Goal: Task Accomplishment & Management: Complete application form

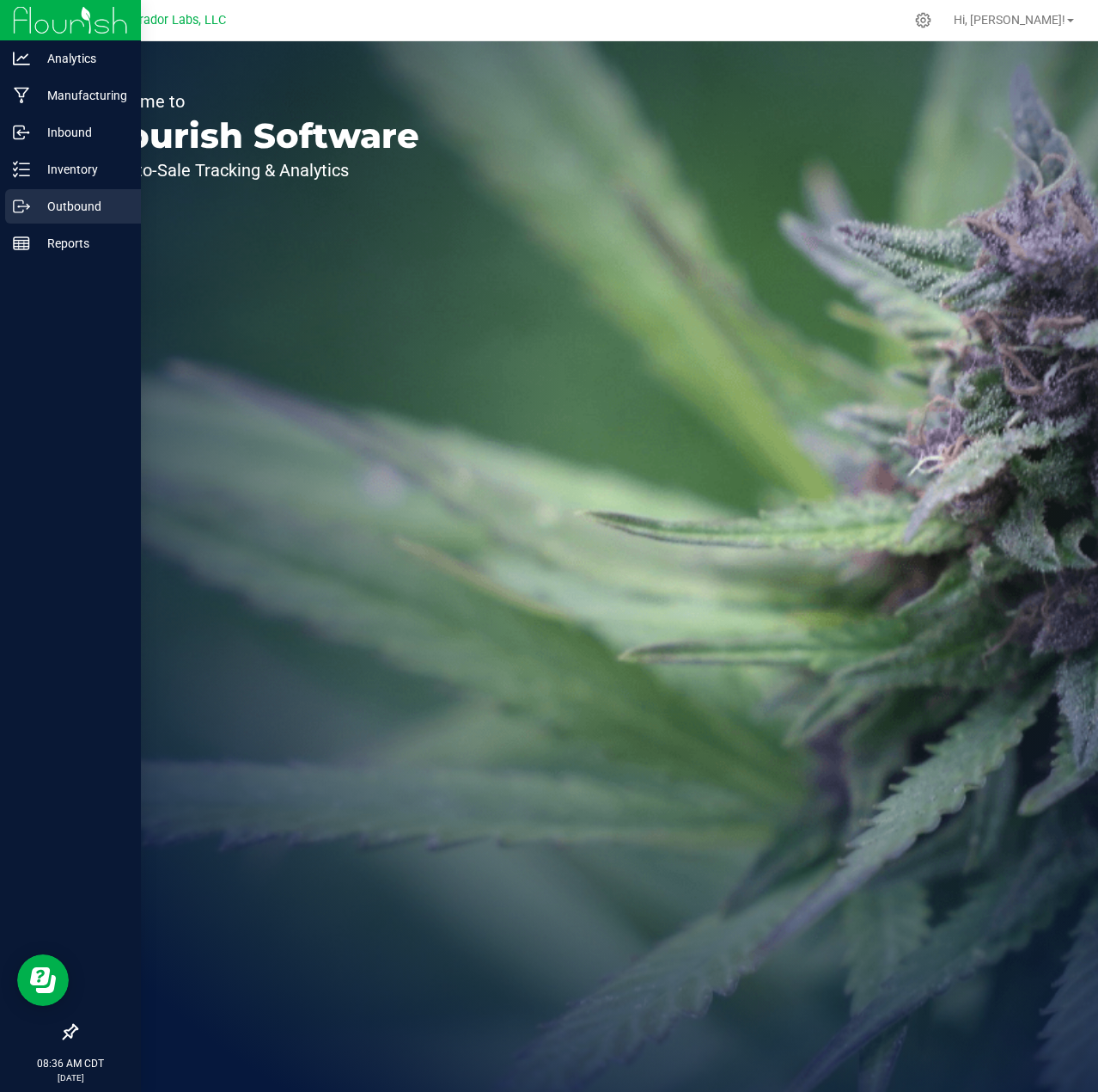
click at [29, 208] on icon at bounding box center [28, 207] width 3 height 3
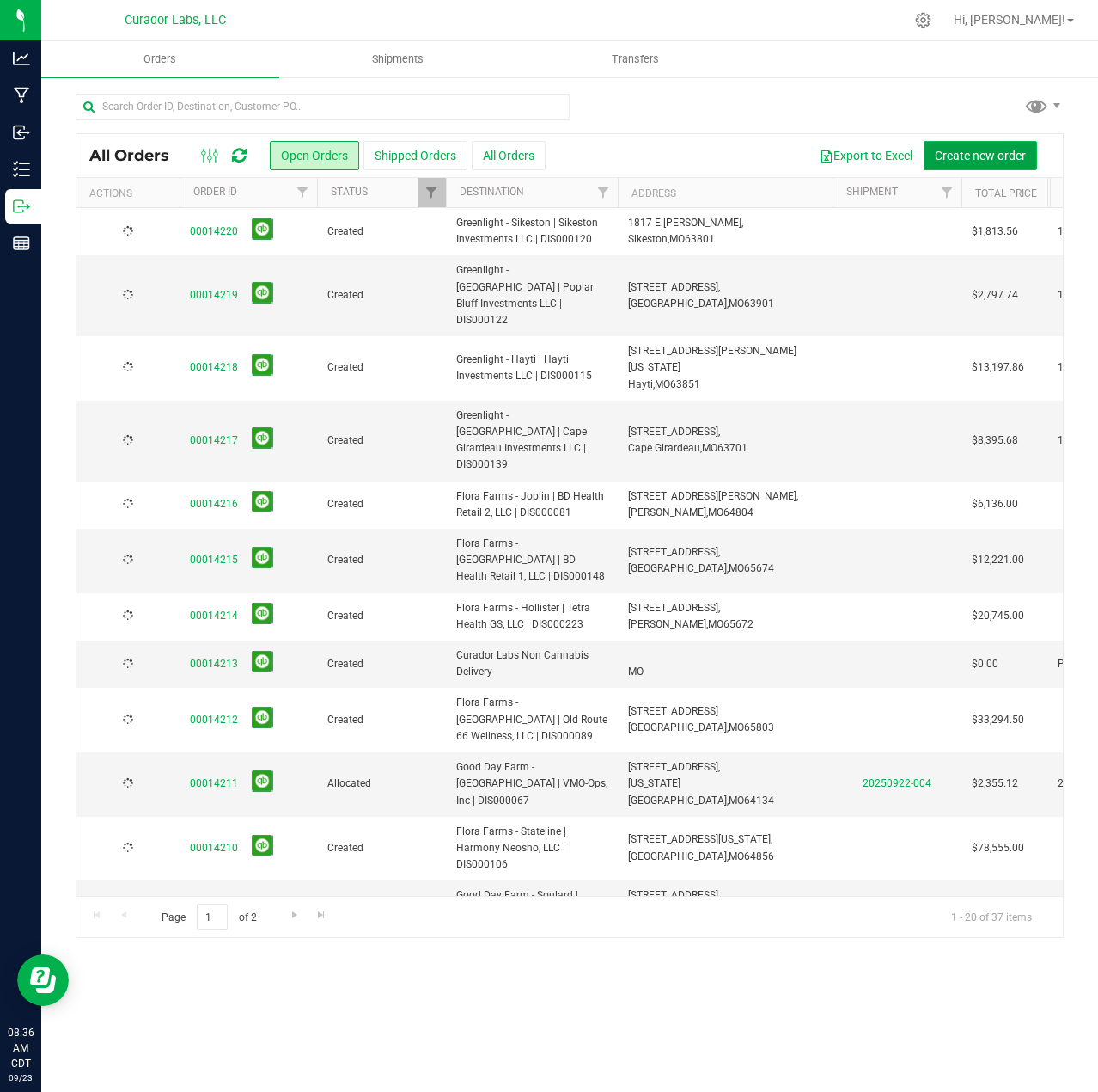
click at [984, 150] on span "Create new order" at bounding box center [980, 155] width 91 height 14
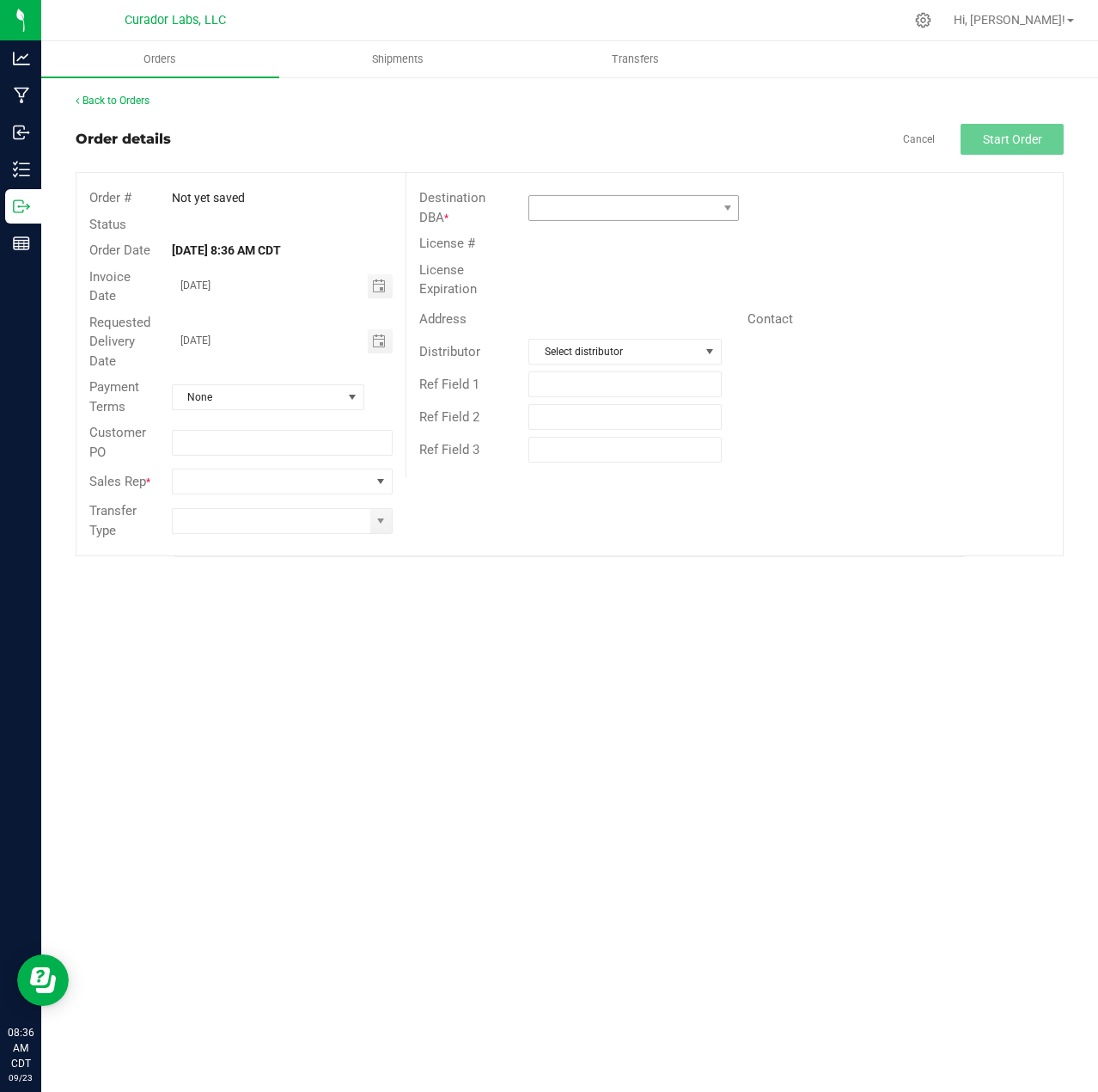
drag, startPoint x: 607, startPoint y: 186, endPoint x: 609, endPoint y: 202, distance: 16.1
click at [607, 191] on div "Destination DBA *" at bounding box center [734, 207] width 657 height 45
click at [609, 203] on span at bounding box center [622, 208] width 187 height 24
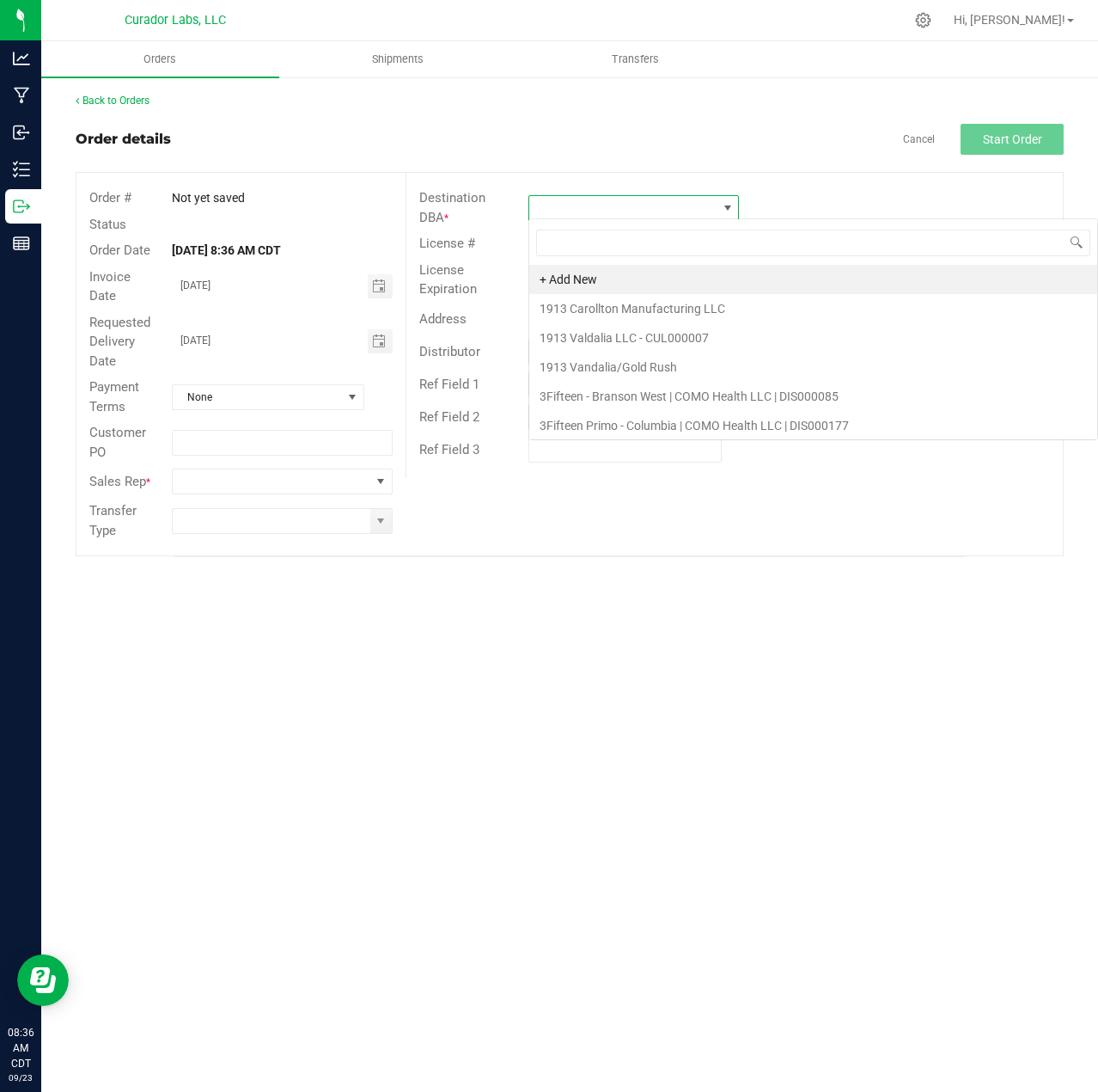
scroll to position [26, 211]
type input "releaf"
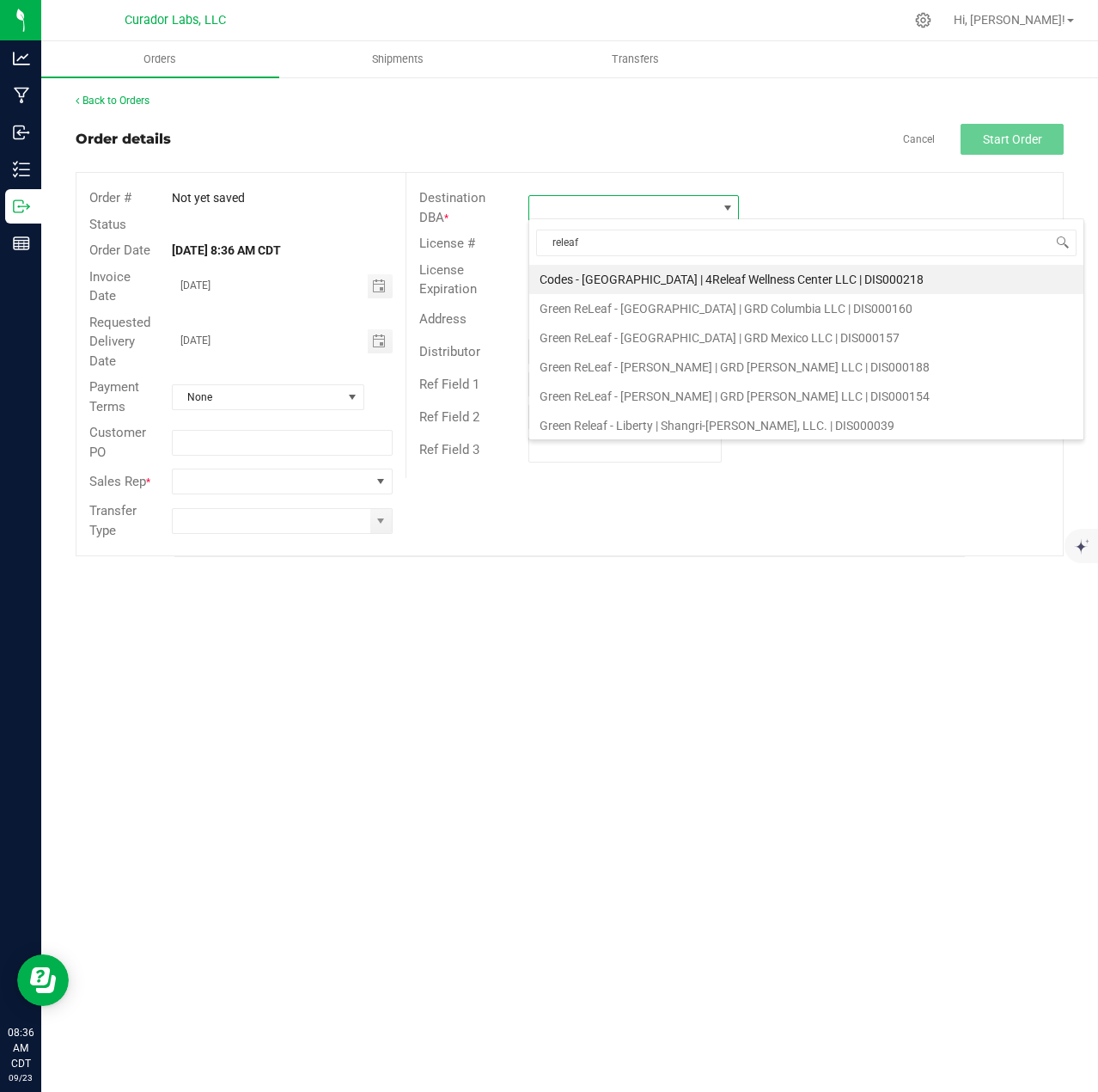
scroll to position [86, 0]
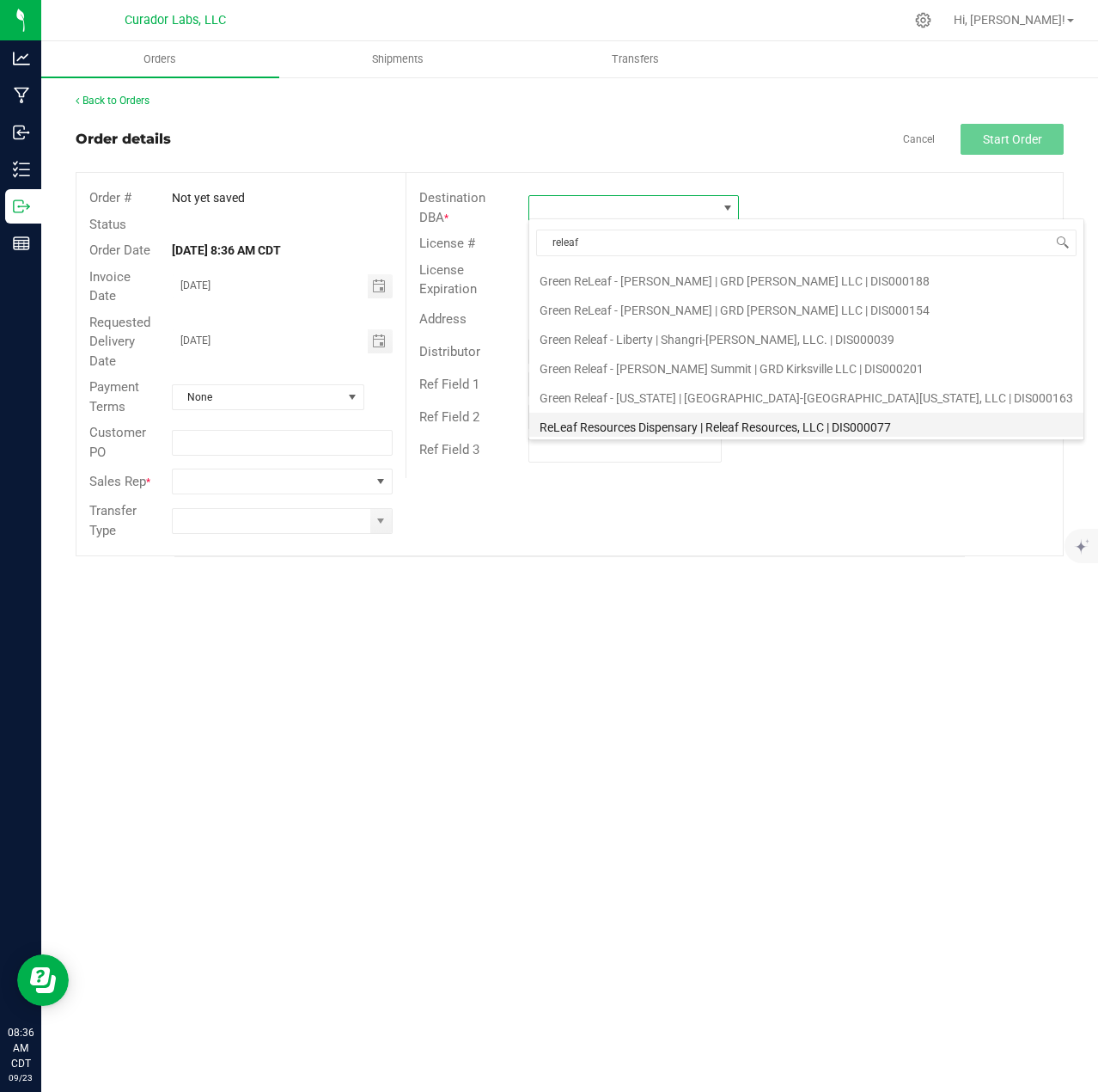
click at [614, 426] on li "ReLeaf Resources Dispensary | Releaf Resources, LLC | DIS000077" at bounding box center [806, 428] width 554 height 30
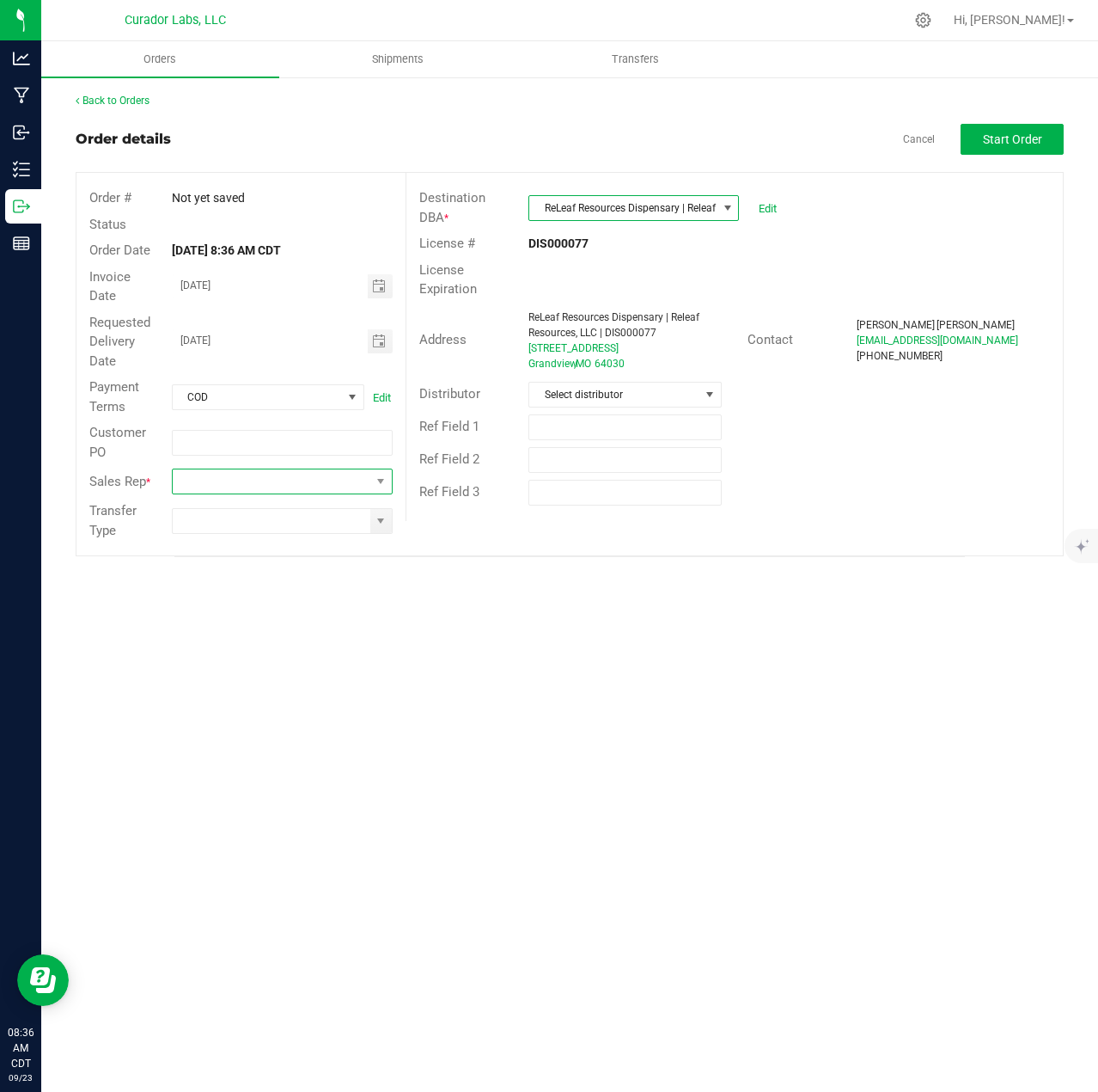
click at [269, 483] on span at bounding box center [271, 481] width 198 height 24
click at [229, 667] on li "[PERSON_NAME]" at bounding box center [282, 669] width 219 height 30
click at [372, 520] on span at bounding box center [380, 521] width 21 height 24
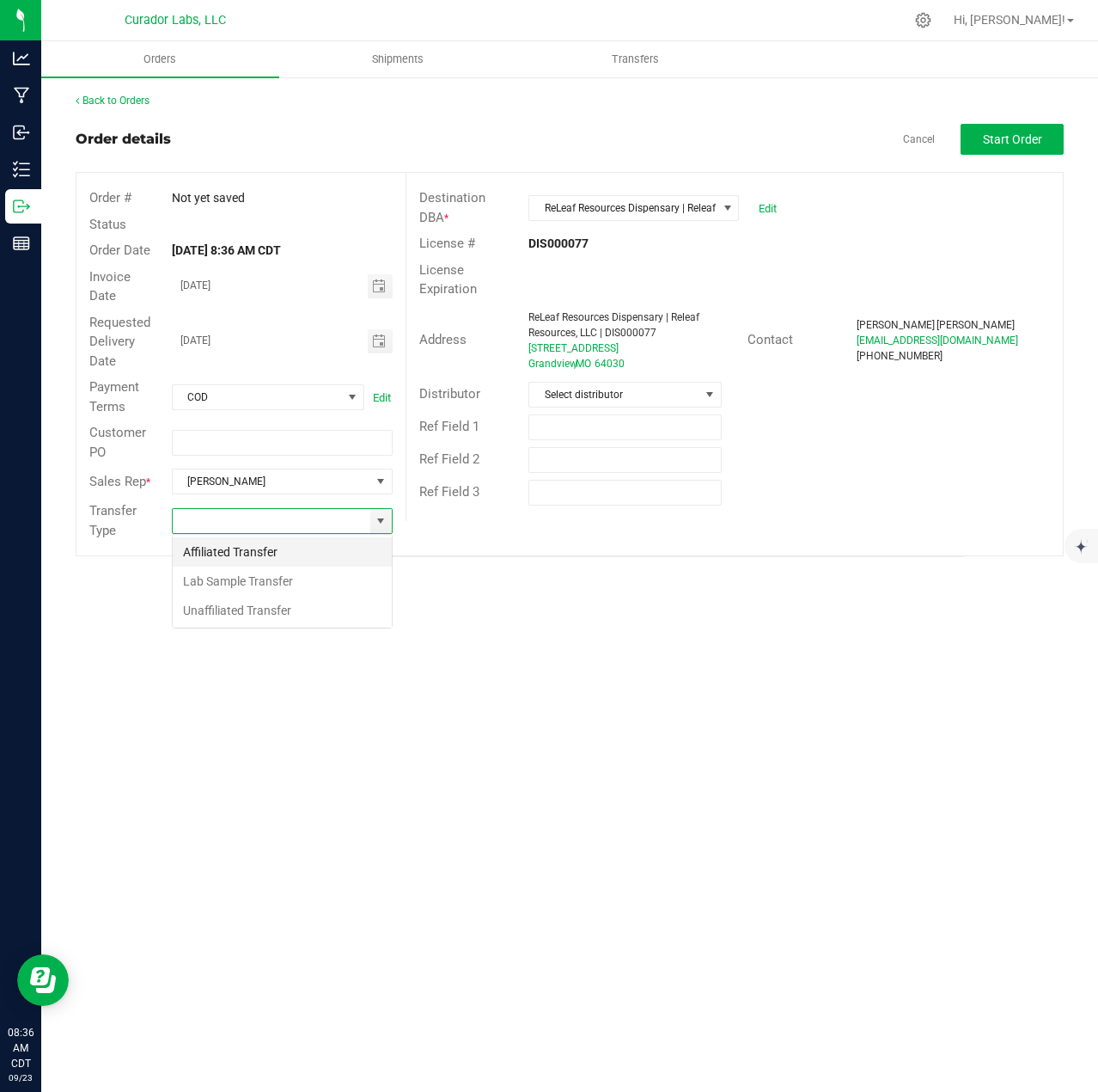
scroll to position [26, 221]
click at [293, 607] on li "Unaffiliated Transfer" at bounding box center [282, 611] width 219 height 30
type input "Unaffiliated Transfer"
click at [1051, 142] on button "Start Order" at bounding box center [1012, 139] width 103 height 30
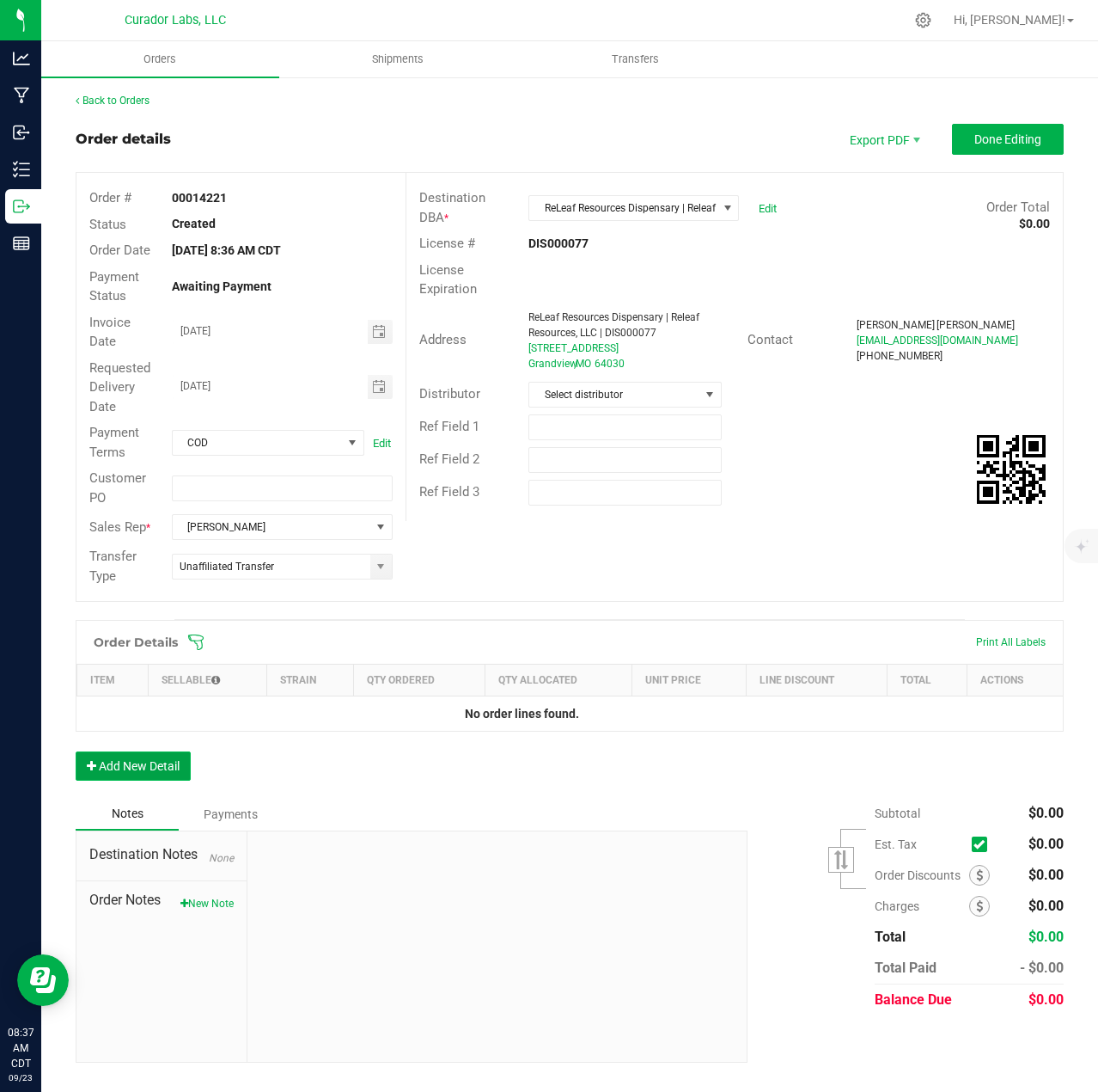
drag, startPoint x: 171, startPoint y: 779, endPoint x: 164, endPoint y: 762, distance: 18.4
click at [170, 778] on button "Add New Detail" at bounding box center [133, 766] width 115 height 30
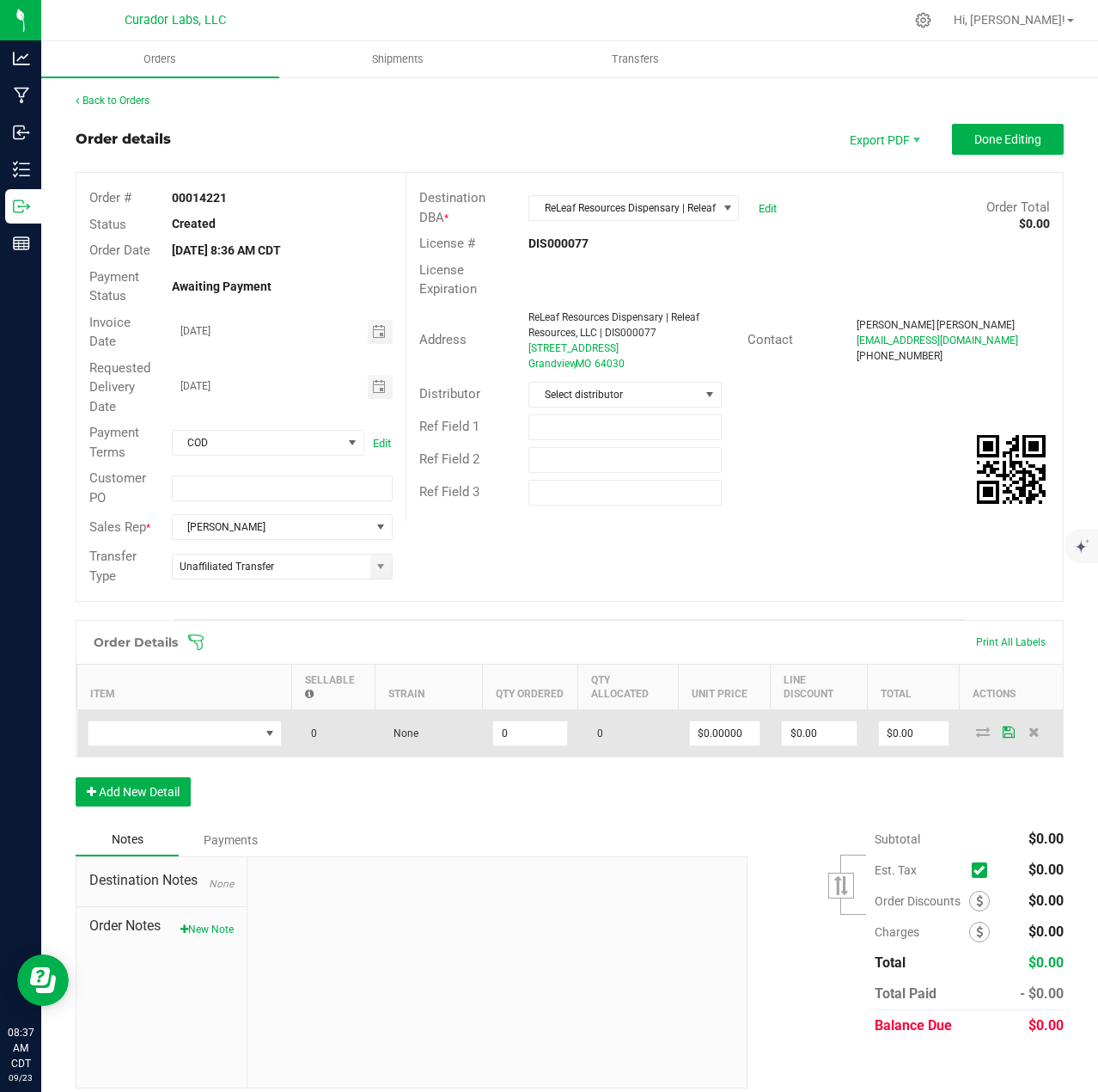
click at [150, 716] on td at bounding box center [185, 734] width 215 height 47
click at [156, 735] on span "NO DATA FOUND" at bounding box center [174, 734] width 171 height 24
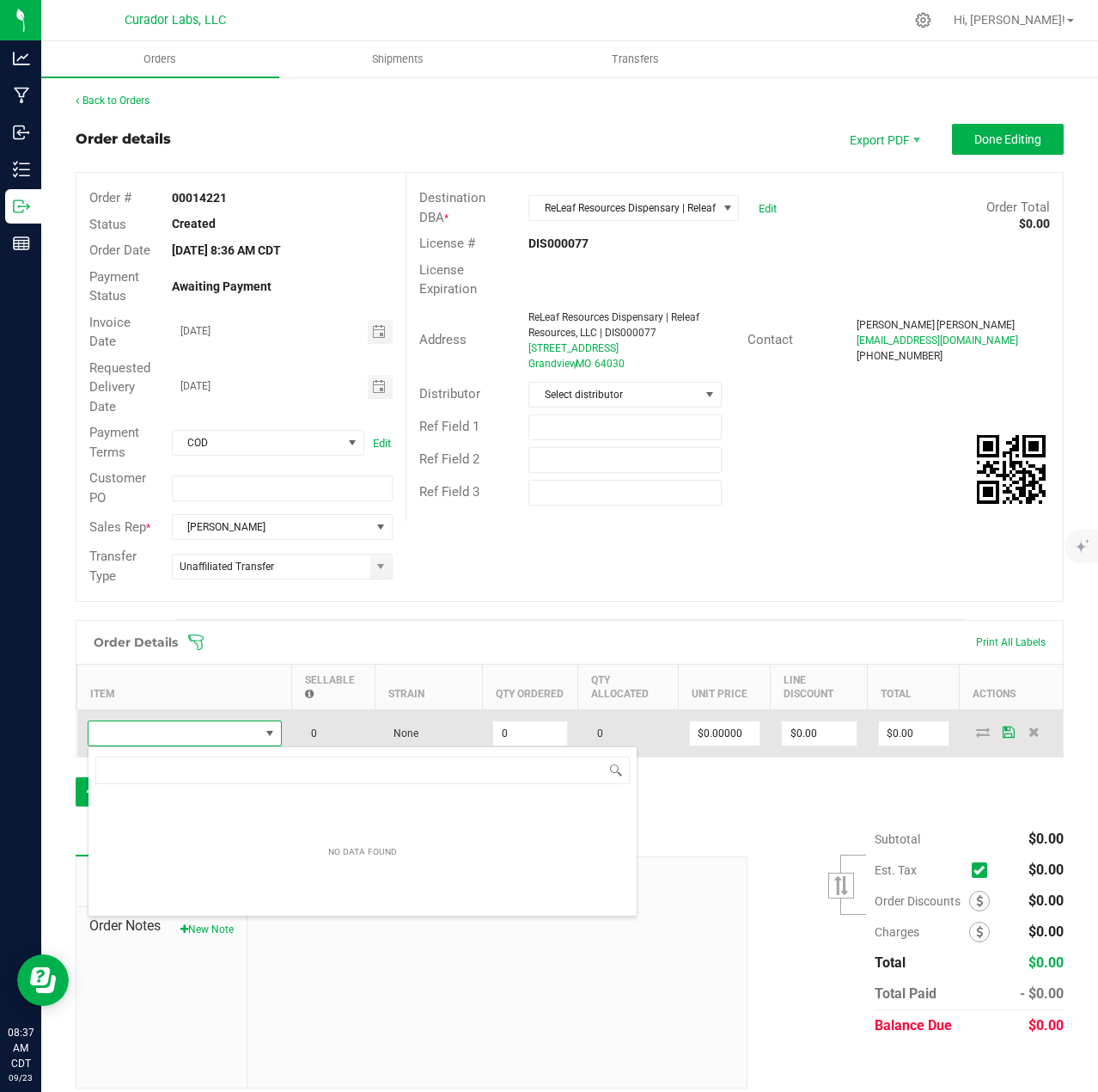
scroll to position [26, 194]
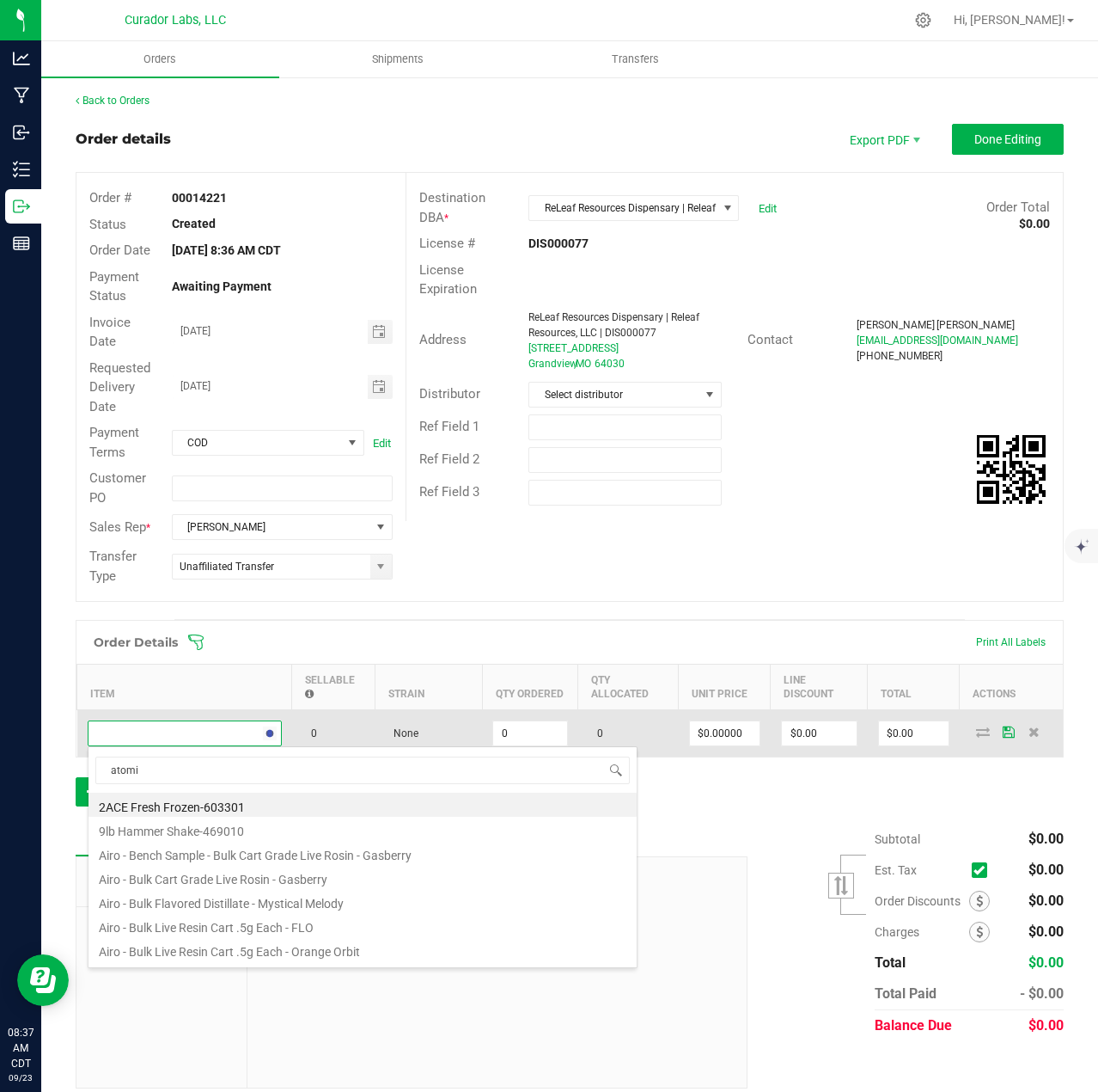
type input "atomic"
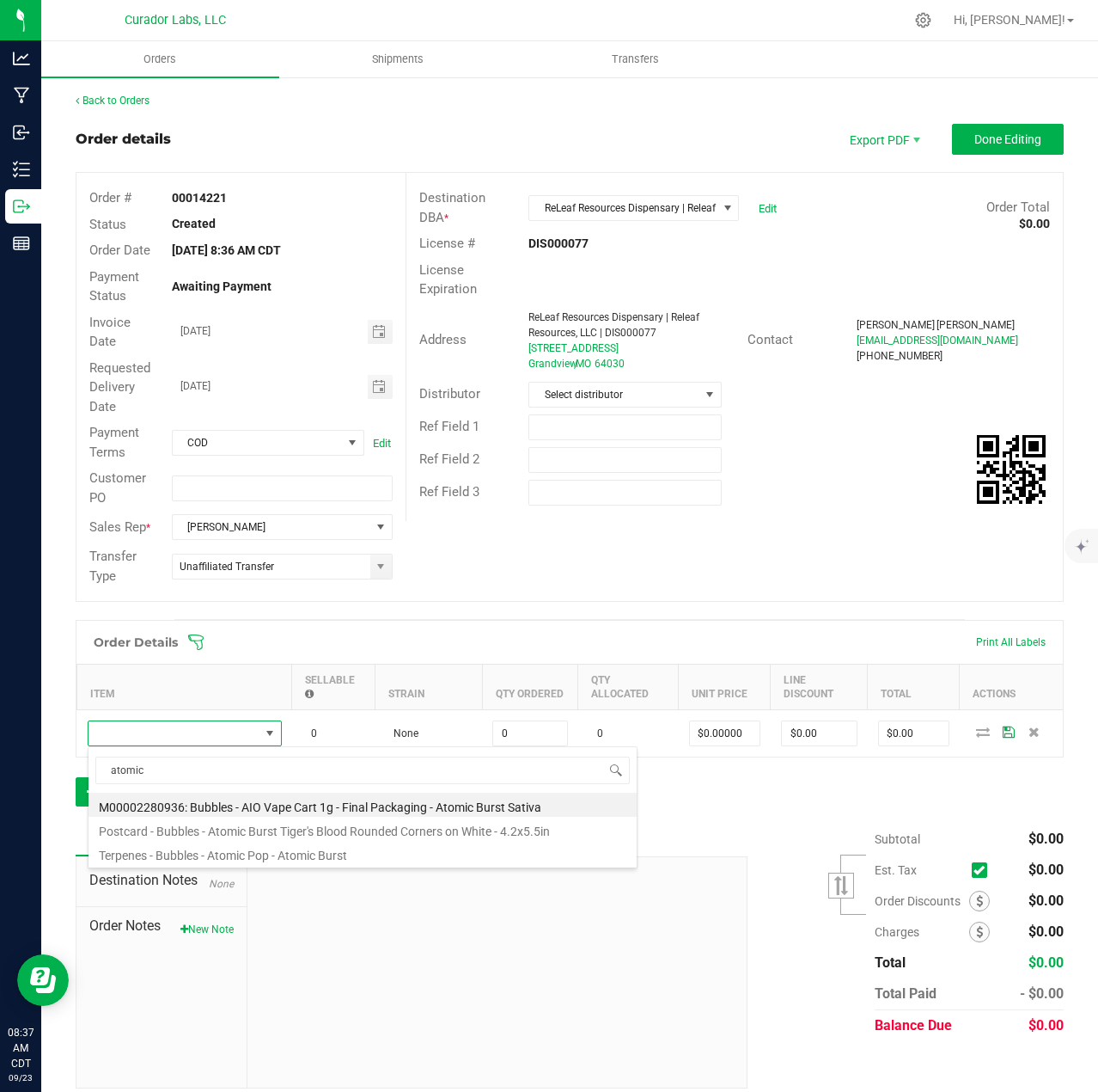
click at [296, 807] on li "M00002280936: Bubbles - AIO Vape Cart 1g - Final Packaging - Atomic Burst Sativa" at bounding box center [363, 805] width 549 height 24
type input "0 ea"
type input "$25.00000"
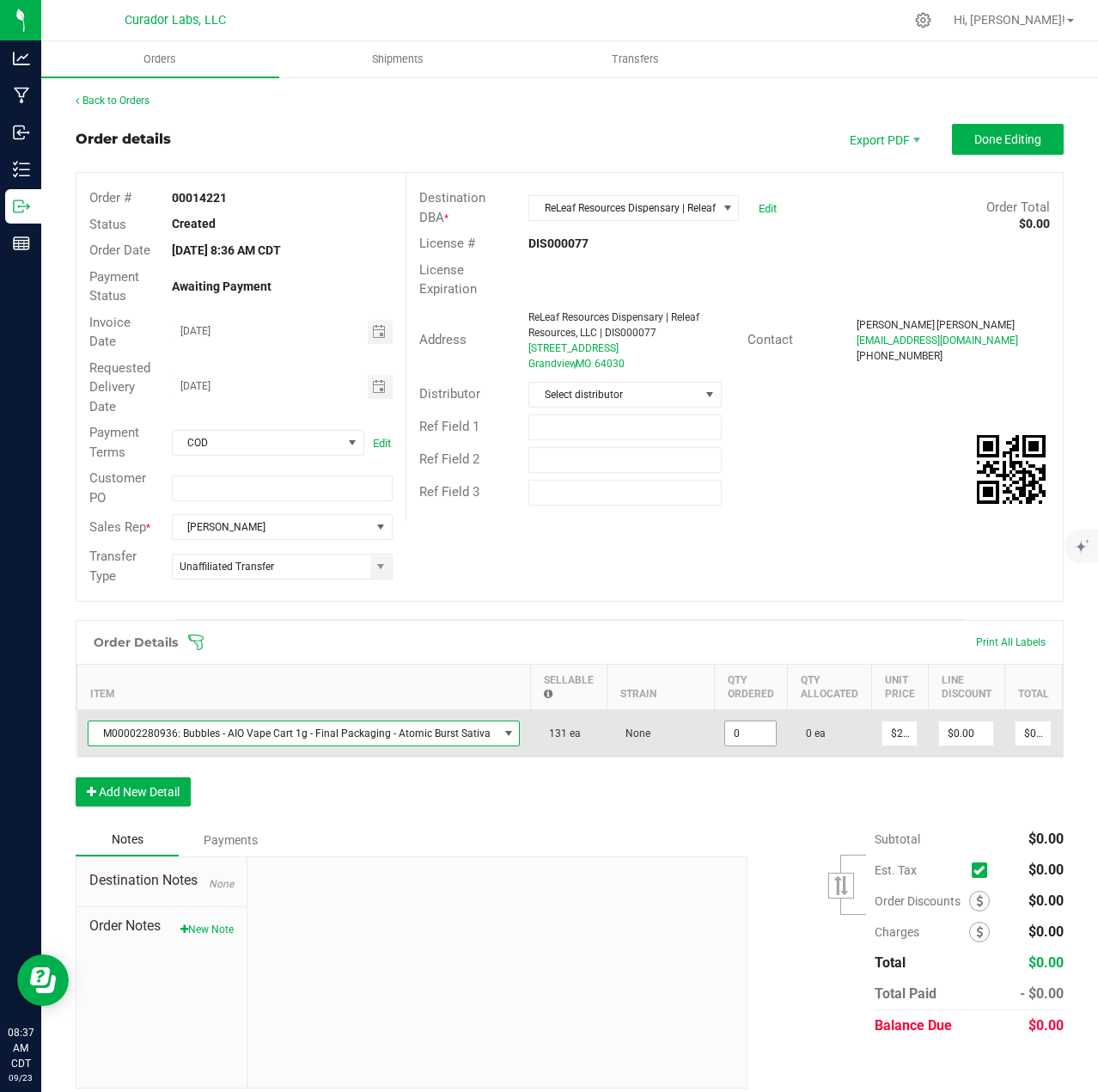
click at [749, 737] on input "0" at bounding box center [750, 734] width 51 height 24
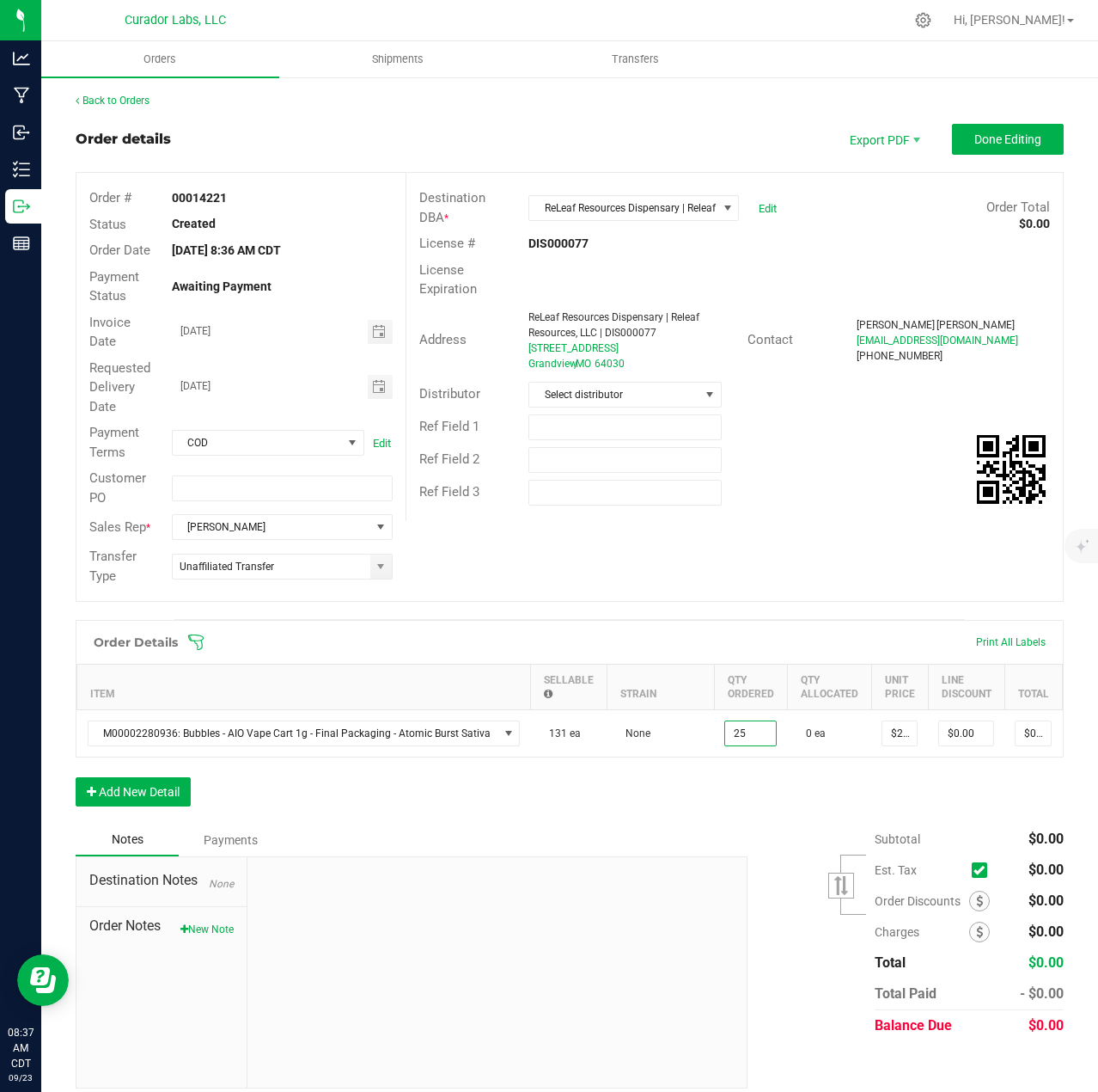
type input "25 ea"
type input "$625.00"
click at [731, 783] on div "Order Details Print All Labels Item Sellable Strain Qty Ordered Qty Allocated U…" at bounding box center [570, 722] width 988 height 204
click at [175, 802] on button "Add New Detail" at bounding box center [133, 792] width 115 height 30
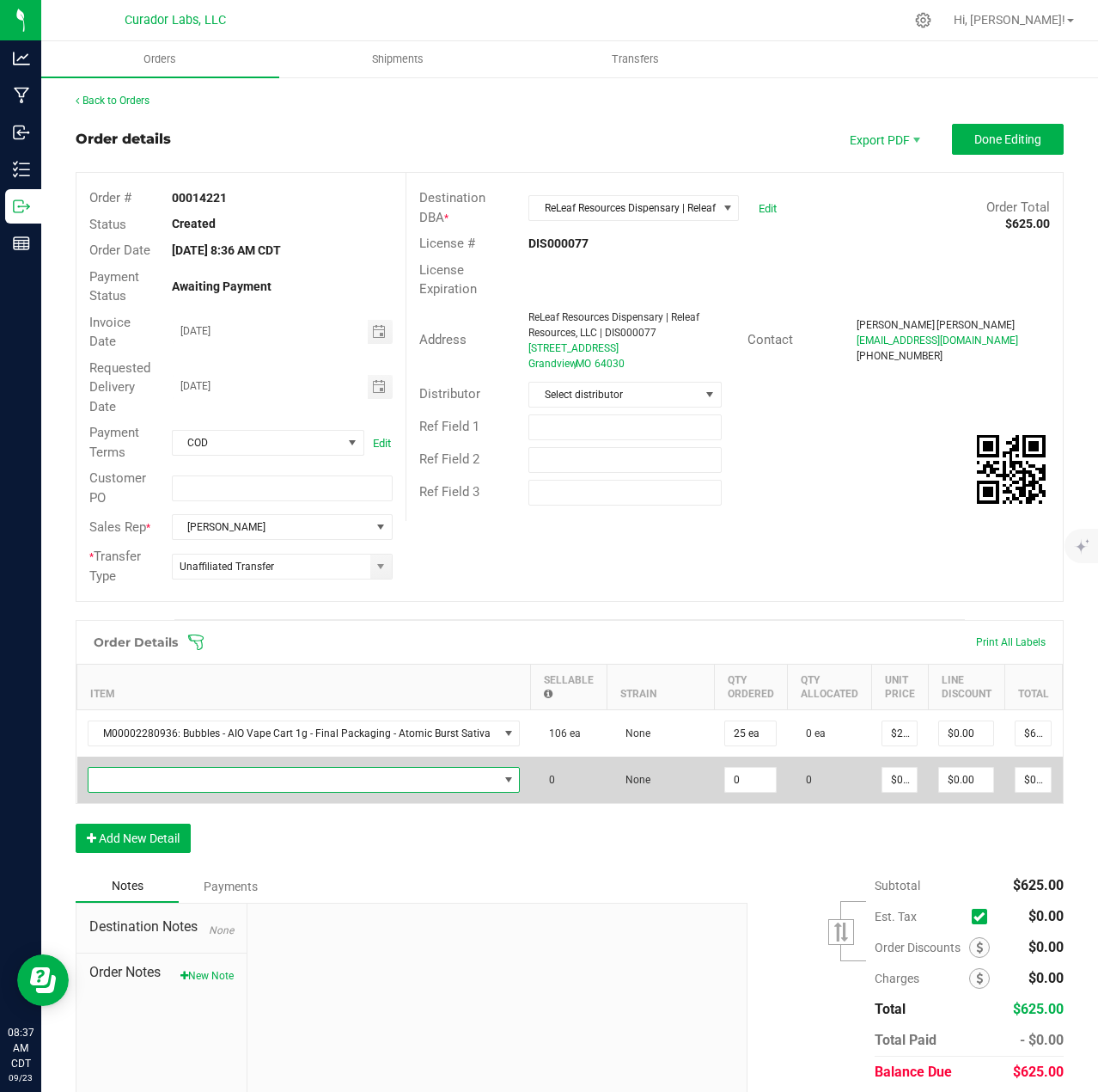
click at [167, 779] on span "NO DATA FOUND" at bounding box center [294, 780] width 410 height 24
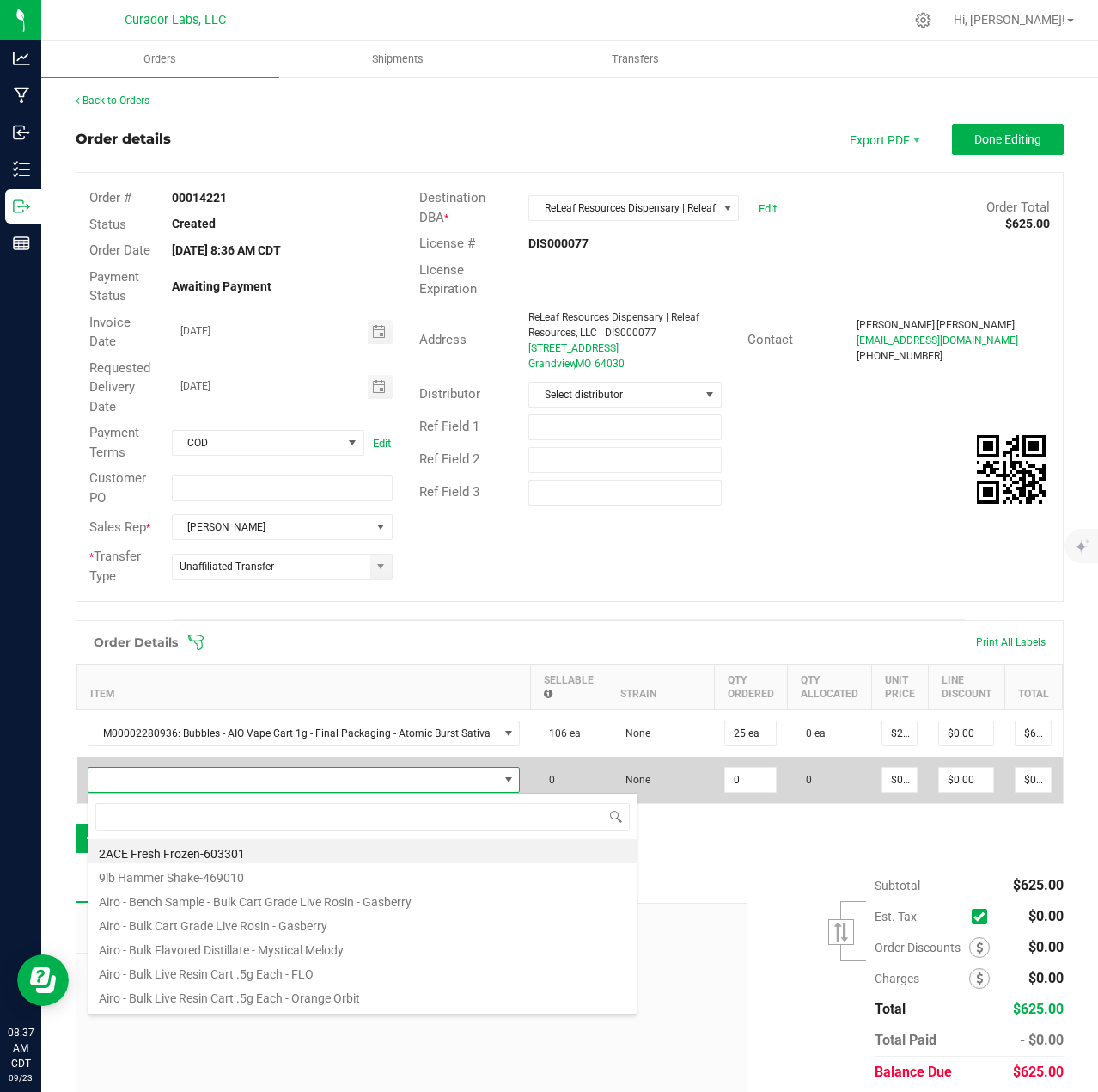
scroll to position [26, 426]
type input "mystical melody"
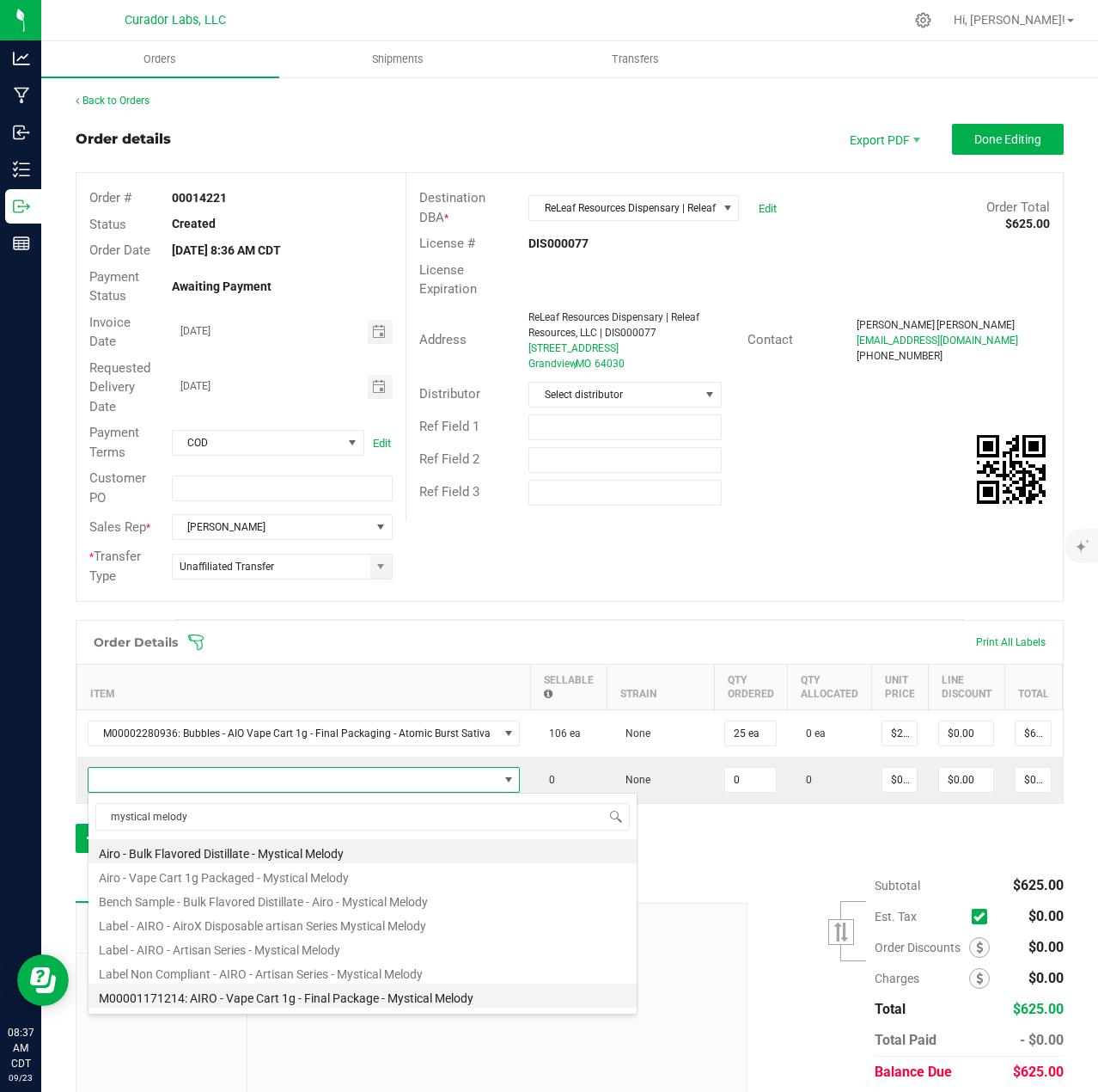
click at [319, 994] on li "M00001171214: AIRO - Vape Cart 1g - Final Package - Mystical Melody" at bounding box center [363, 995] width 549 height 24
type input "0 ea"
type input "$32.50000"
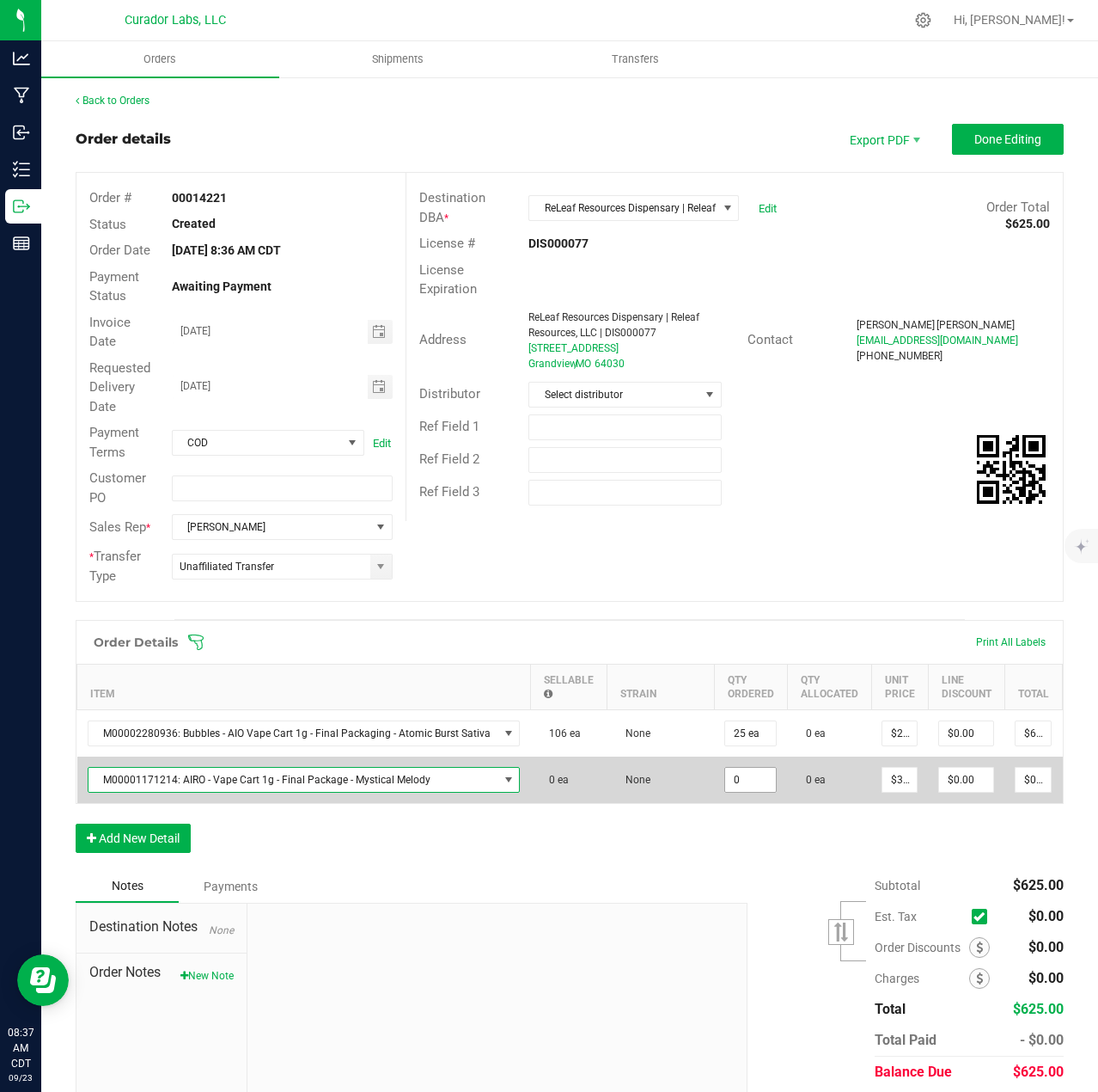
click at [729, 781] on input "0" at bounding box center [750, 780] width 51 height 24
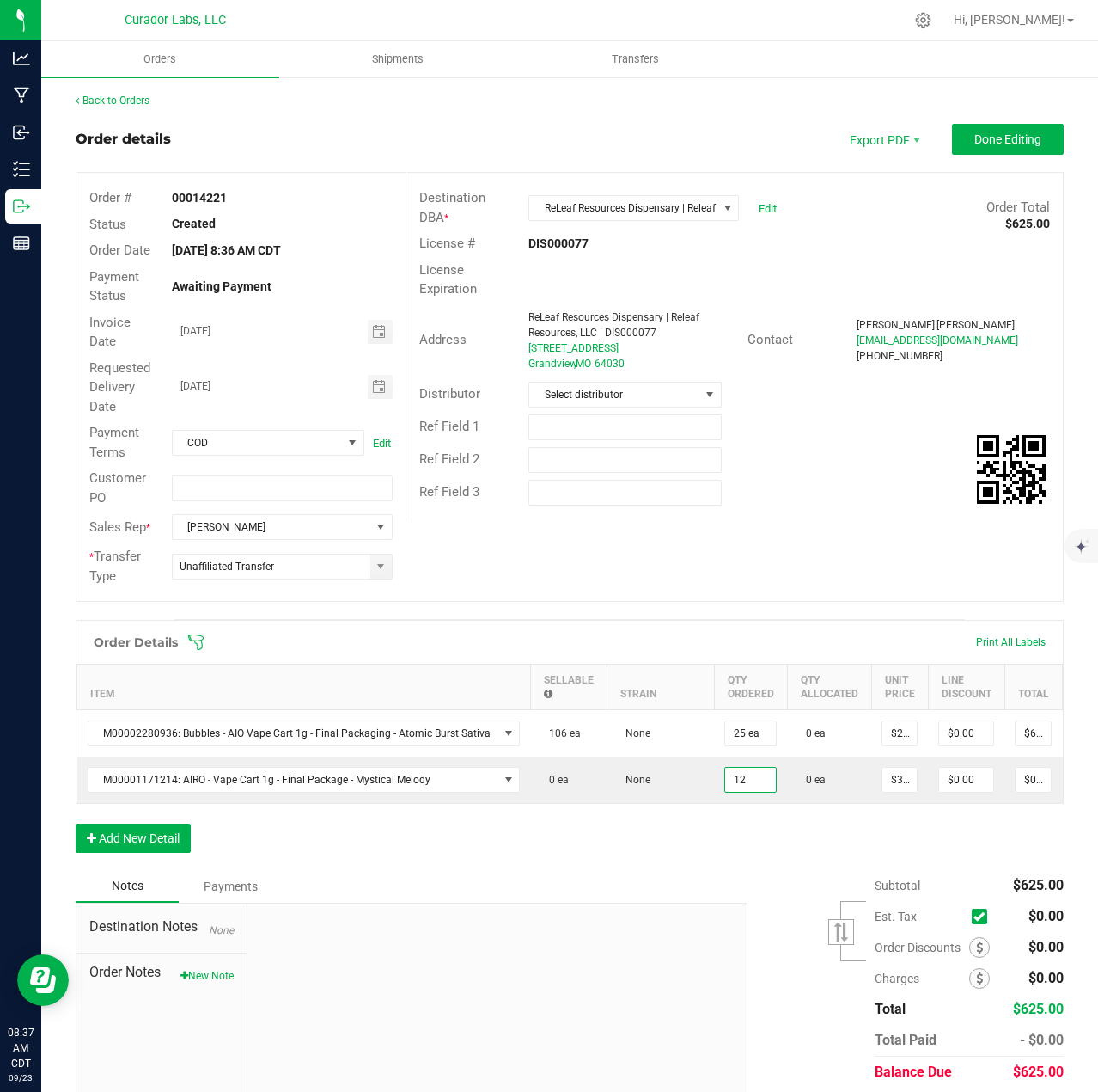
type input "12 ea"
type input "$390.00"
click at [724, 847] on div "Order Details Print All Labels Item Sellable Strain Qty Ordered Qty Allocated U…" at bounding box center [570, 745] width 988 height 250
click at [174, 853] on button "Add New Detail" at bounding box center [133, 838] width 115 height 30
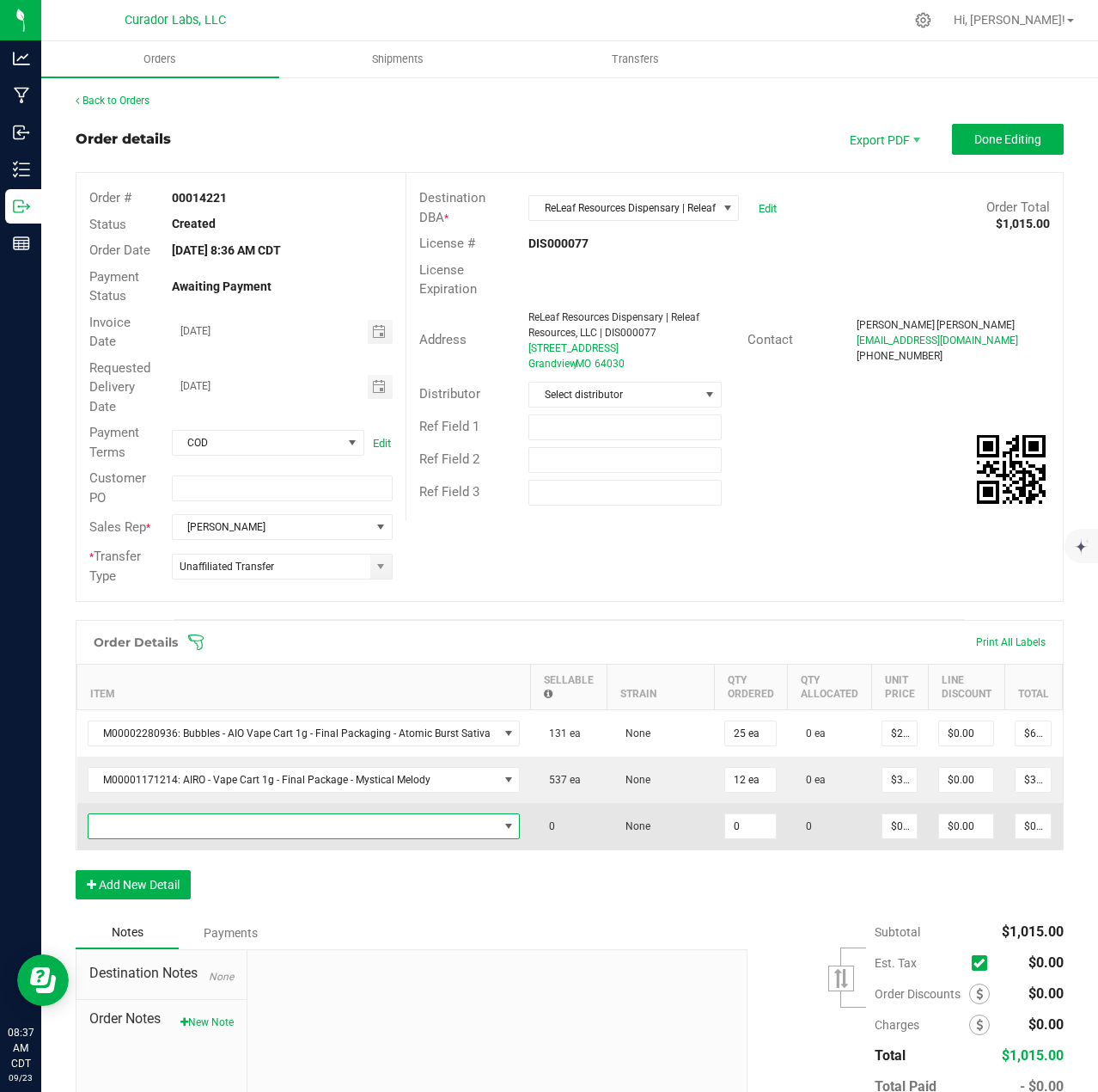
click at [172, 835] on span "NO DATA FOUND" at bounding box center [294, 826] width 410 height 24
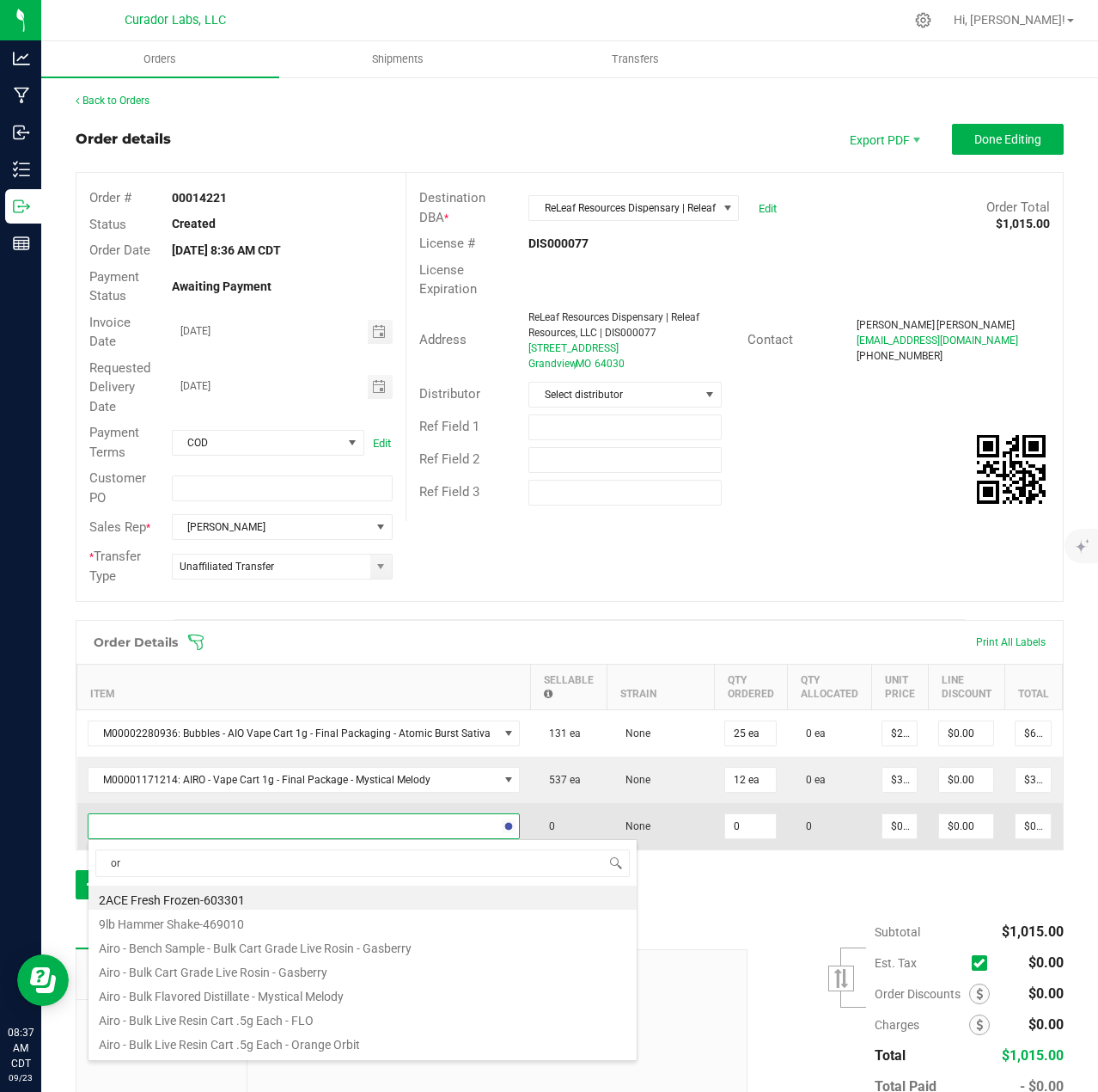
type input "o"
type input "nort"
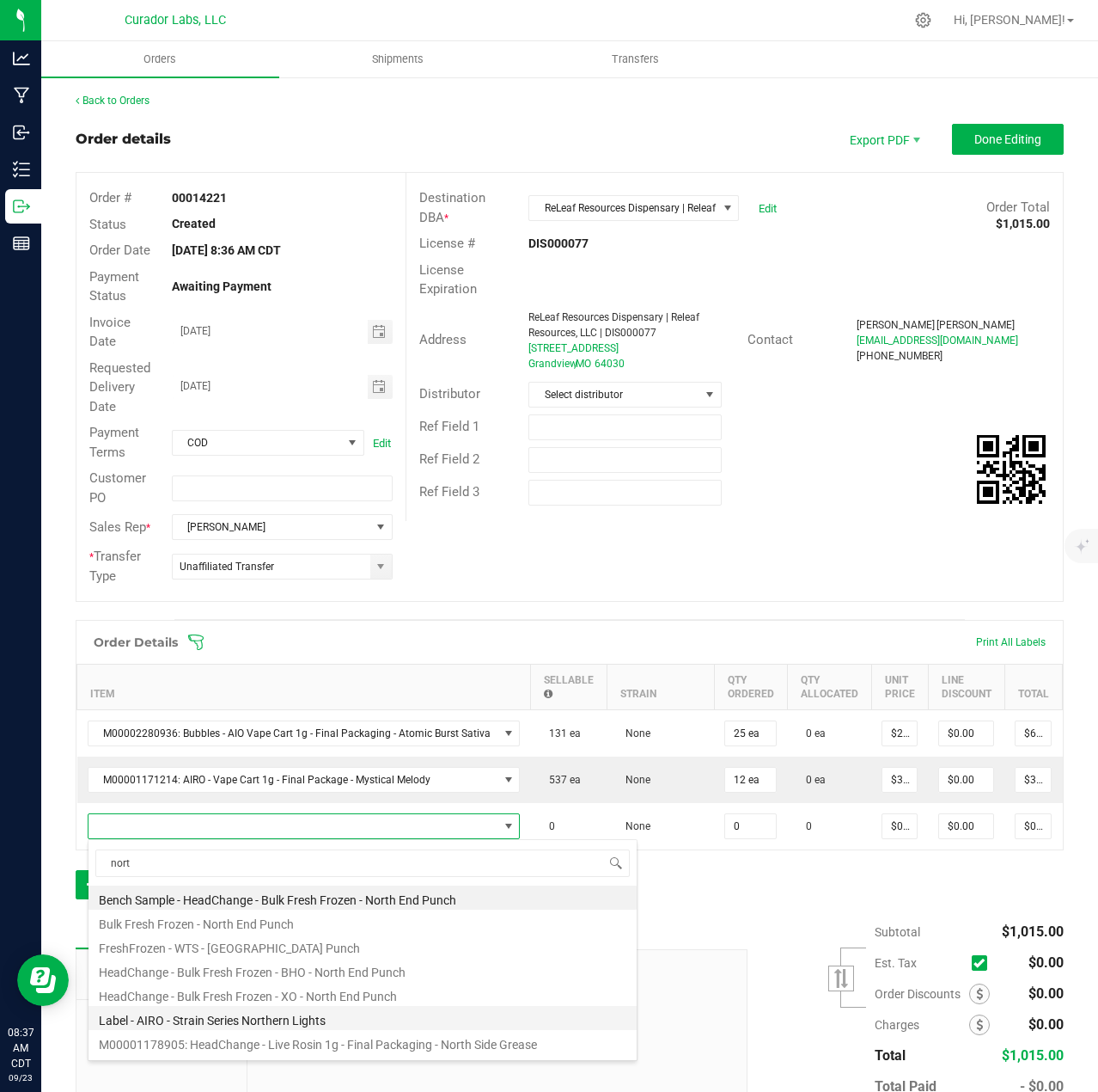
scroll to position [86, 0]
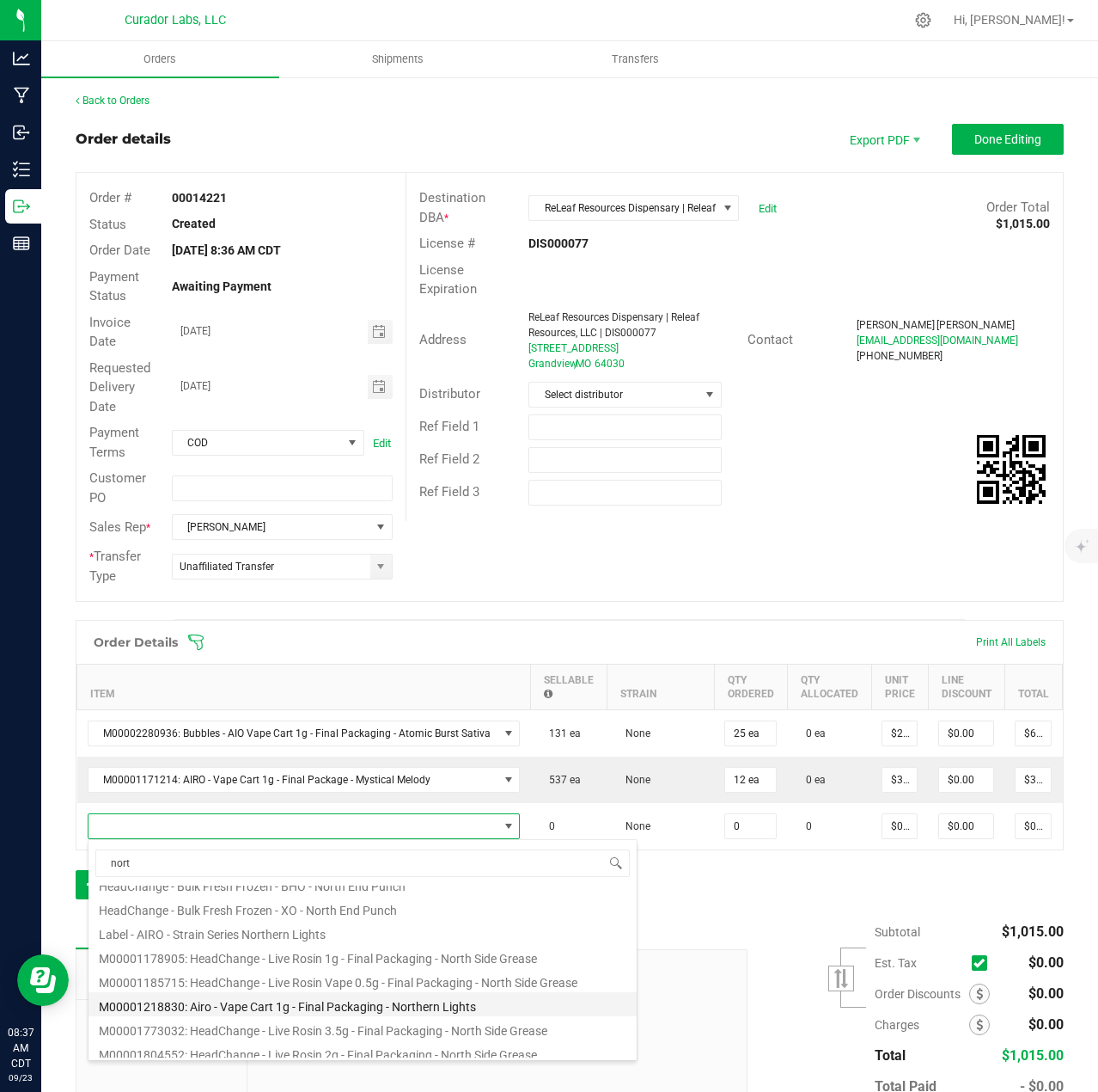
click at [307, 1012] on li "M00001218830: Airo - Vape Cart 1g - Final Packaging - Northern Lights" at bounding box center [363, 1004] width 549 height 24
type input "0 ea"
type input "$32.50000"
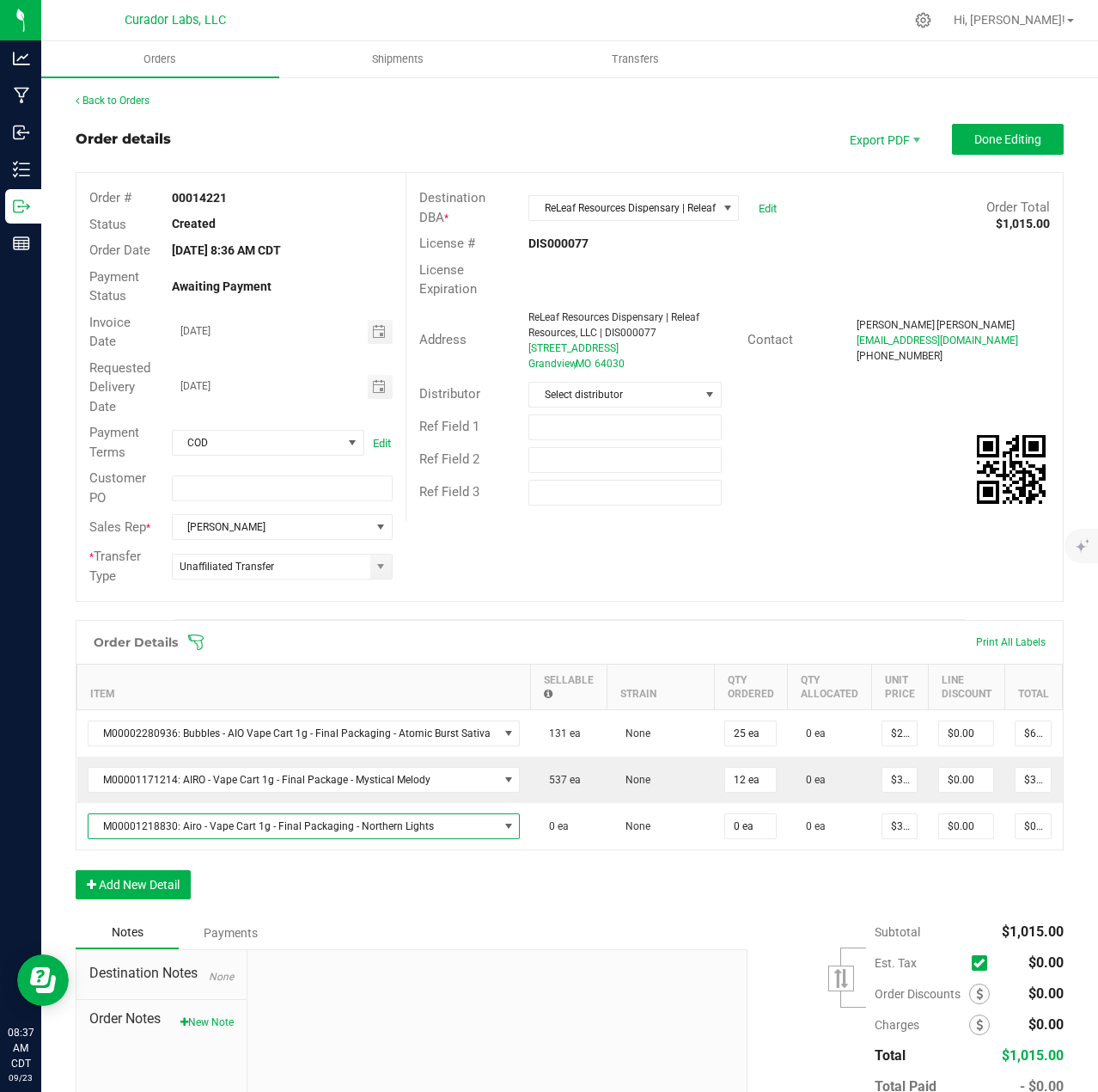
scroll to position [0, 104]
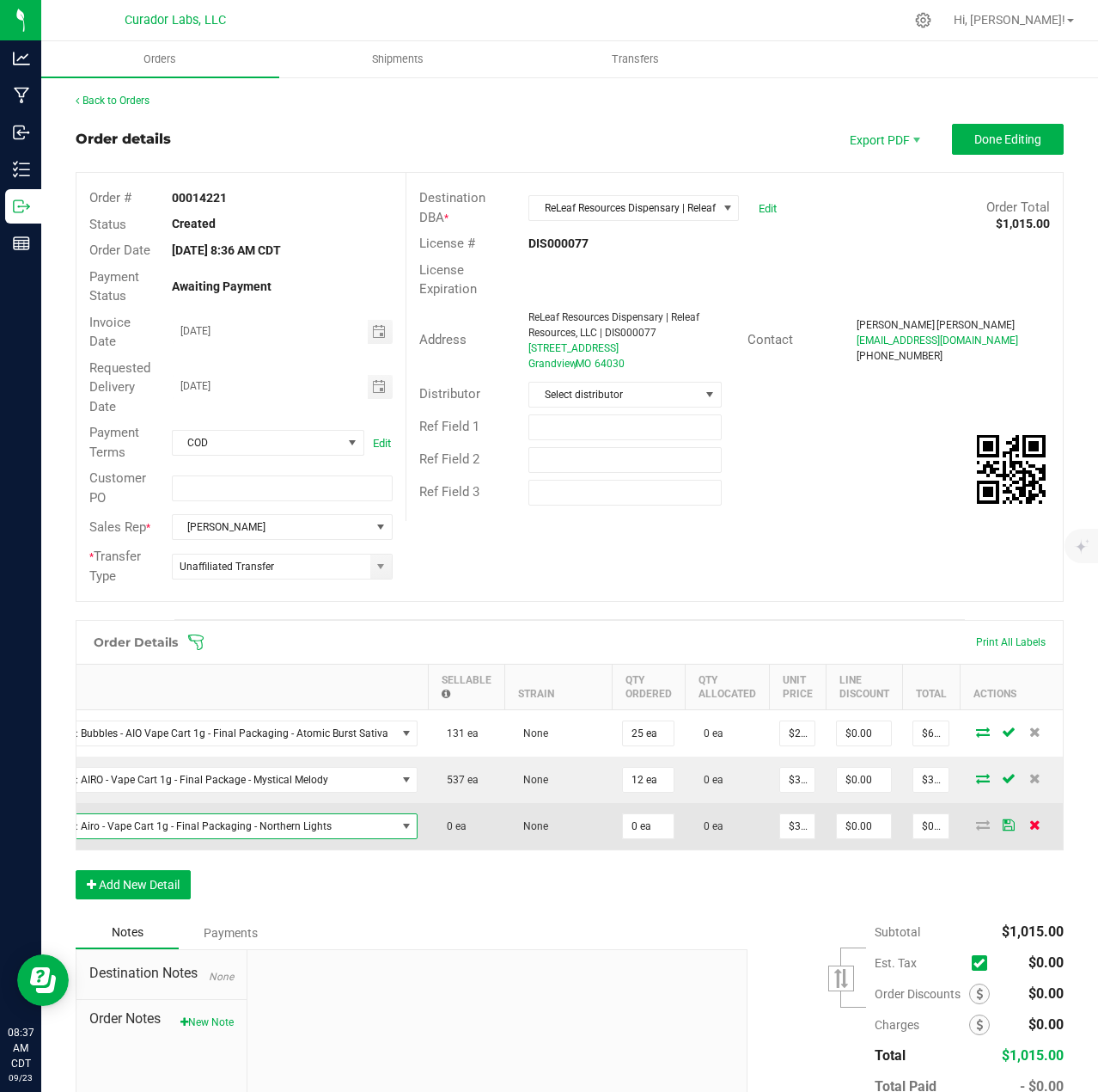
click at [1030, 825] on icon at bounding box center [1035, 824] width 11 height 10
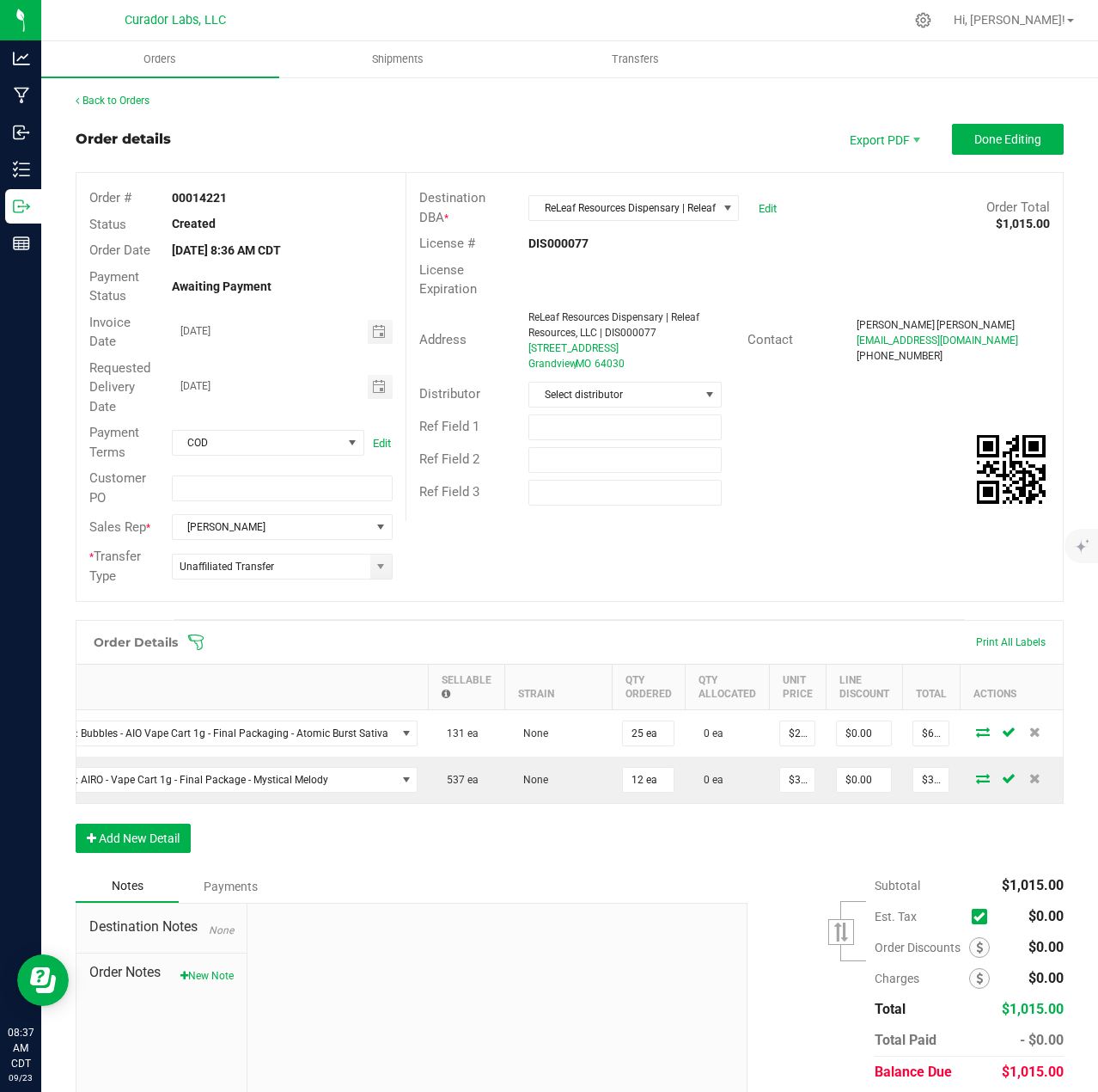
click at [161, 832] on div "Order Details Print All Labels Item Sellable Strain Qty Ordered Qty Allocated U…" at bounding box center [570, 745] width 988 height 250
click at [166, 836] on button "Add New Detail" at bounding box center [133, 838] width 115 height 30
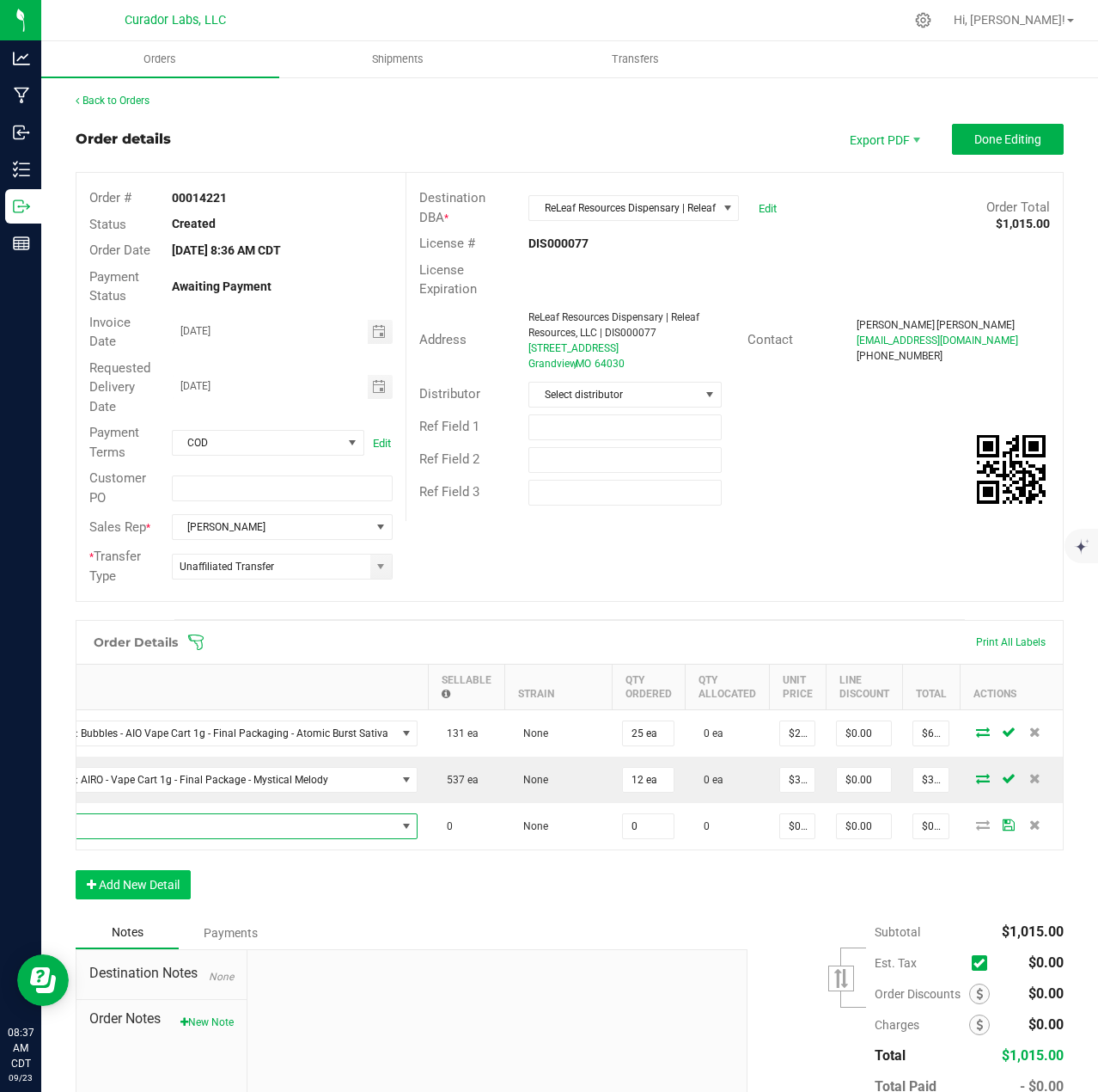
click at [166, 822] on span "NO DATA FOUND" at bounding box center [191, 826] width 410 height 24
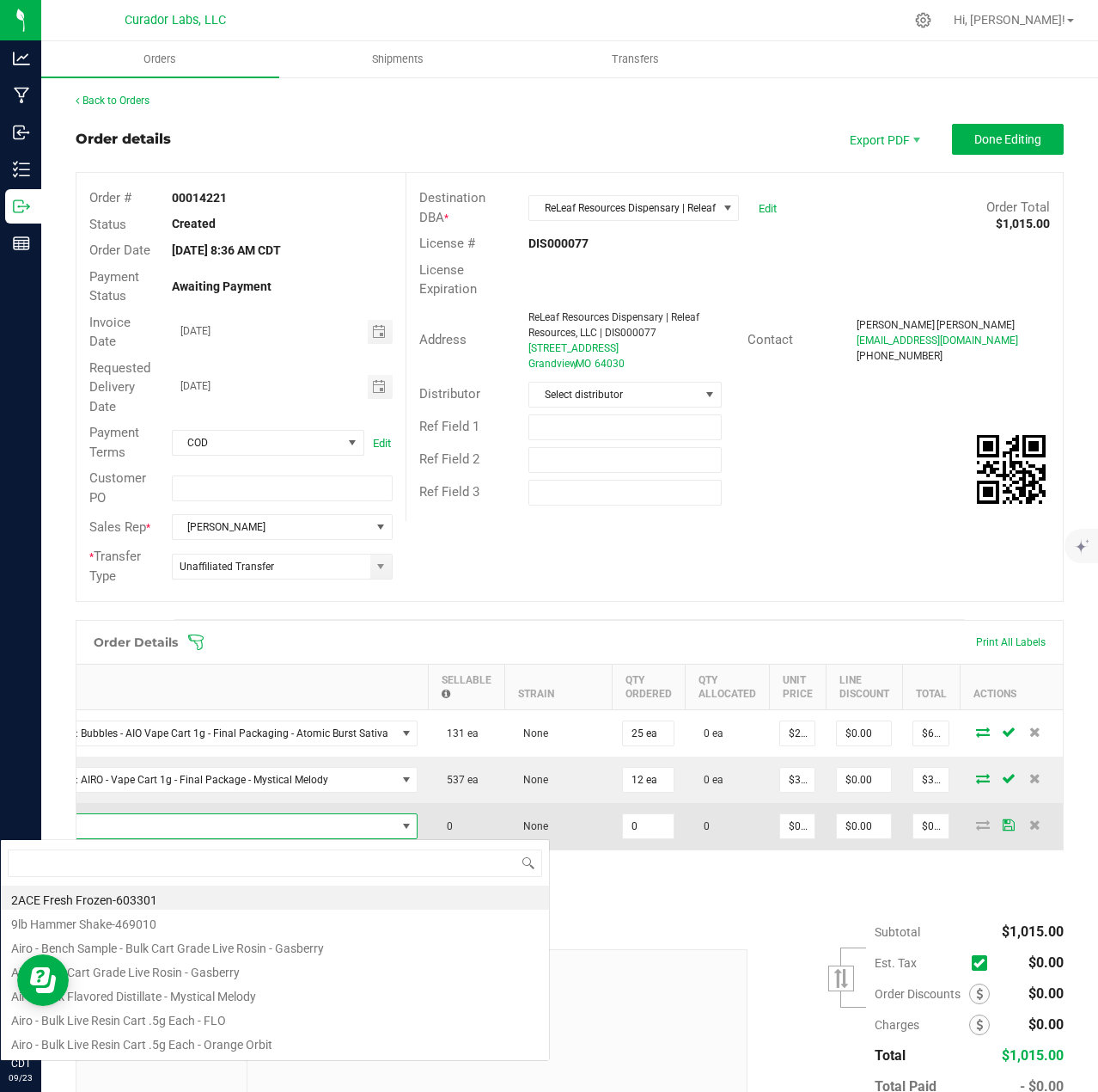
scroll to position [26, 426]
type input "ak-47"
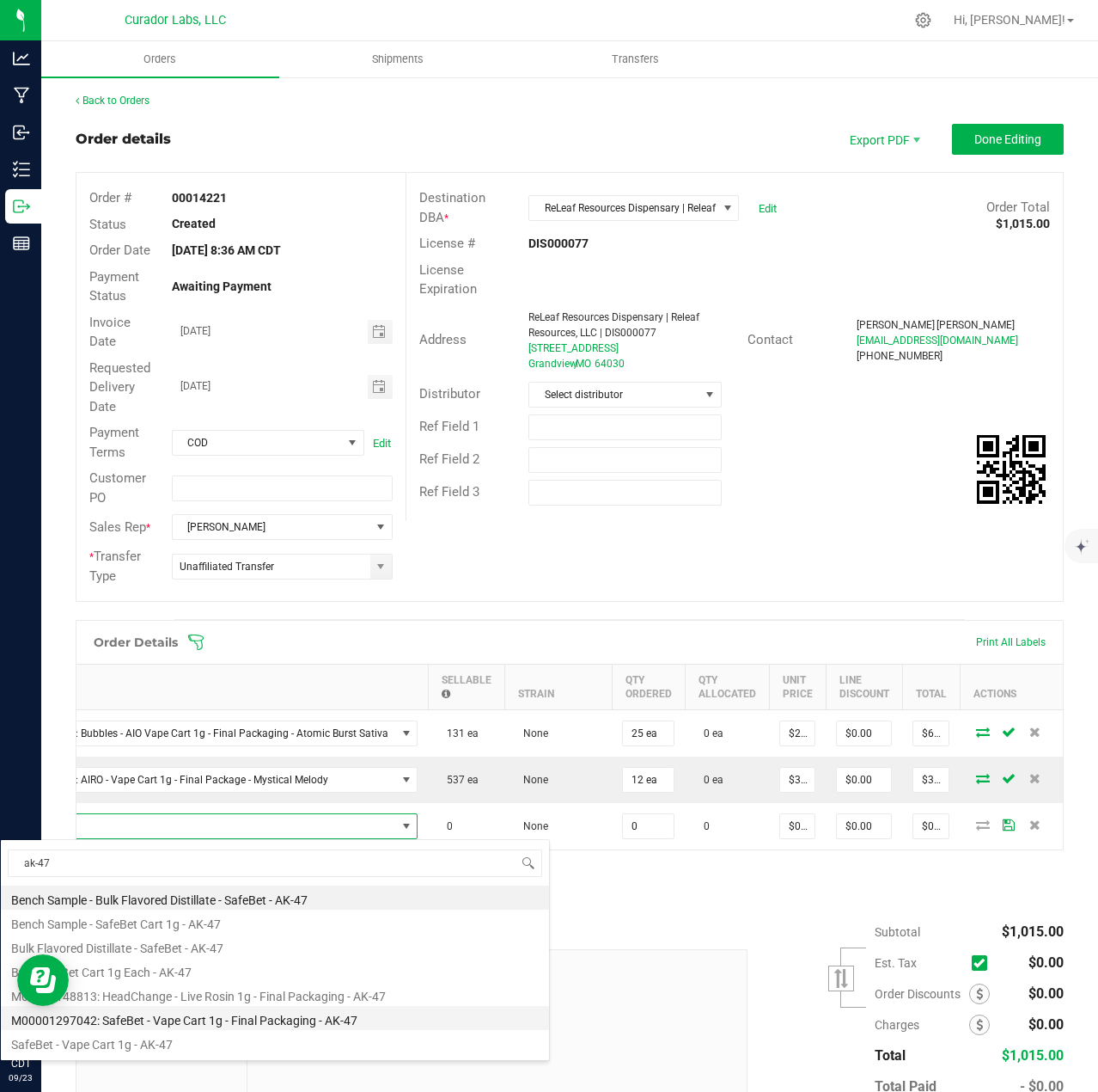
click at [251, 1021] on li "M00001297042: SafeBet - Vape Cart 1g - Final Packaging - AK-47" at bounding box center [275, 1018] width 549 height 24
type input "0 ea"
type input "$22.50000"
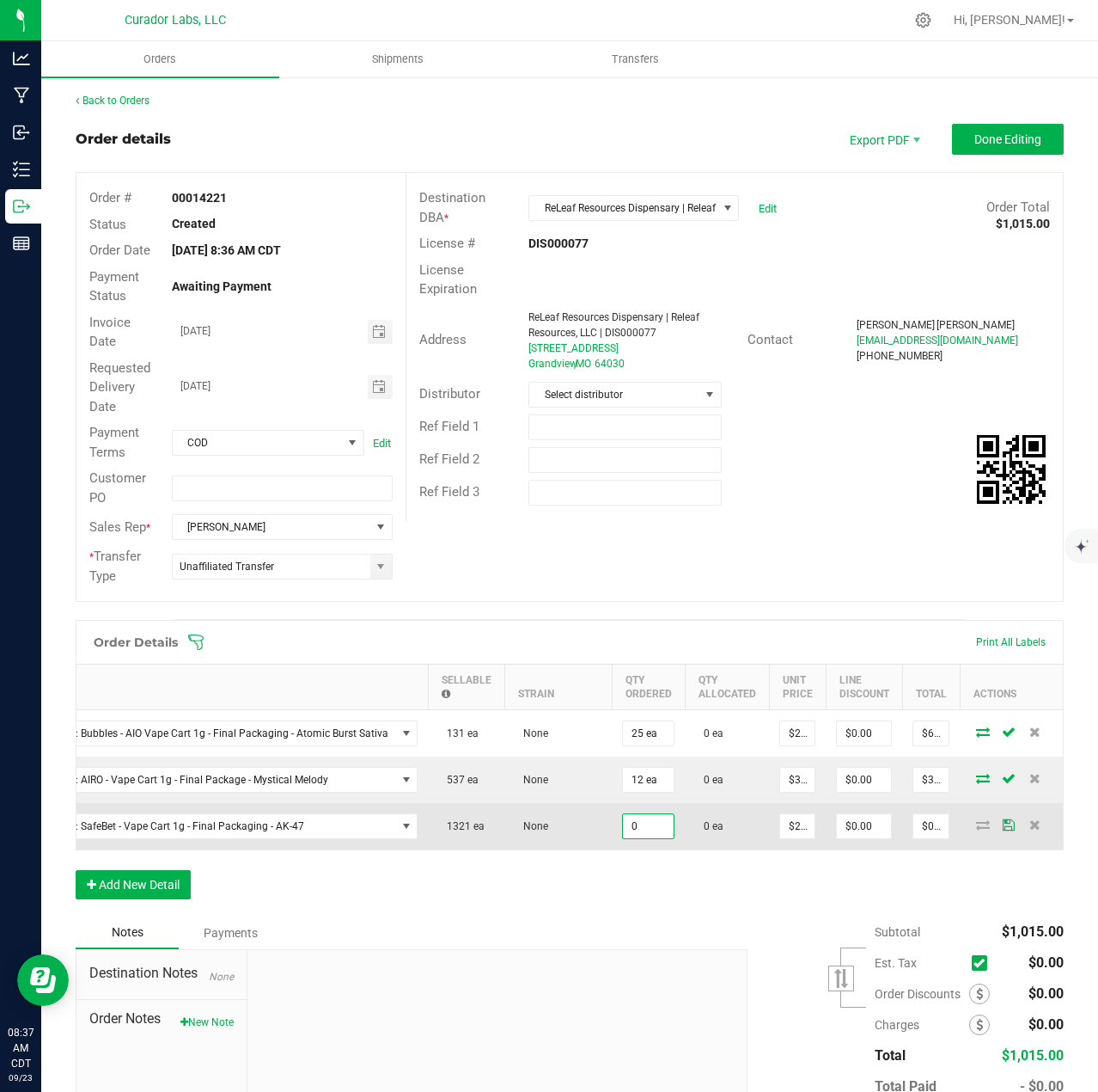
click at [633, 831] on input "0" at bounding box center [648, 826] width 51 height 24
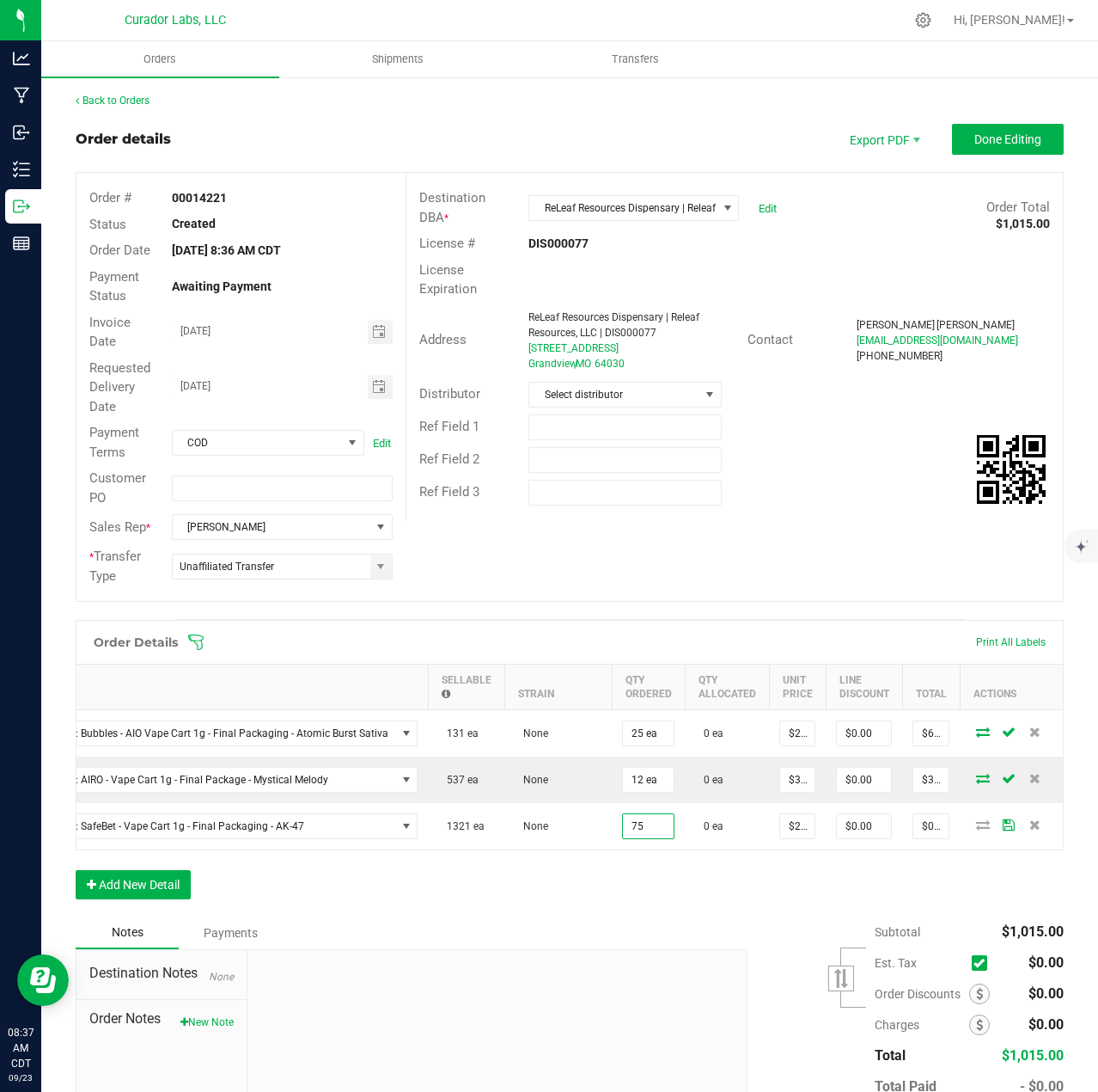
type input "75 ea"
type input "$1,687.50"
click at [616, 885] on div "Order Details Print All Labels Item Sellable Strain Qty Ordered Qty Allocated U…" at bounding box center [570, 768] width 988 height 297
click at [147, 899] on button "Add New Detail" at bounding box center [133, 885] width 115 height 30
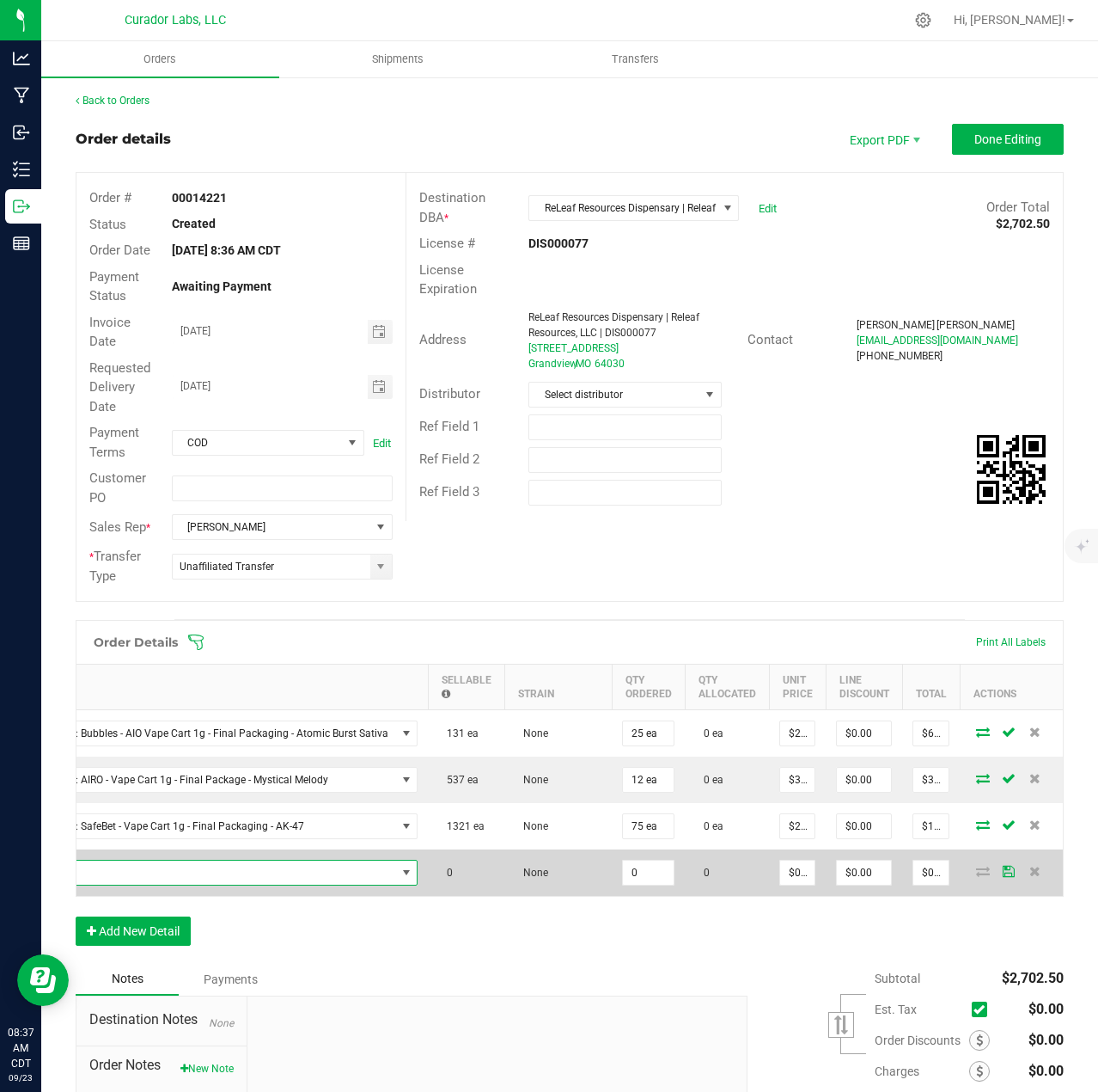
click at [144, 866] on span "NO DATA FOUND" at bounding box center [191, 872] width 410 height 24
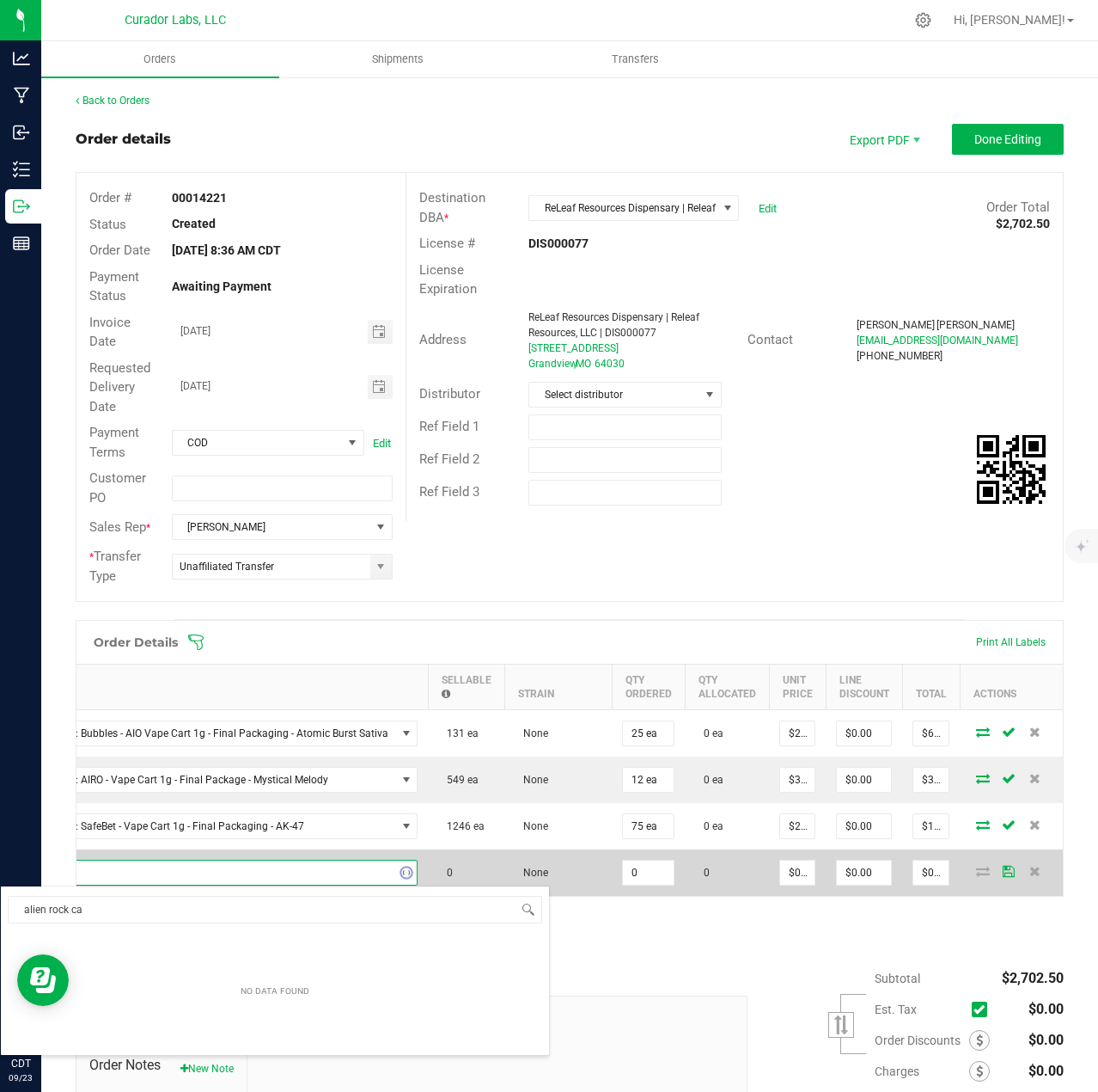
type input "alien rock can"
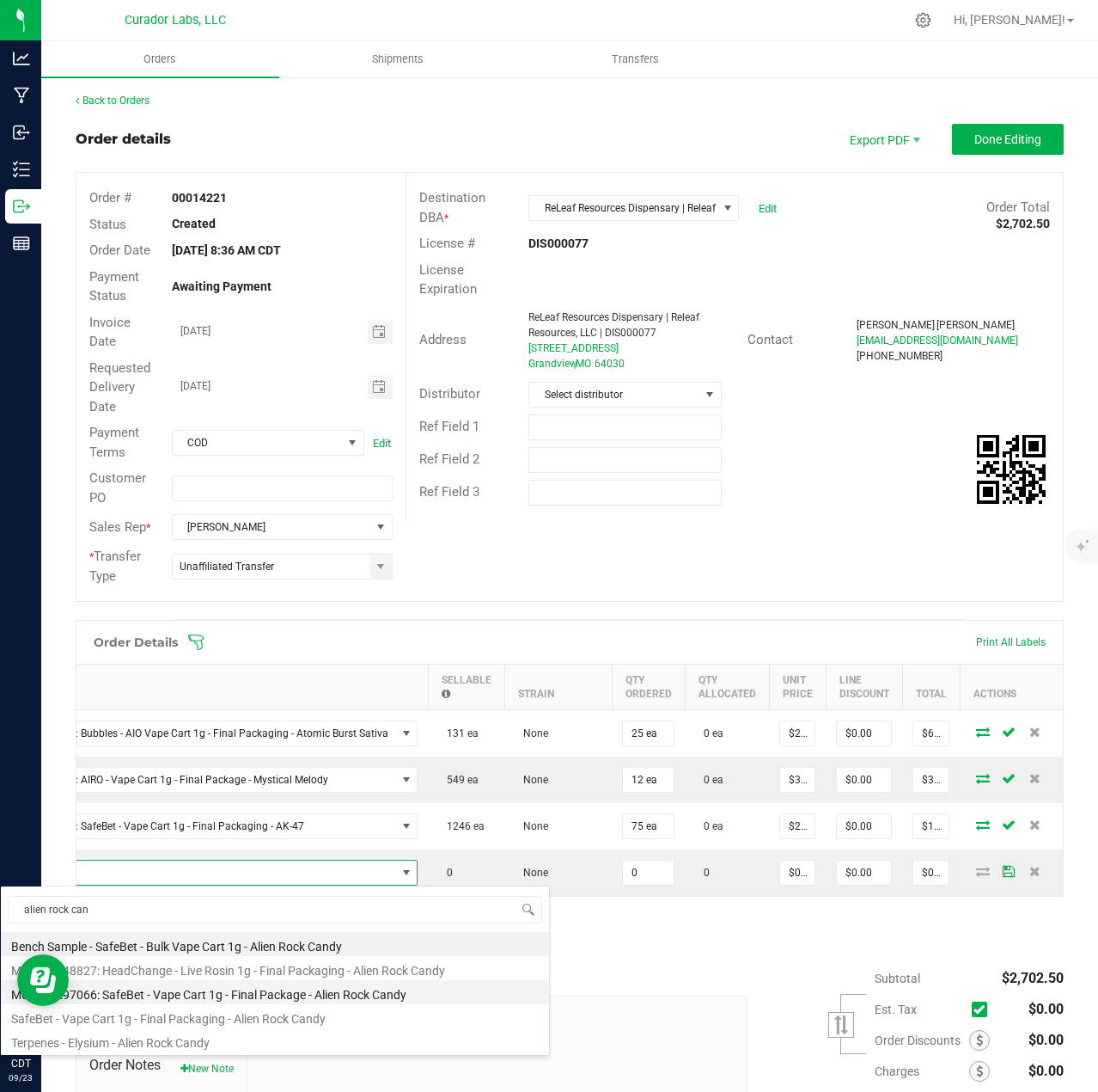
click at [229, 989] on li "M00001297066: SafeBet - Vape Cart 1g - Final Package - Alien Rock Candy" at bounding box center [275, 992] width 549 height 24
type input "0 ea"
type input "$22.50000"
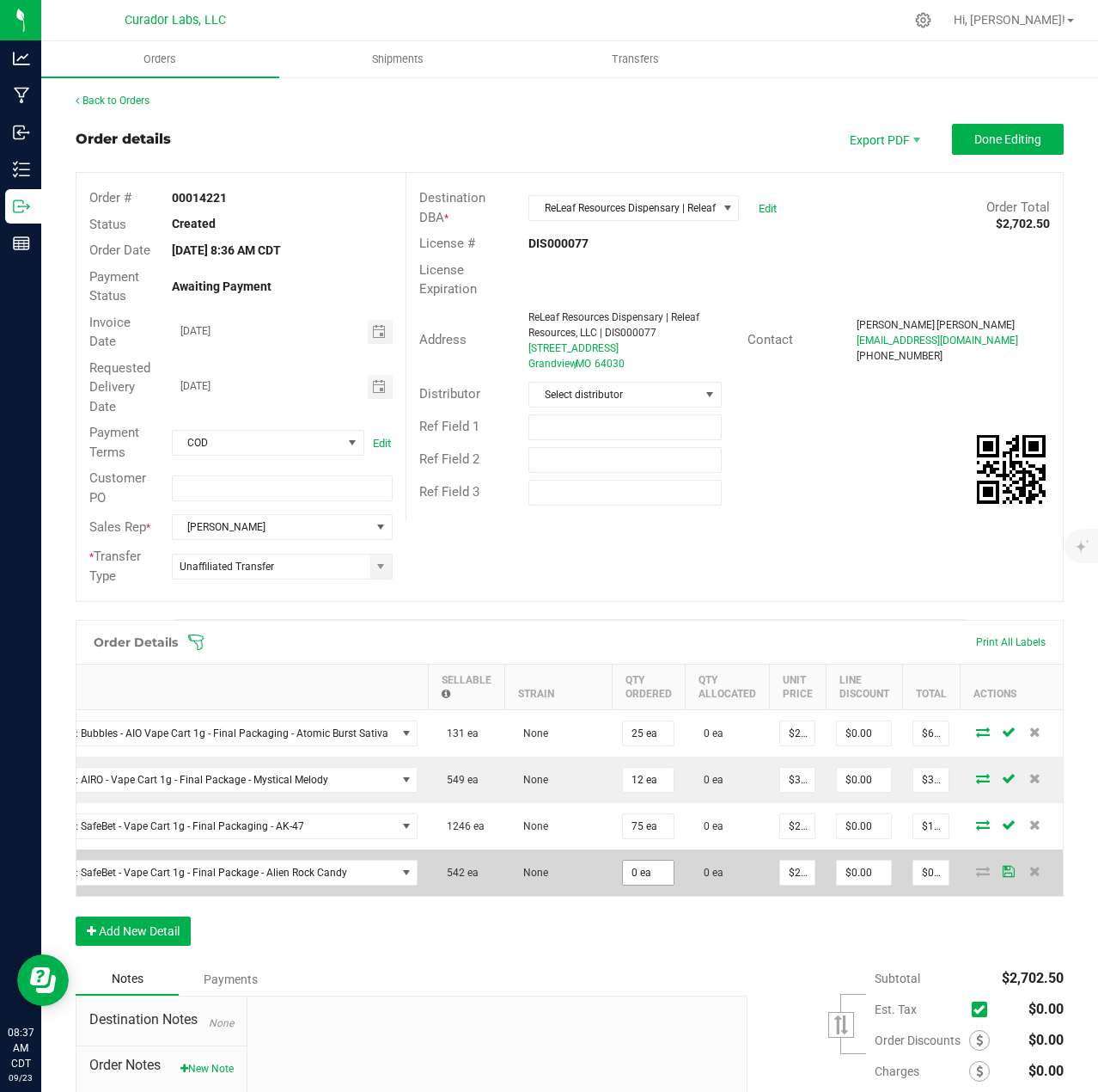
click at [637, 884] on td "0 ea" at bounding box center [647, 872] width 73 height 46
click at [637, 876] on input "0" at bounding box center [648, 872] width 51 height 24
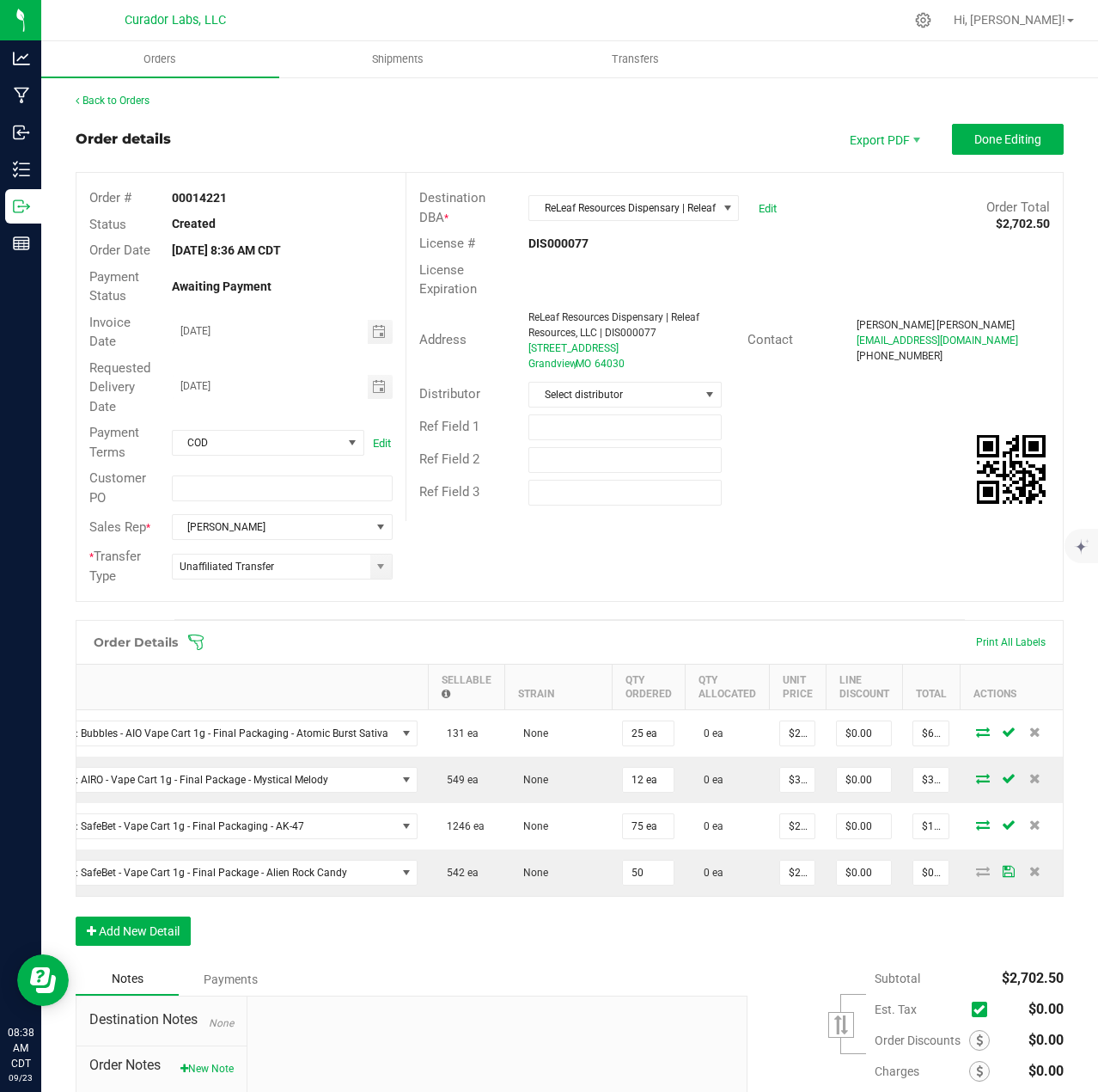
type input "50 ea"
type input "$1,125.00"
click at [694, 989] on div "Notes Payments" at bounding box center [405, 978] width 659 height 32
click at [107, 946] on button "Add New Detail" at bounding box center [133, 931] width 115 height 30
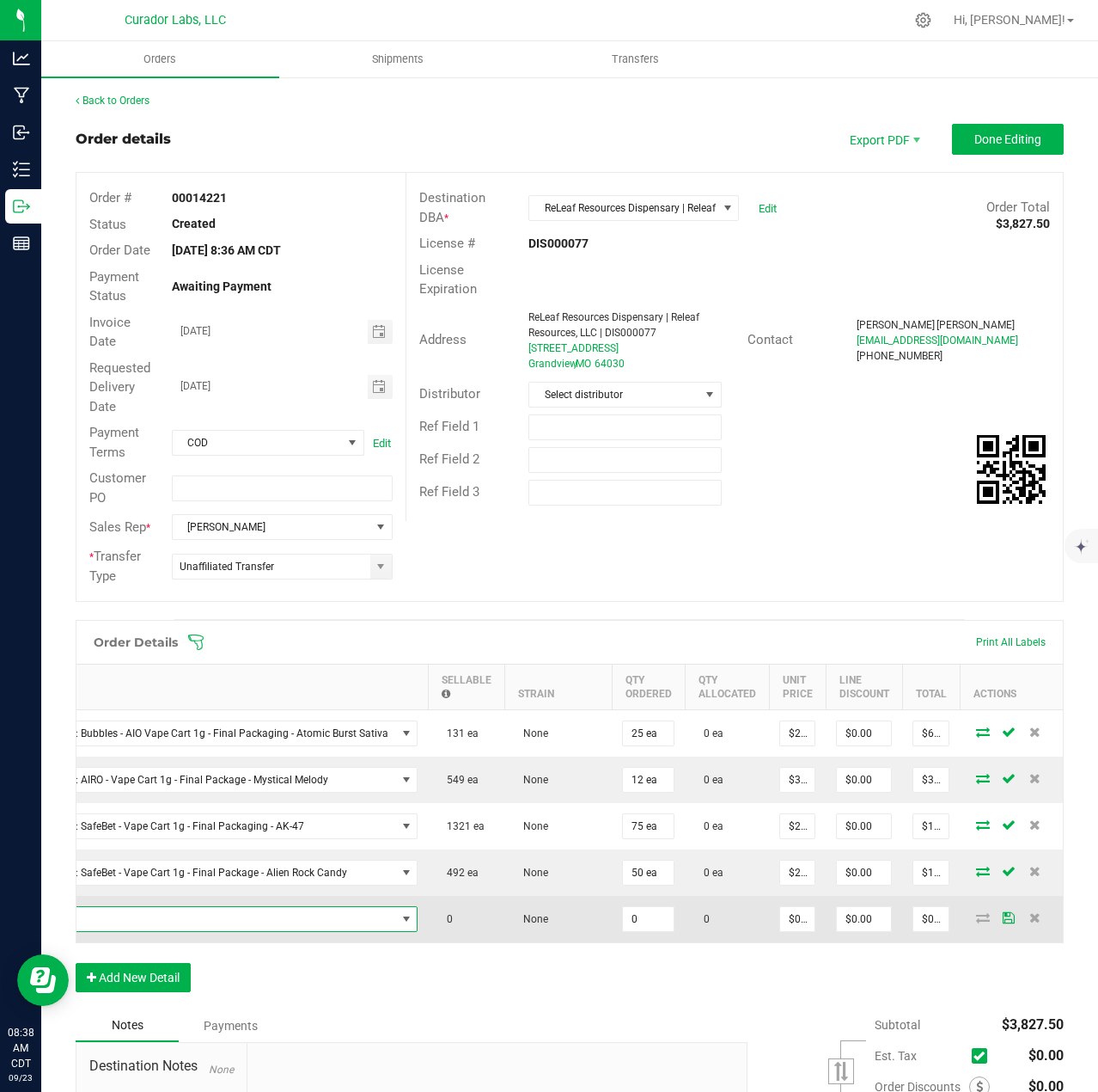
click at [121, 921] on span "NO DATA FOUND" at bounding box center [191, 919] width 410 height 24
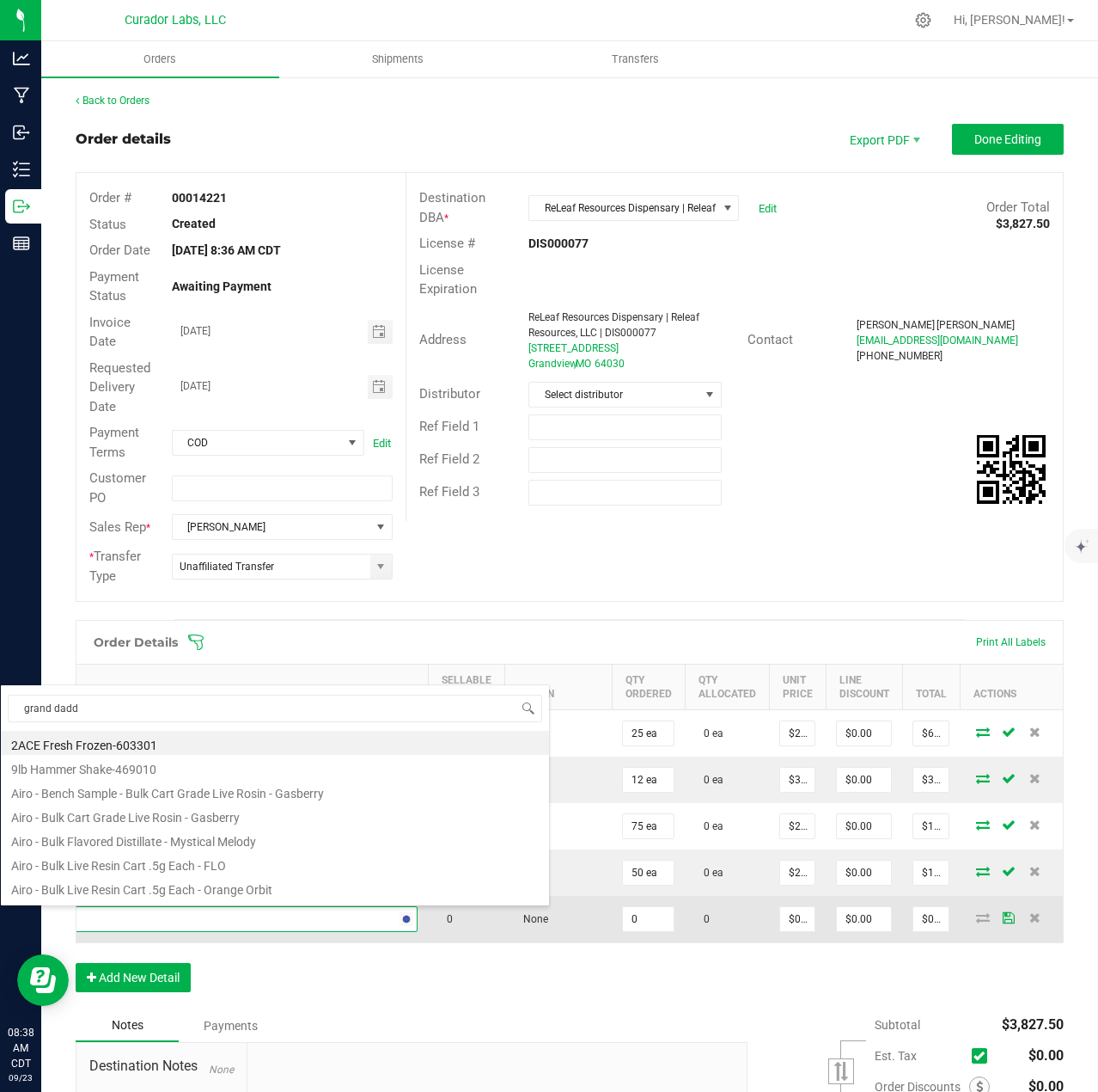
type input "grand daddy"
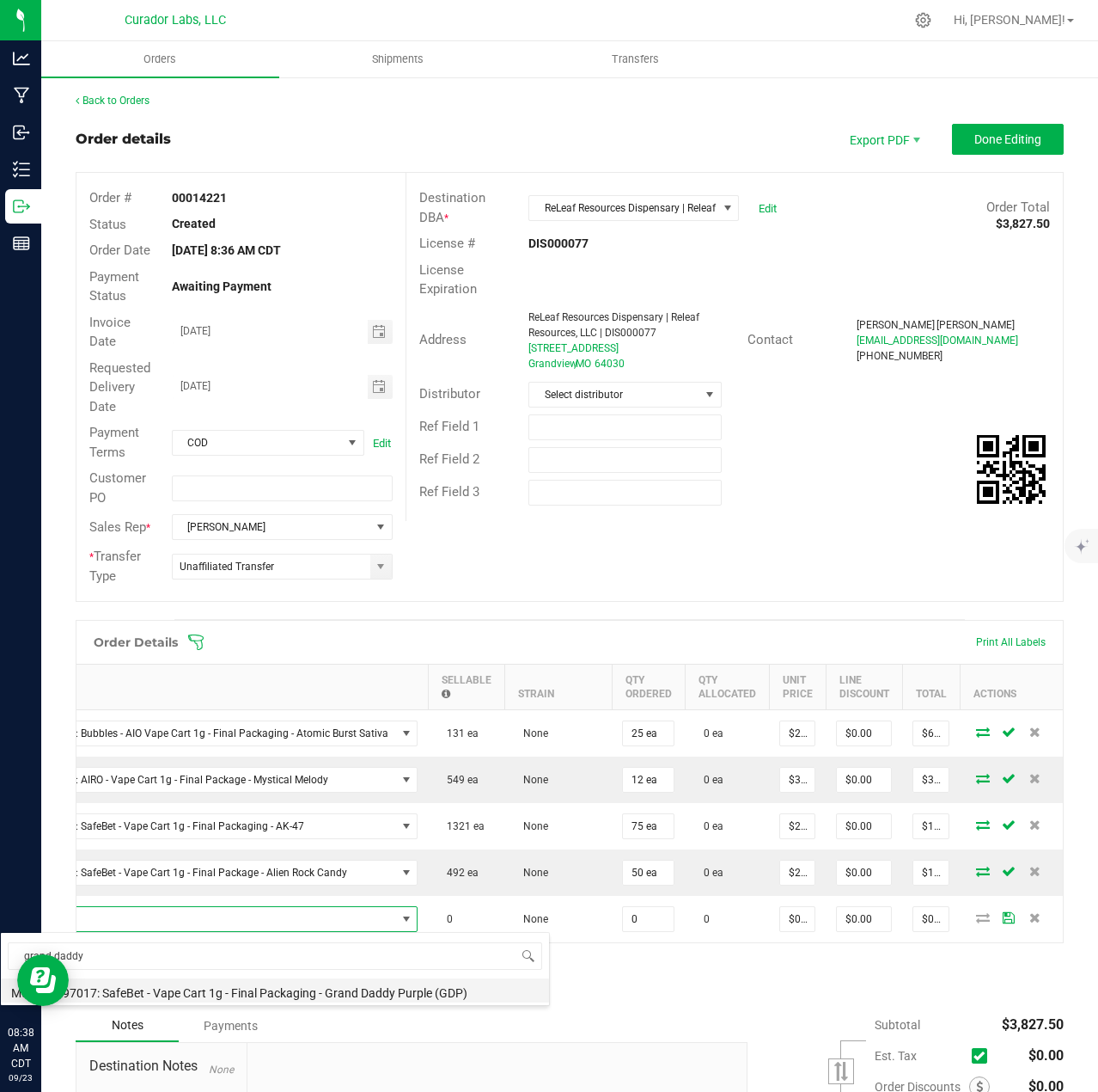
click at [476, 994] on li "M00001297017: SafeBet - Vape Cart 1g - Final Packaging - Grand Daddy Purple (GD…" at bounding box center [275, 990] width 549 height 24
type input "0 ea"
type input "$22.50000"
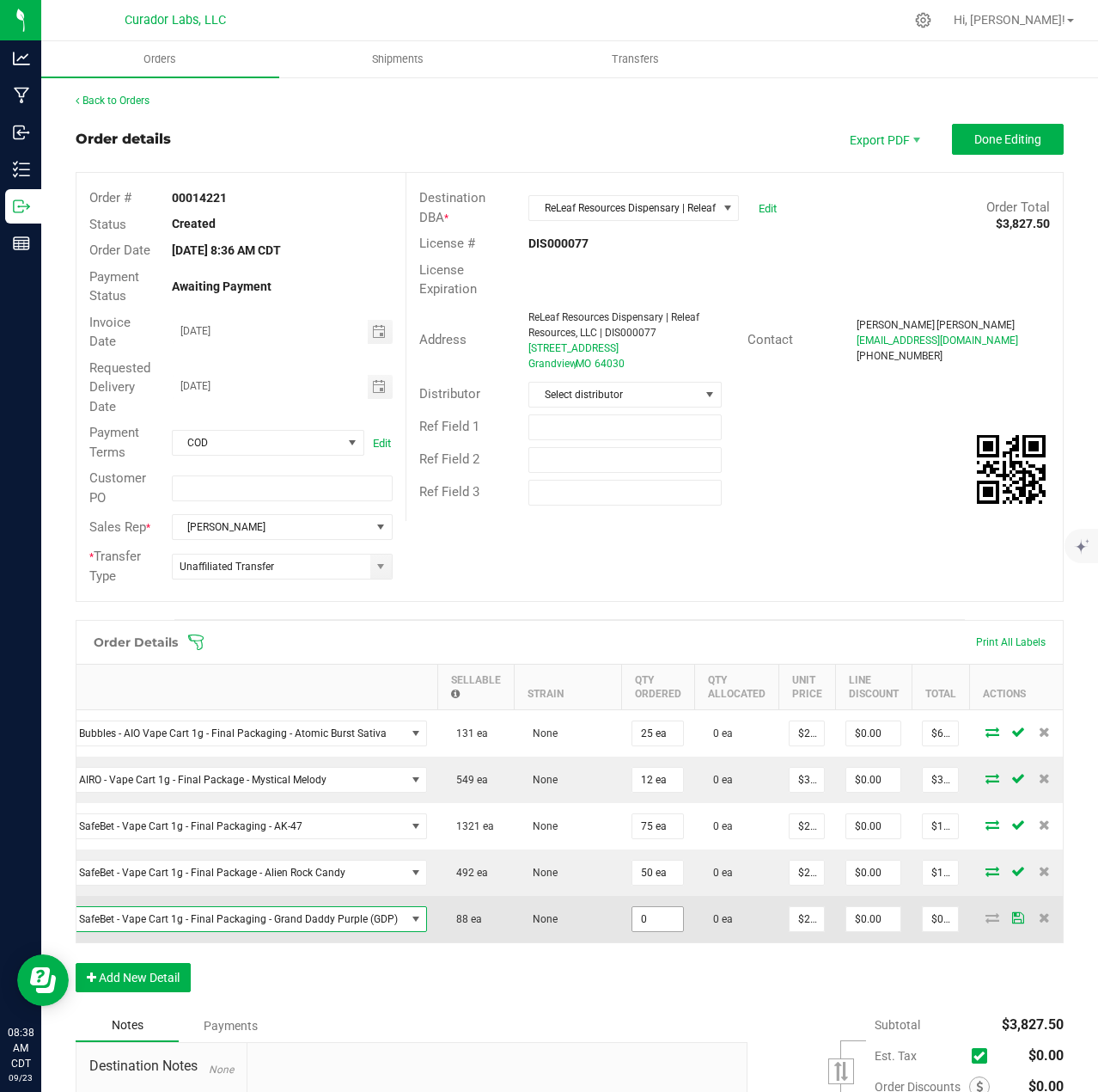
click at [658, 924] on input "0" at bounding box center [658, 919] width 51 height 24
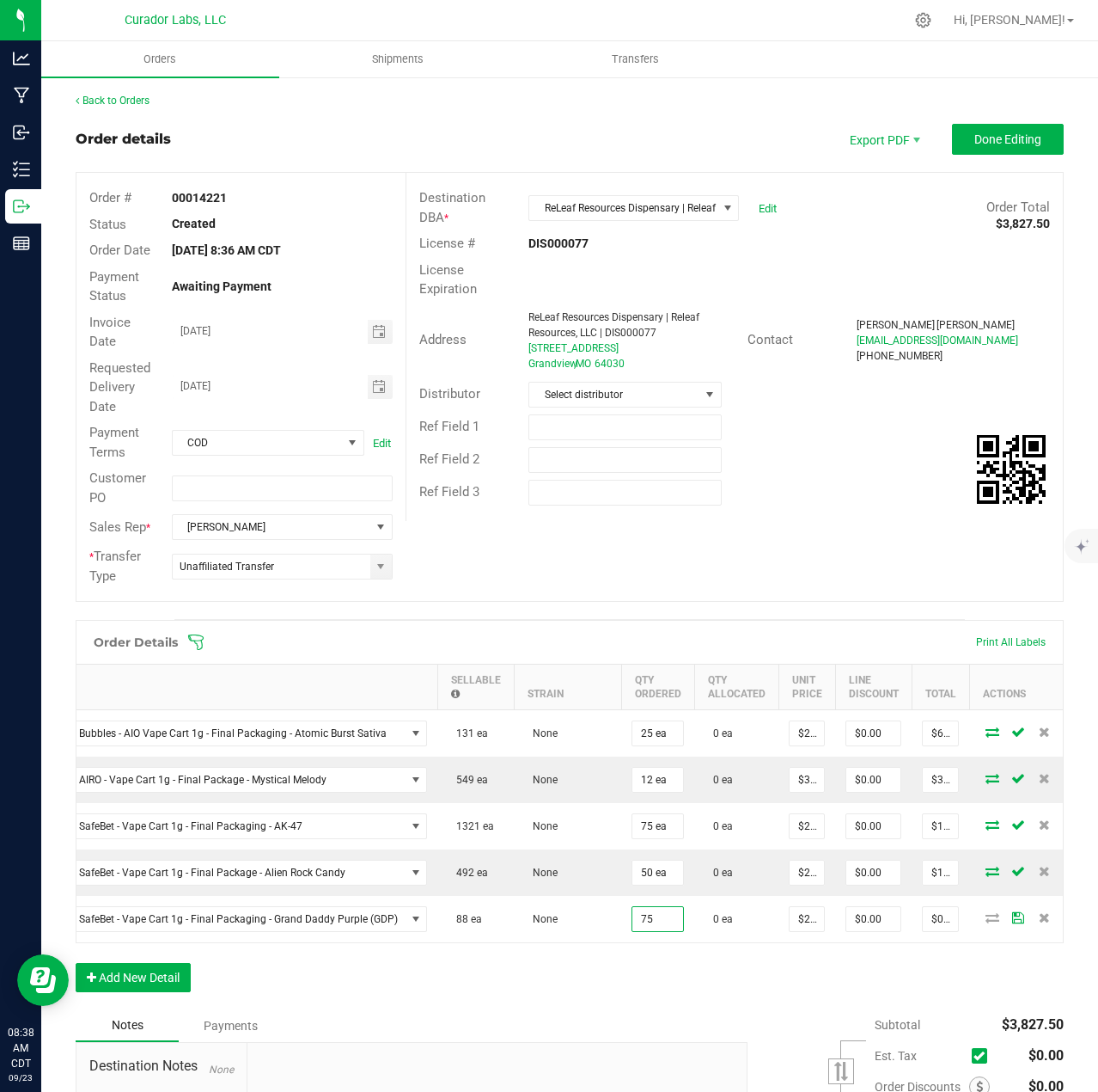
type input "75 ea"
type input "$1,687.50"
click at [668, 982] on div "Order Details Print All Labels Item Sellable Strain Qty Ordered Qty Allocated U…" at bounding box center [570, 815] width 988 height 390
click at [164, 992] on button "Add New Detail" at bounding box center [133, 977] width 115 height 30
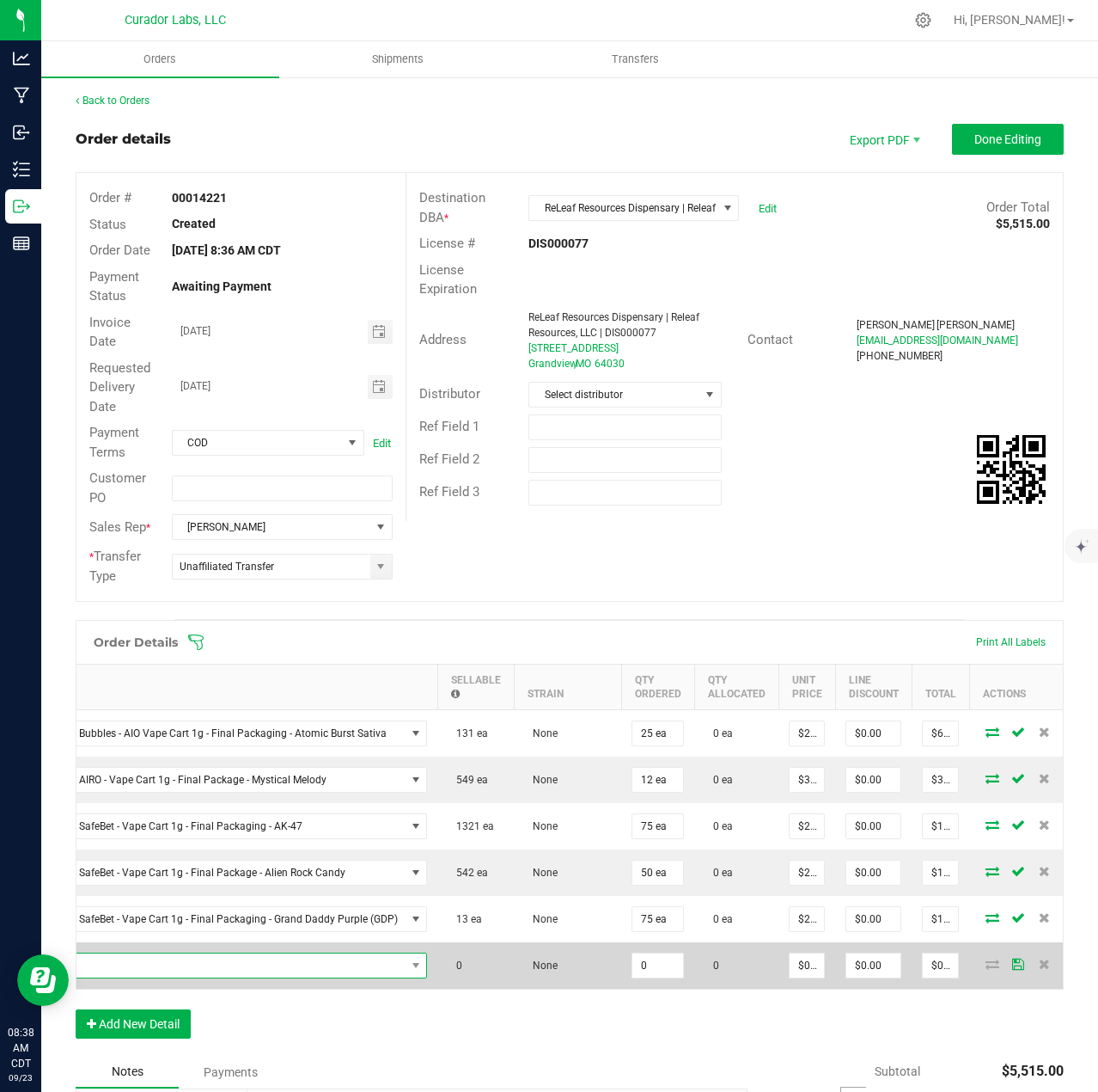
click at [162, 961] on span "NO DATA FOUND" at bounding box center [195, 965] width 421 height 24
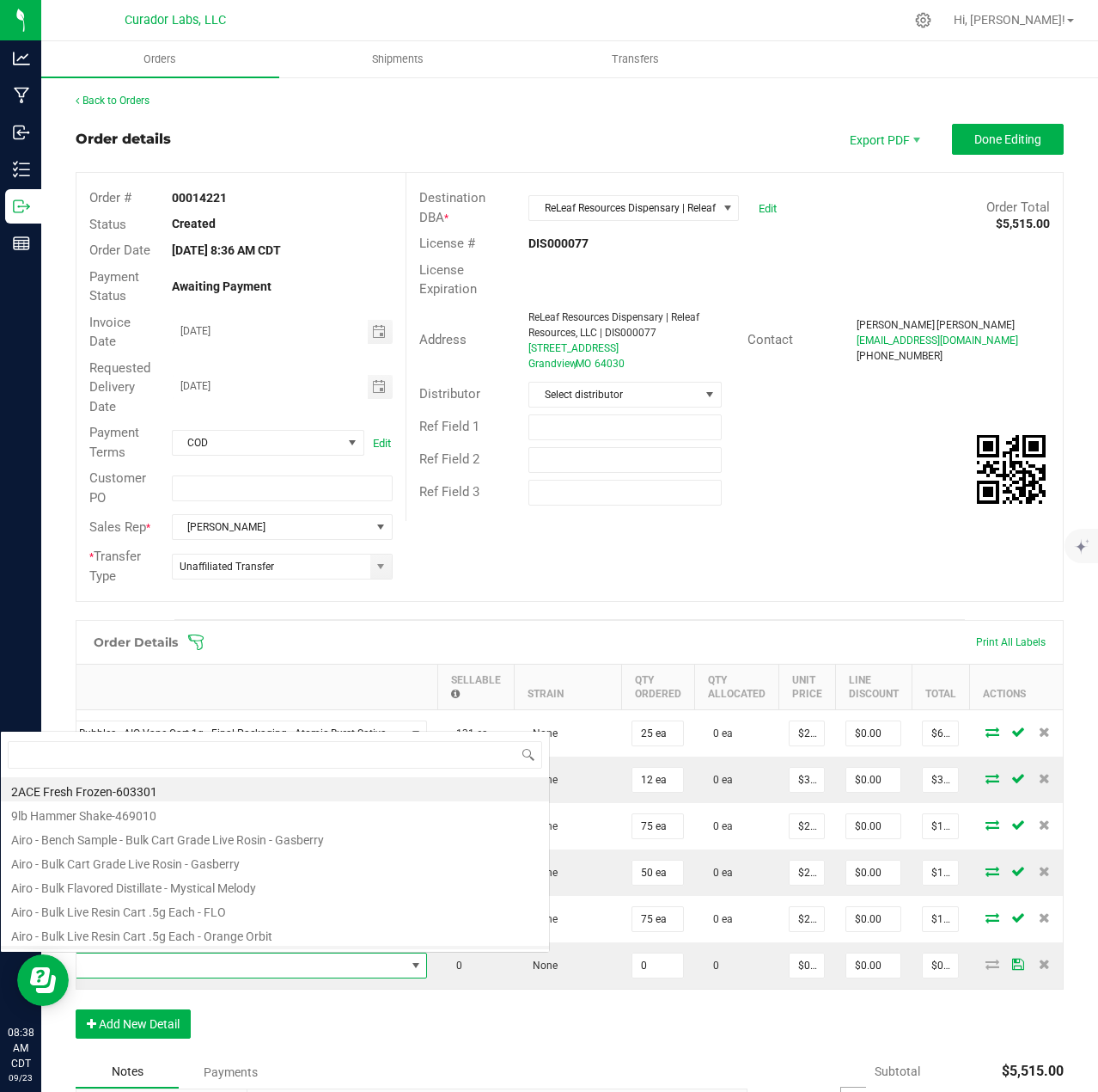
scroll to position [26, 436]
type input "green crack"
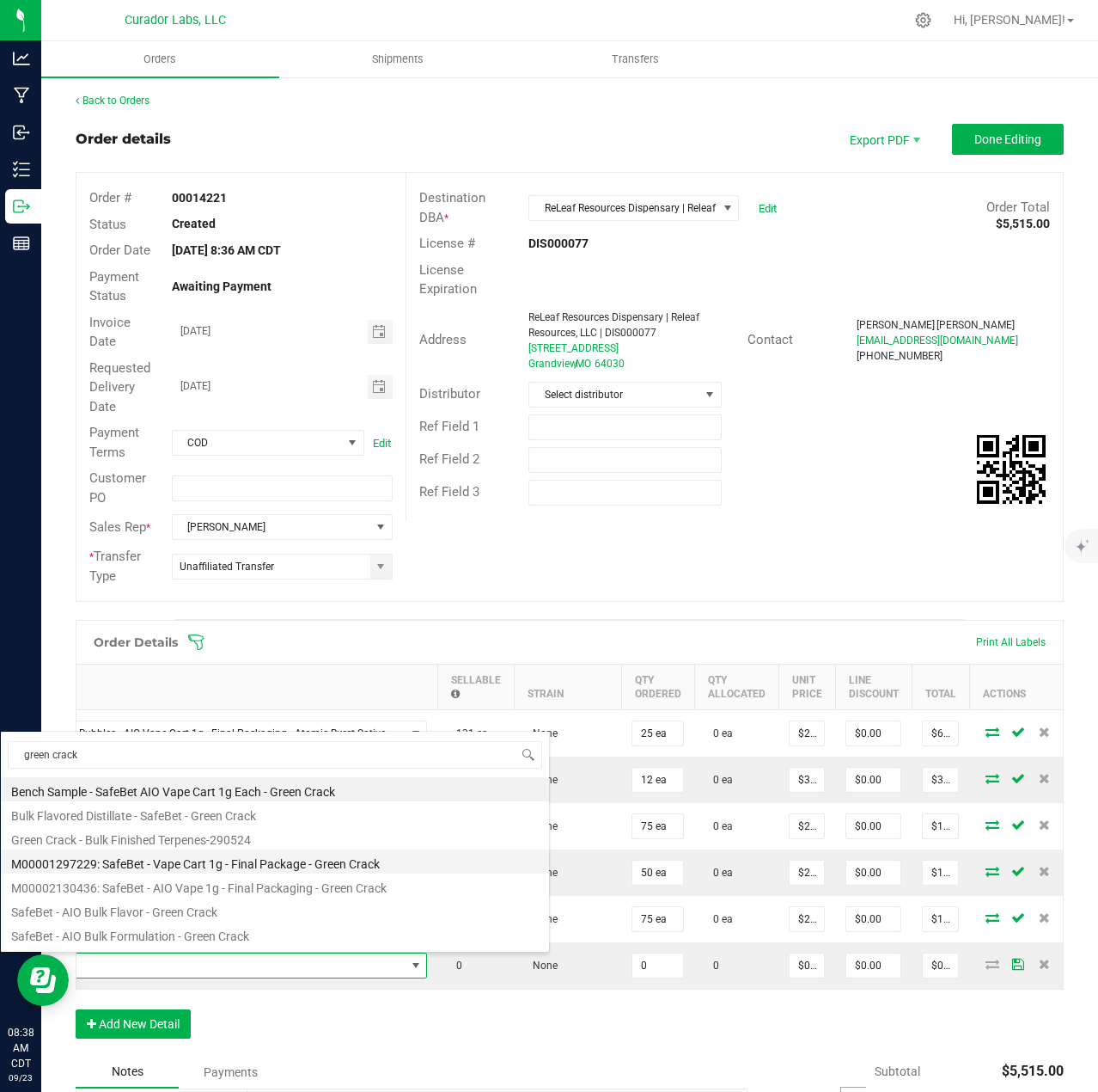
click at [149, 854] on li "M00001297229: SafeBet - Vape Cart 1g - Final Package - Green Crack" at bounding box center [275, 861] width 549 height 24
type input "0 ea"
type input "$22.50000"
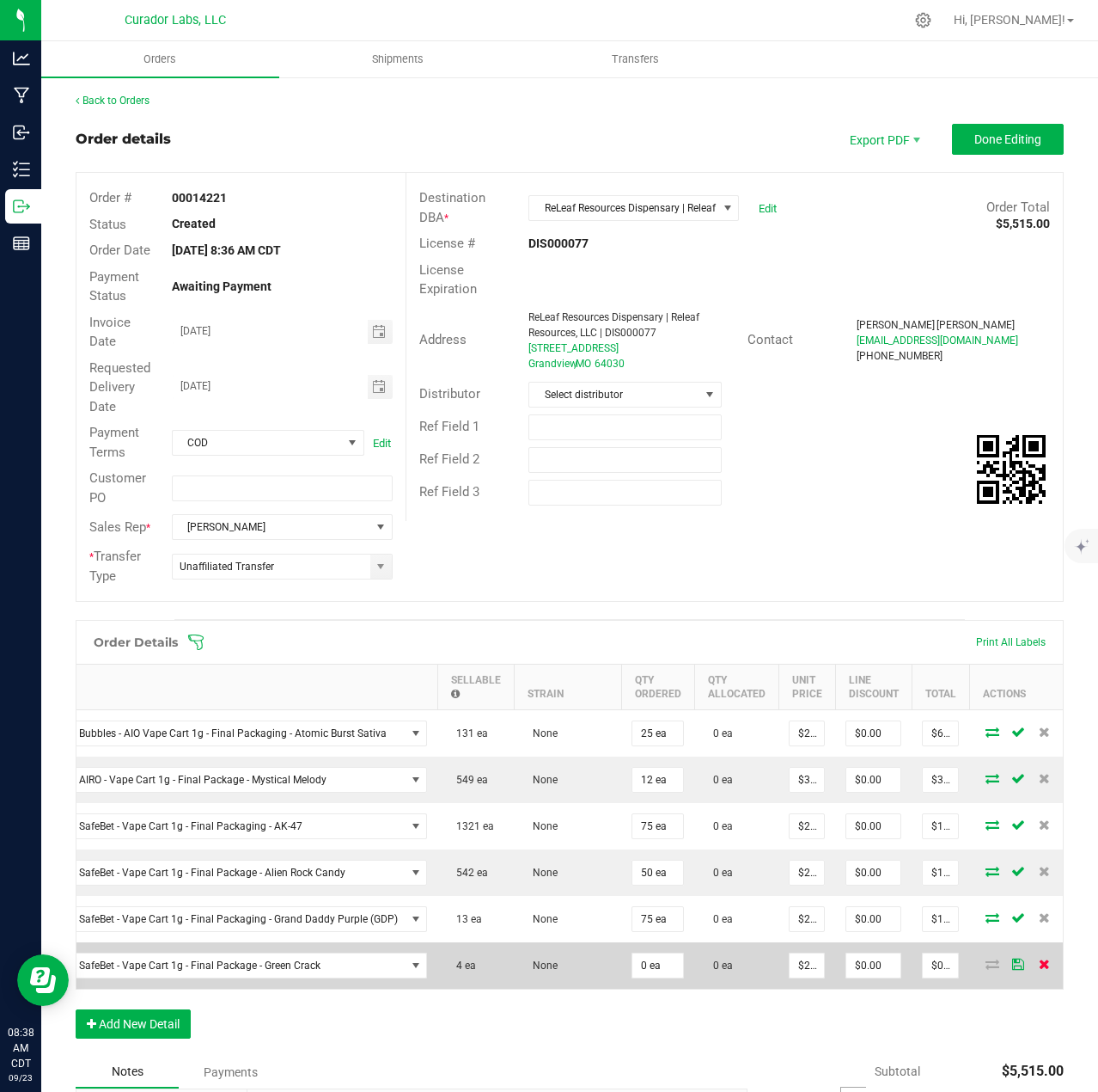
drag, startPoint x: 1034, startPoint y: 968, endPoint x: 467, endPoint y: 933, distance: 568.1
click at [1039, 967] on icon at bounding box center [1044, 963] width 11 height 10
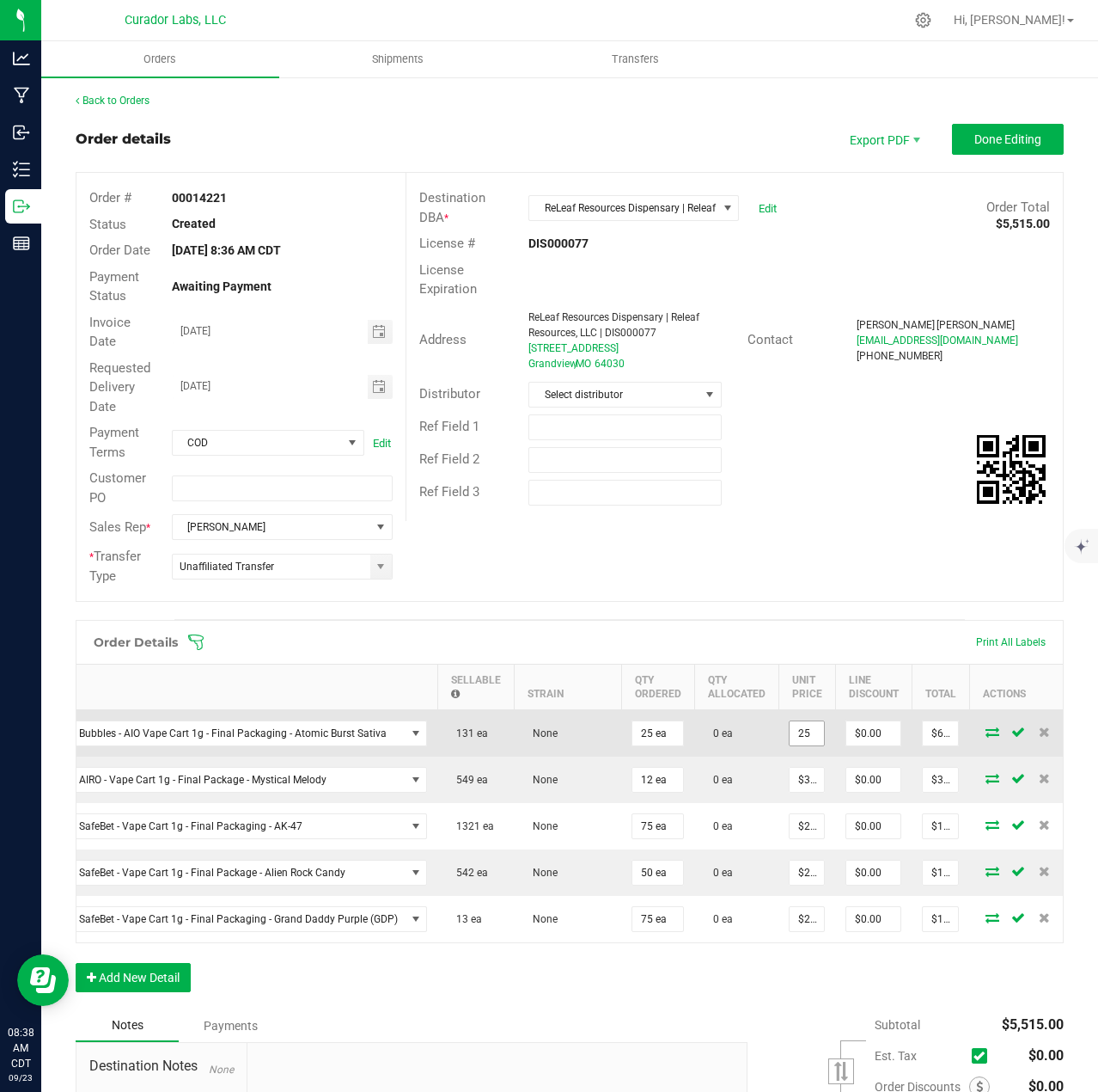
click at [805, 734] on input "25" at bounding box center [806, 734] width 34 height 24
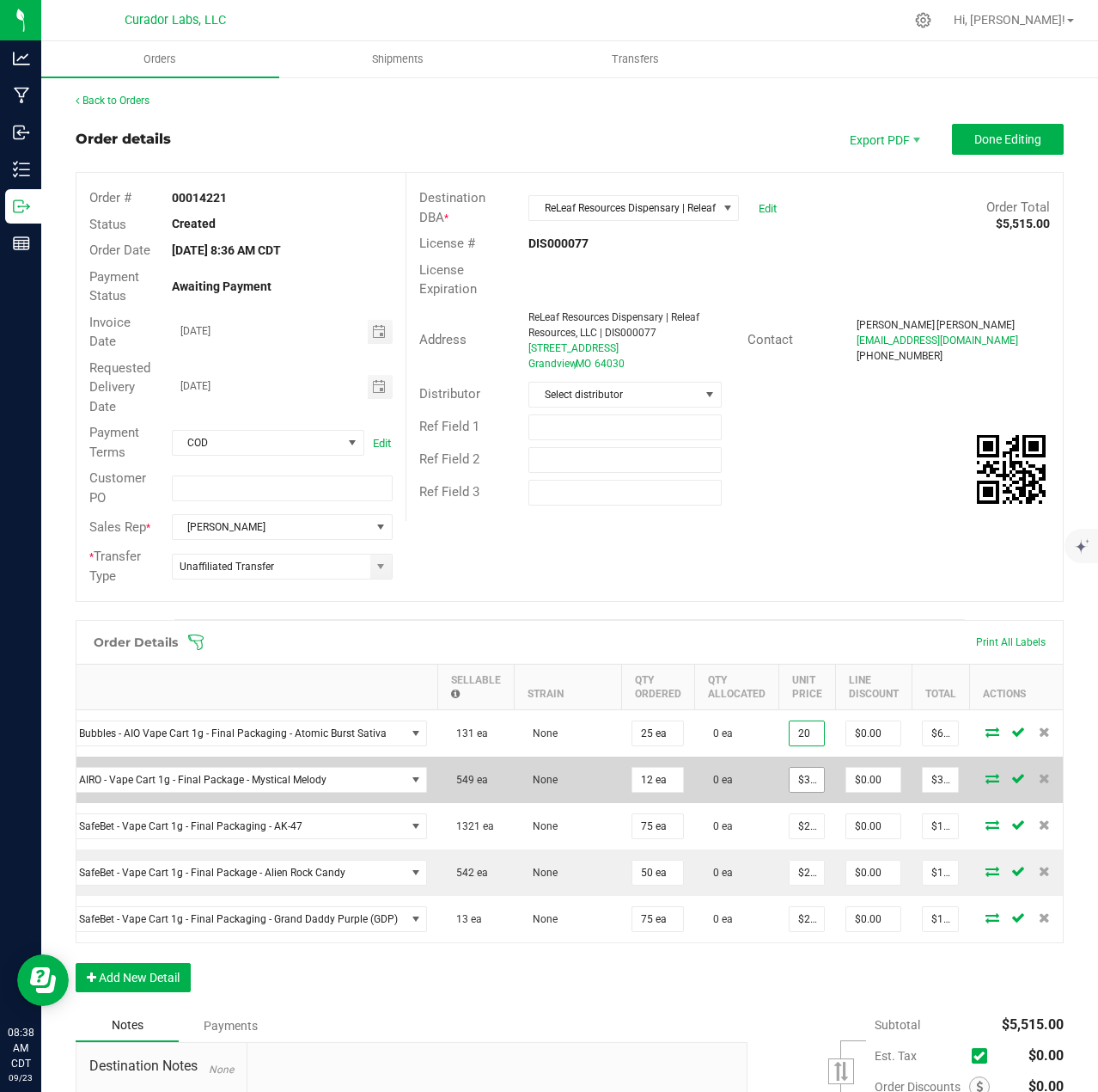
type input "$20.00000"
type input "$500.00"
click at [802, 787] on input "32.5" at bounding box center [806, 780] width 34 height 24
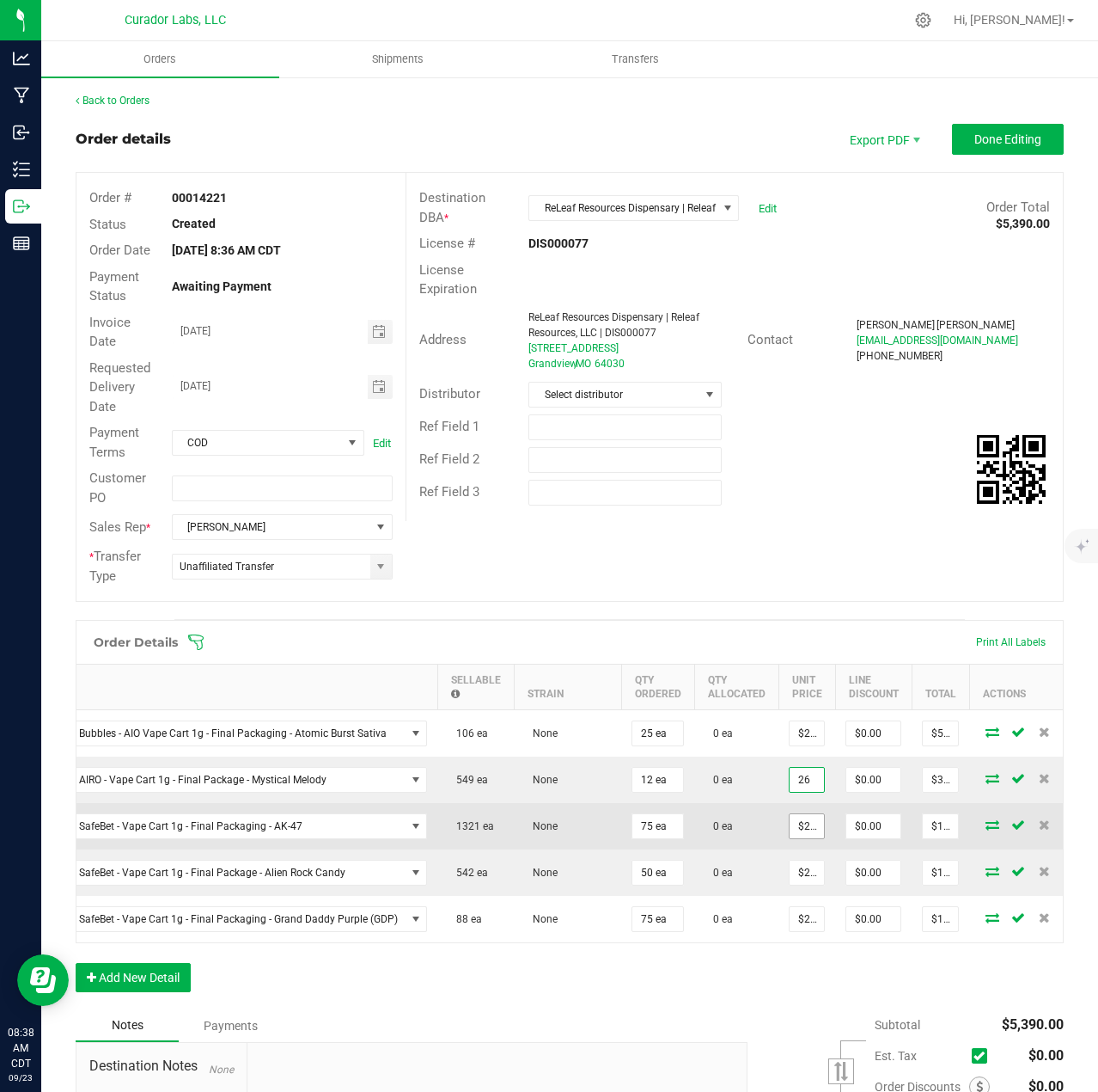
type input "$26.00000"
type input "$312.00"
click at [797, 819] on input "22.5" at bounding box center [806, 826] width 34 height 24
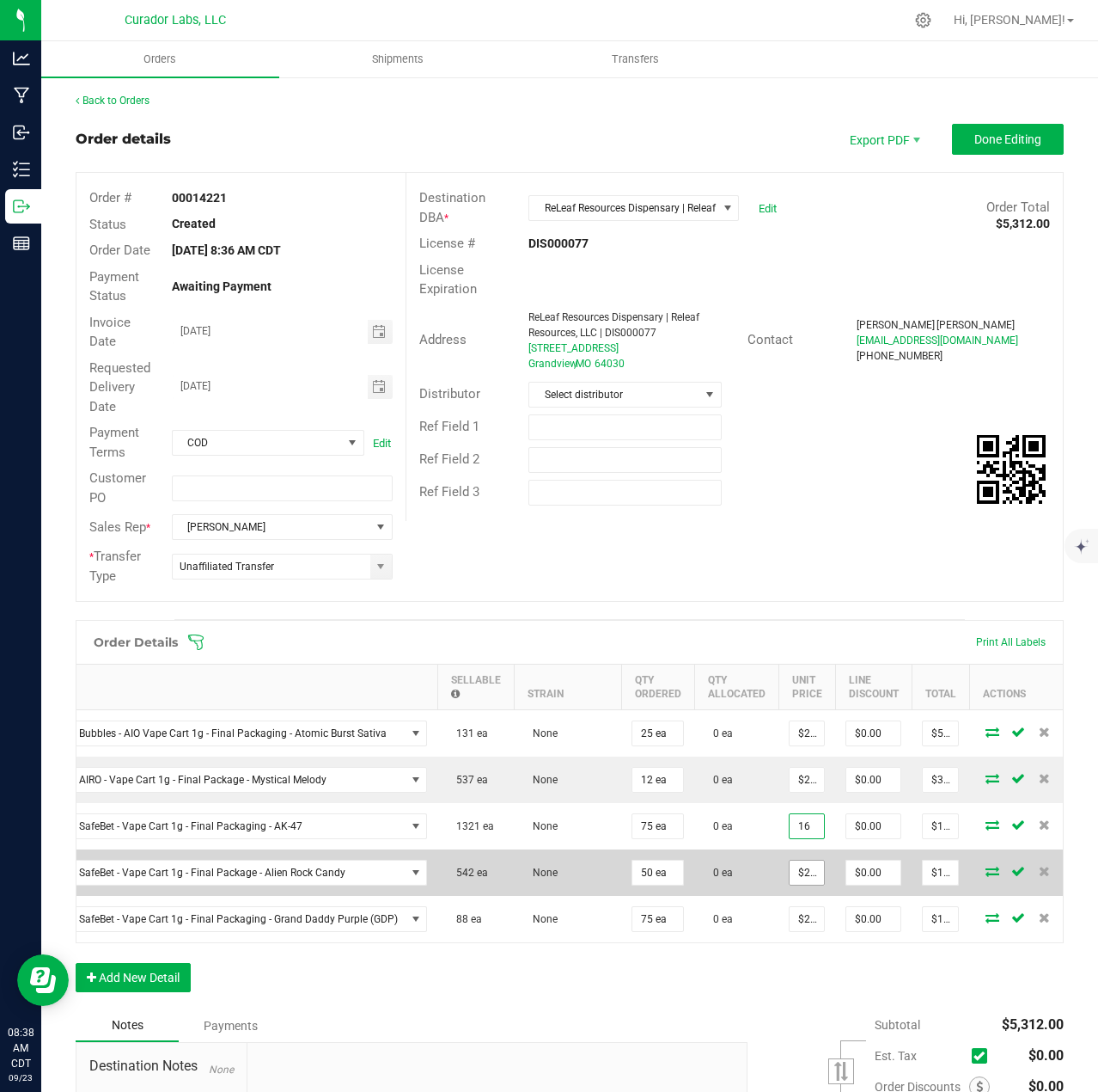
type input "$16.00000"
type input "$1,200.00"
click at [797, 867] on input "22.5" at bounding box center [806, 872] width 34 height 24
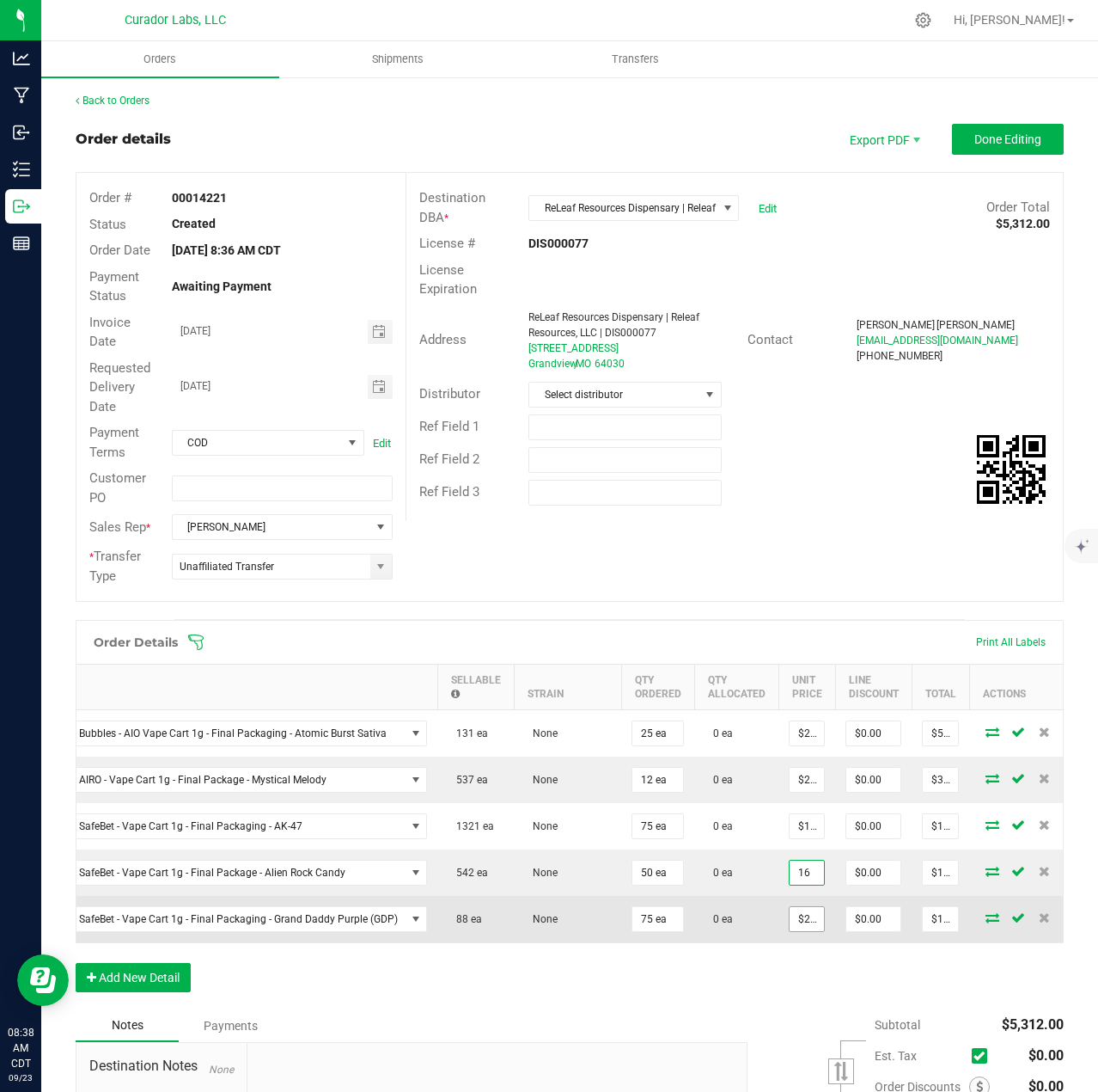
type input "$16.00000"
type input "$800.00"
click at [797, 931] on span "$22.50000" at bounding box center [806, 919] width 36 height 26
click at [795, 926] on input "22.5" at bounding box center [806, 919] width 34 height 24
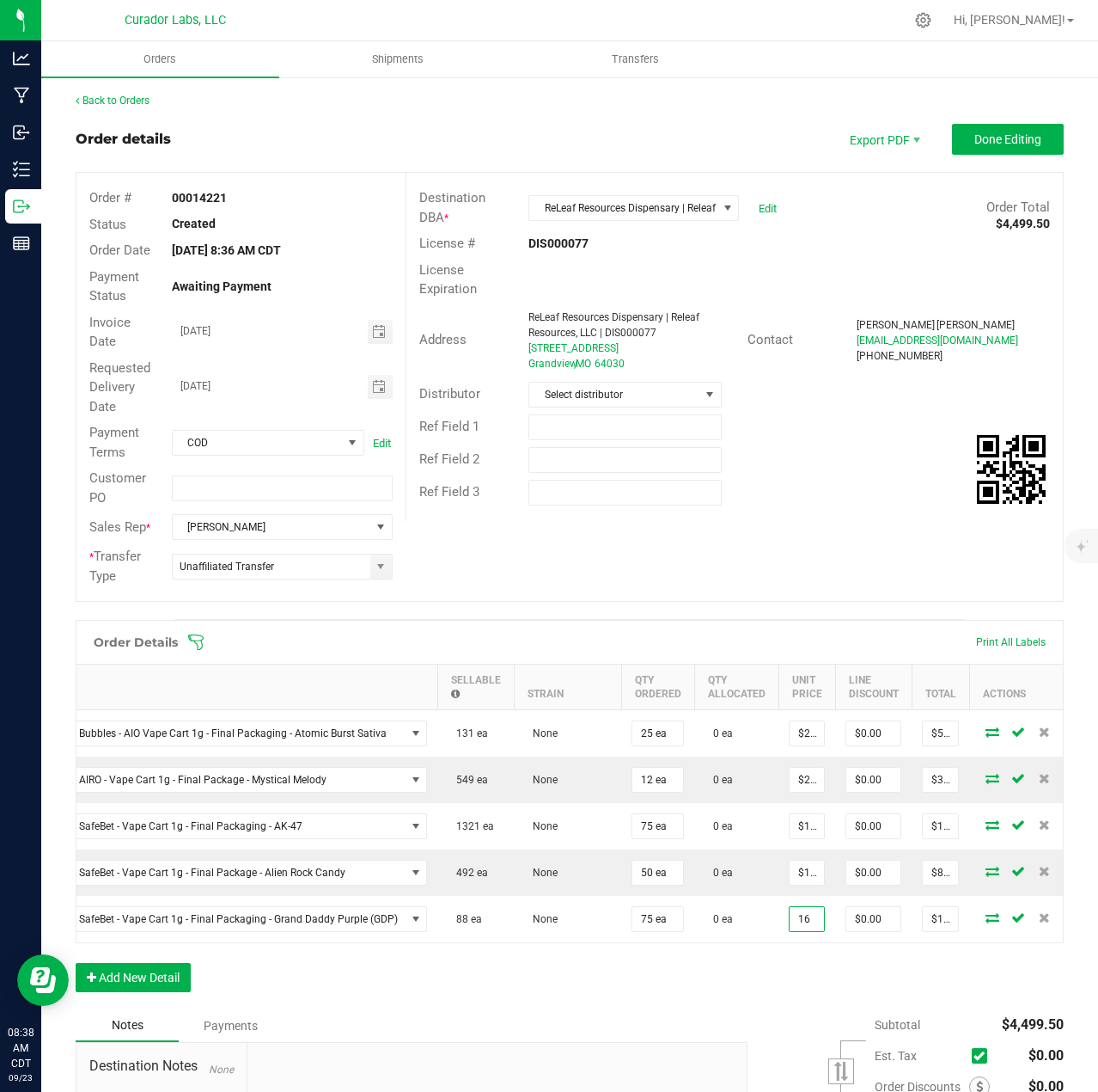
type input "$16.00000"
type input "$1,200.00"
click at [795, 984] on div "Order Details Print All Labels Item Sellable Strain Qty Ordered Qty Allocated U…" at bounding box center [570, 815] width 988 height 390
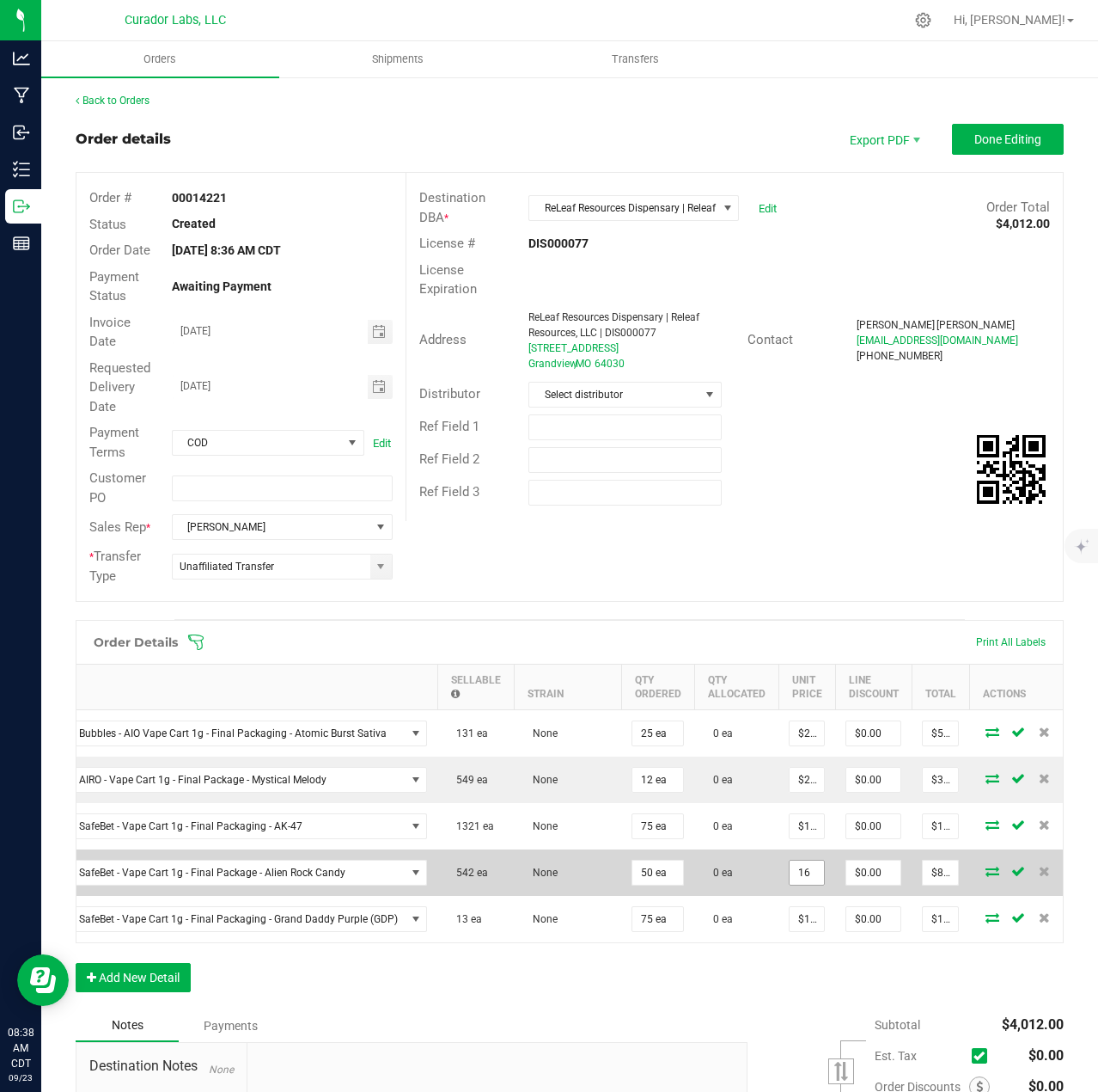
click at [792, 882] on input "16" at bounding box center [806, 872] width 34 height 24
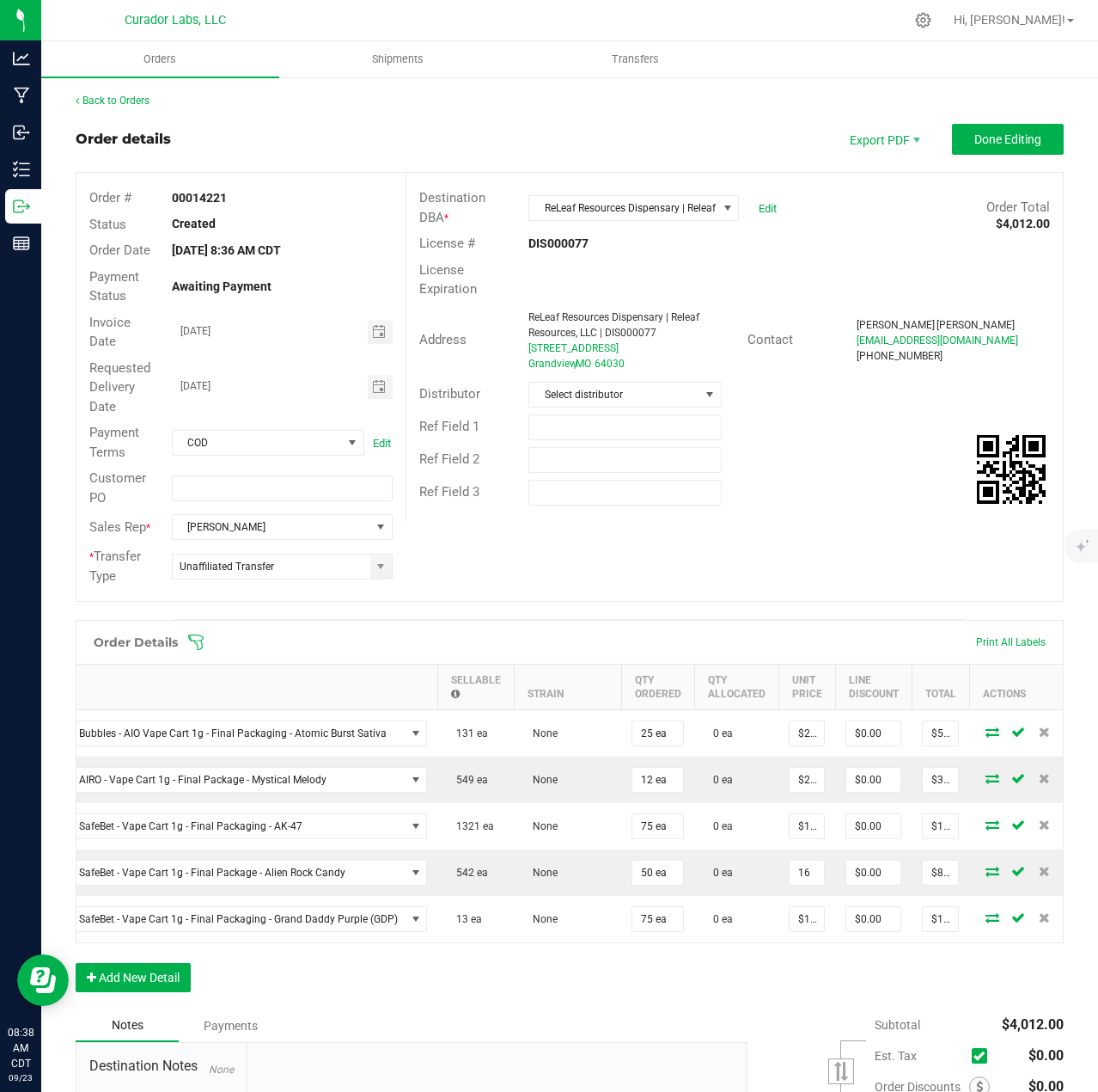
type input "$16.00000"
click at [793, 999] on div "Order Details Print All Labels Item Sellable Strain Qty Ordered Qty Allocated U…" at bounding box center [570, 815] width 988 height 390
click at [623, 419] on input "text" at bounding box center [624, 427] width 193 height 26
type input "20% EDLP, SB Carts @ $16 EDLP"
click at [976, 151] on button "Done Editing" at bounding box center [1008, 139] width 112 height 30
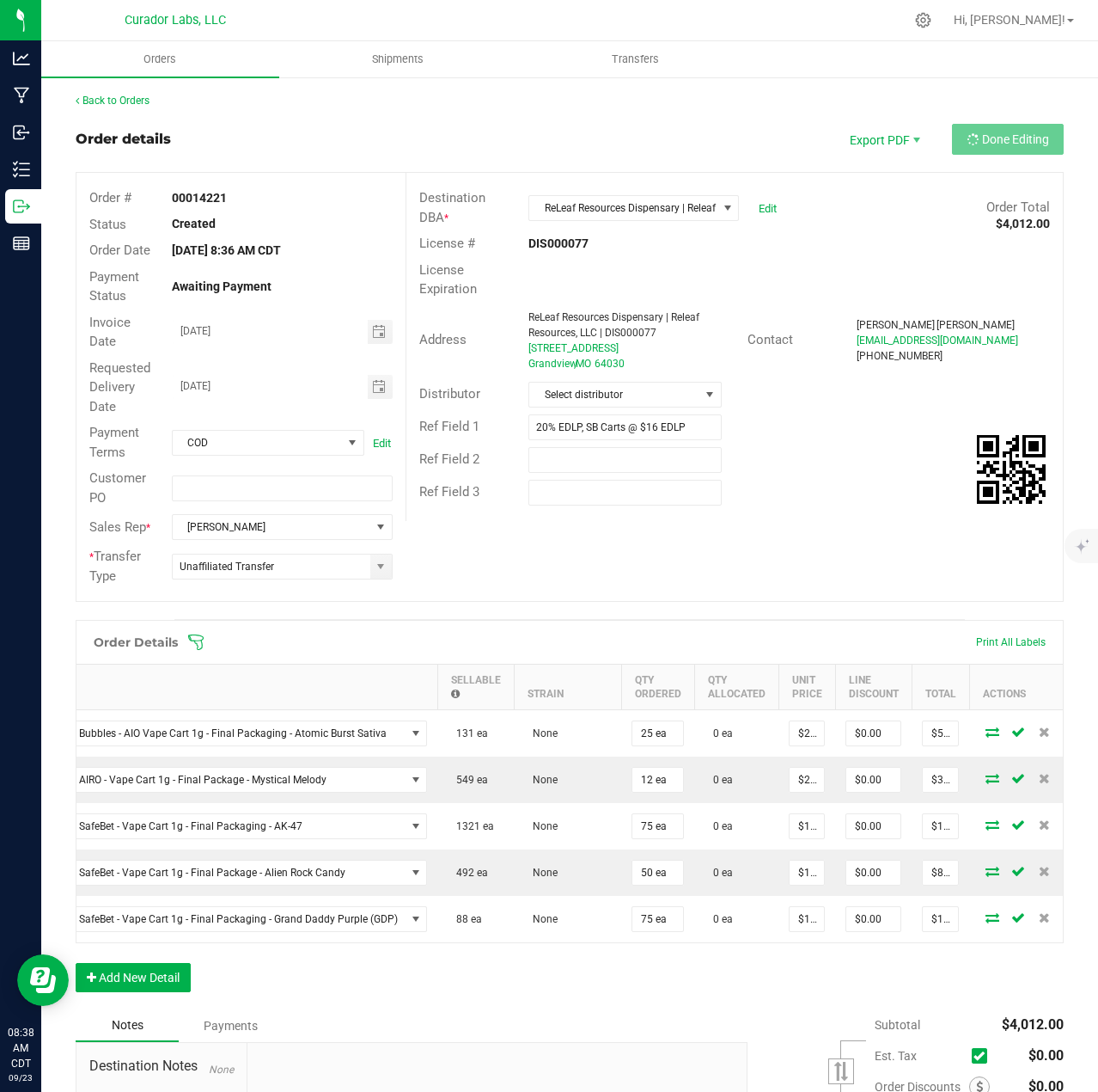
scroll to position [0, 0]
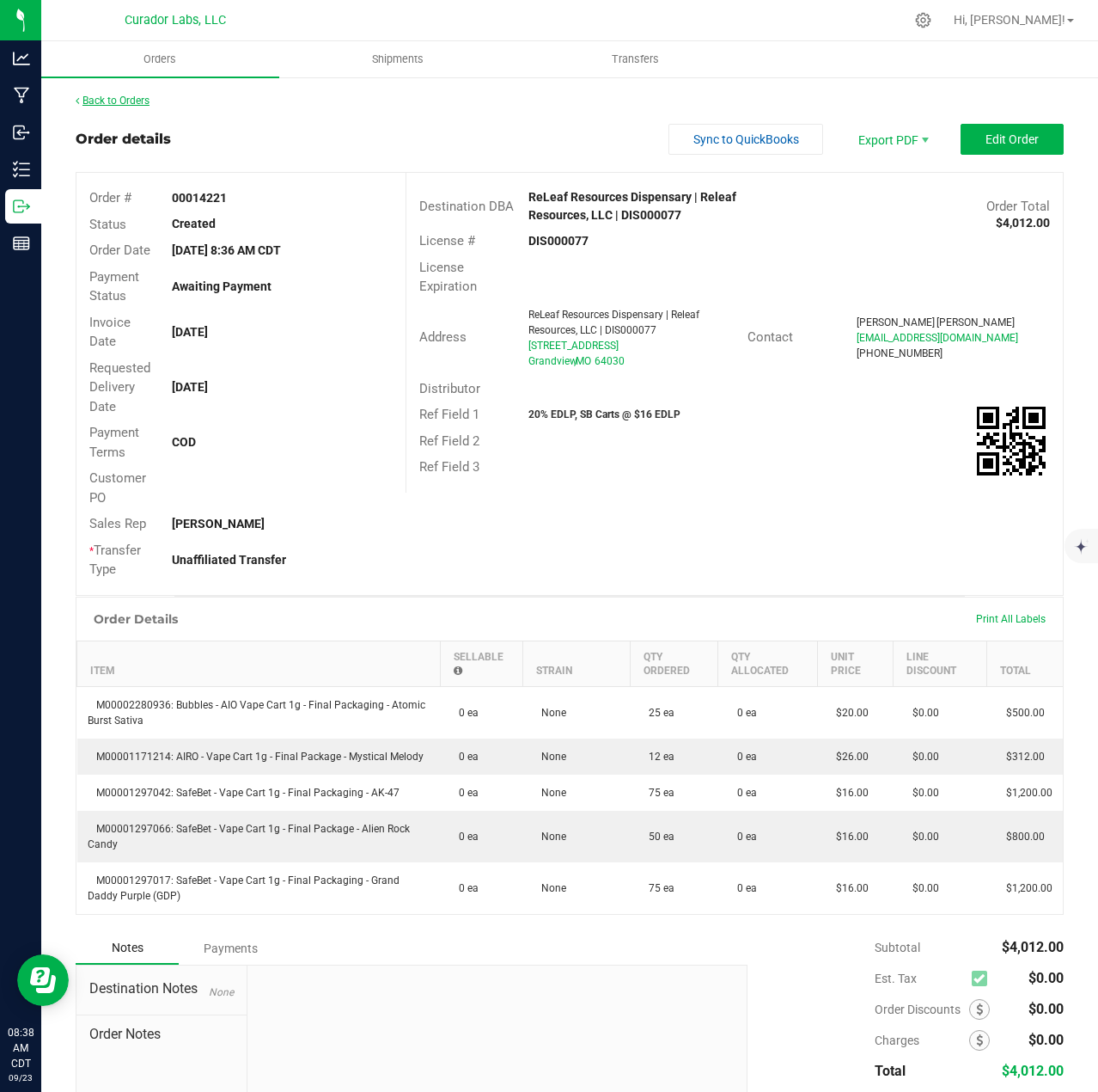
click at [104, 102] on link "Back to Orders" at bounding box center [113, 100] width 74 height 12
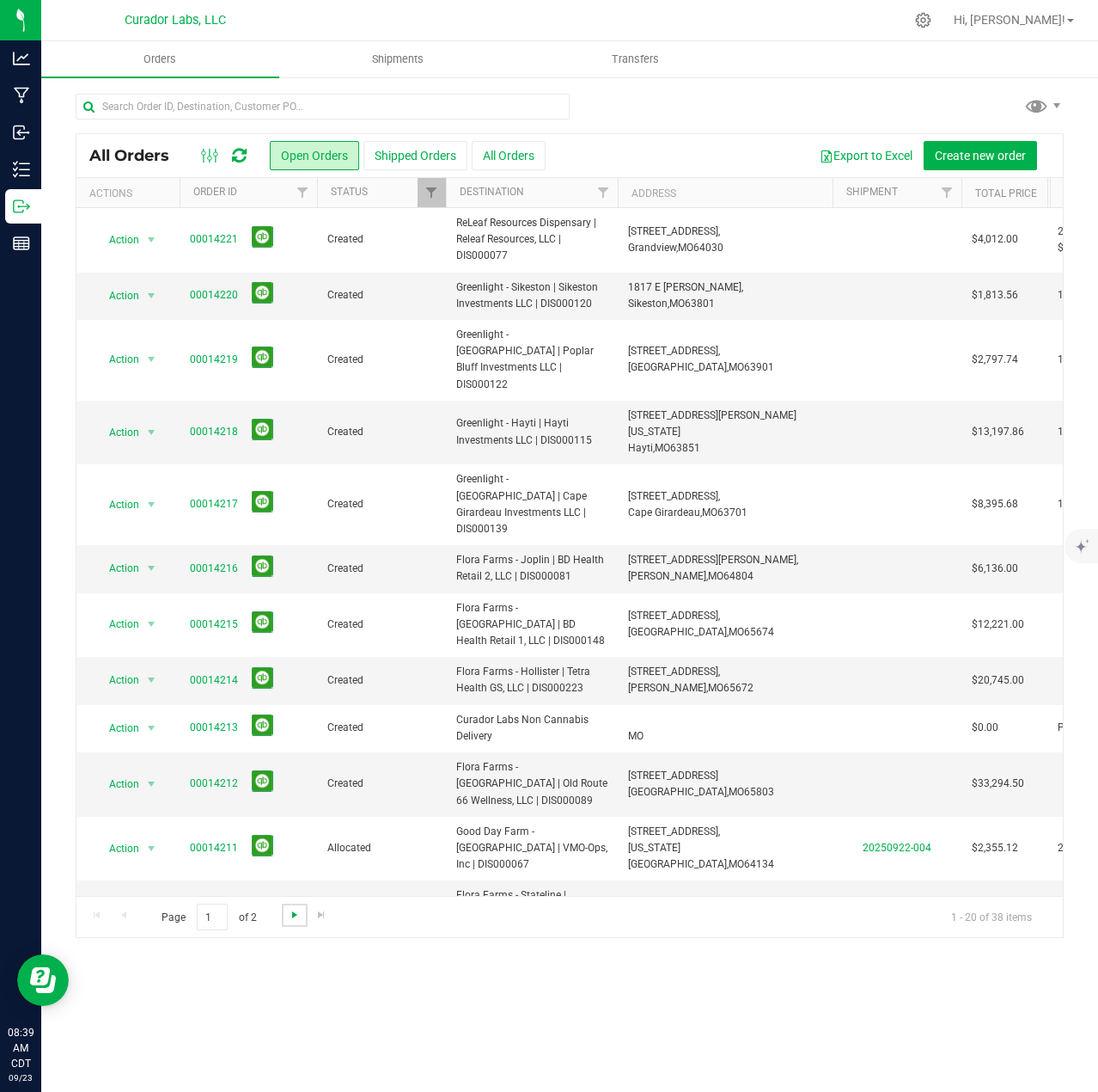
click at [288, 916] on span "Go to the next page" at bounding box center [295, 915] width 14 height 14
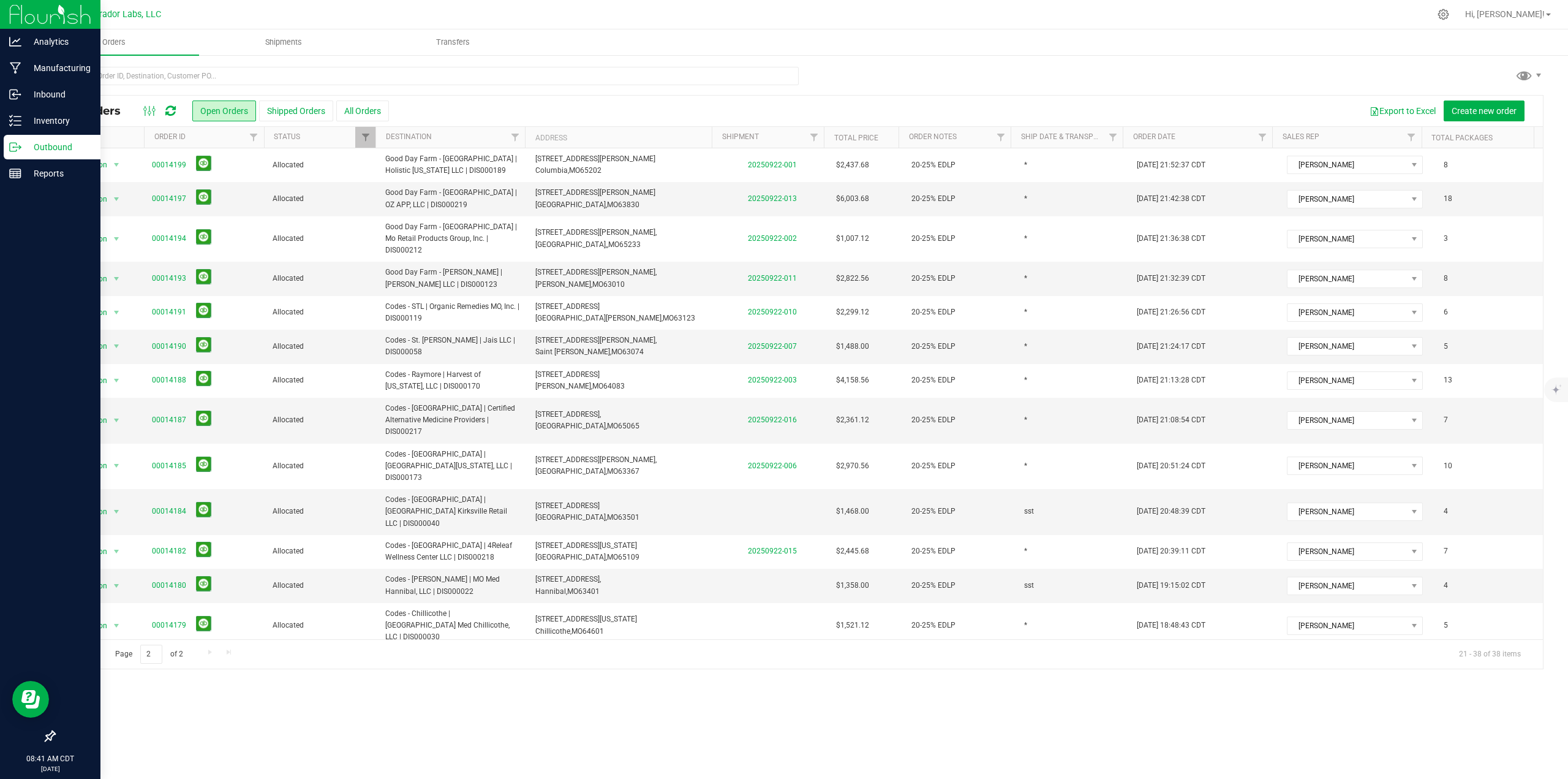
click at [27, 144] on p "Outbound" at bounding box center [59, 147] width 74 height 14
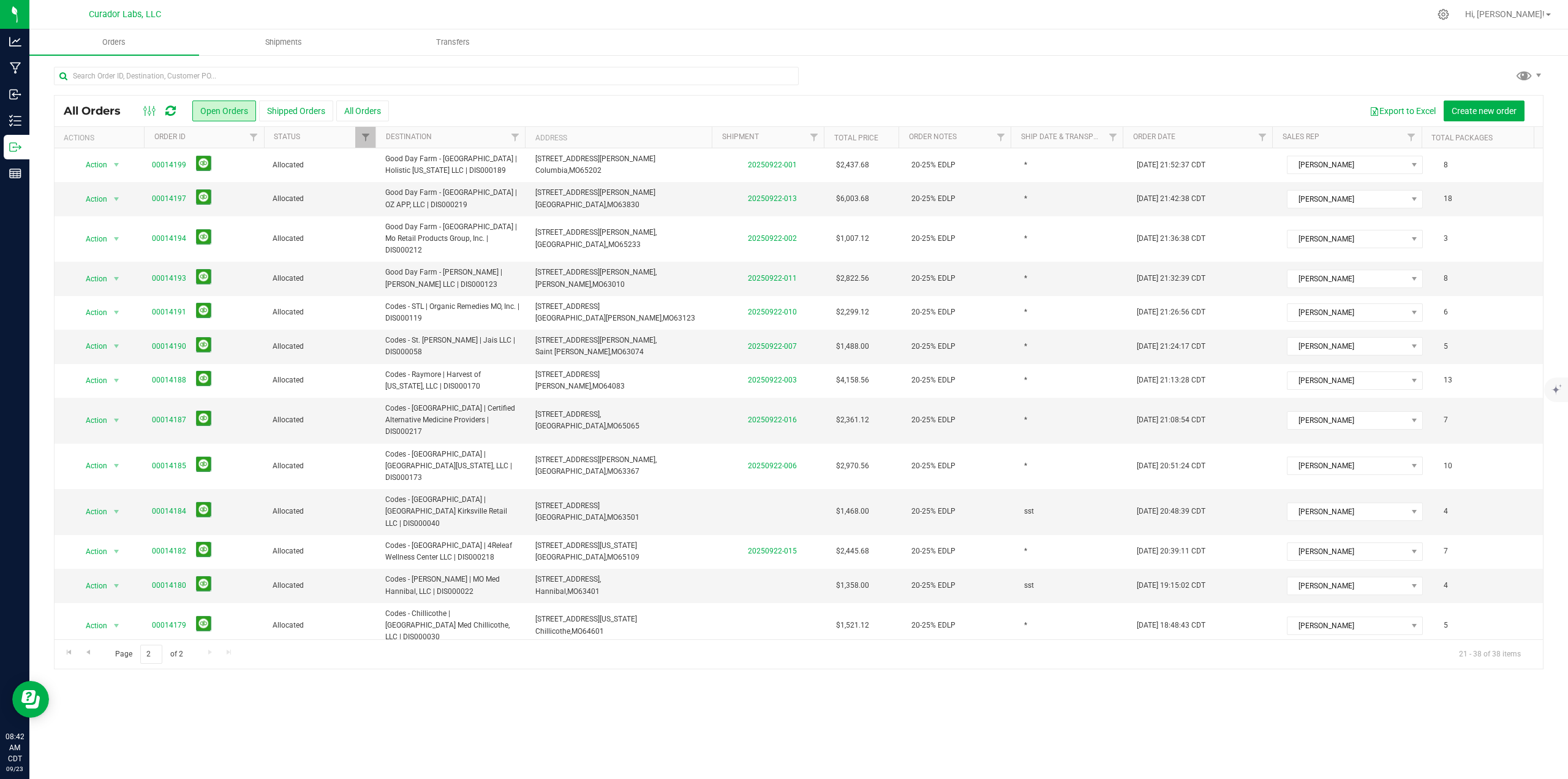
click at [175, 109] on icon at bounding box center [170, 111] width 11 height 13
click at [93, 655] on span "Go to the previous page" at bounding box center [88, 652] width 10 height 10
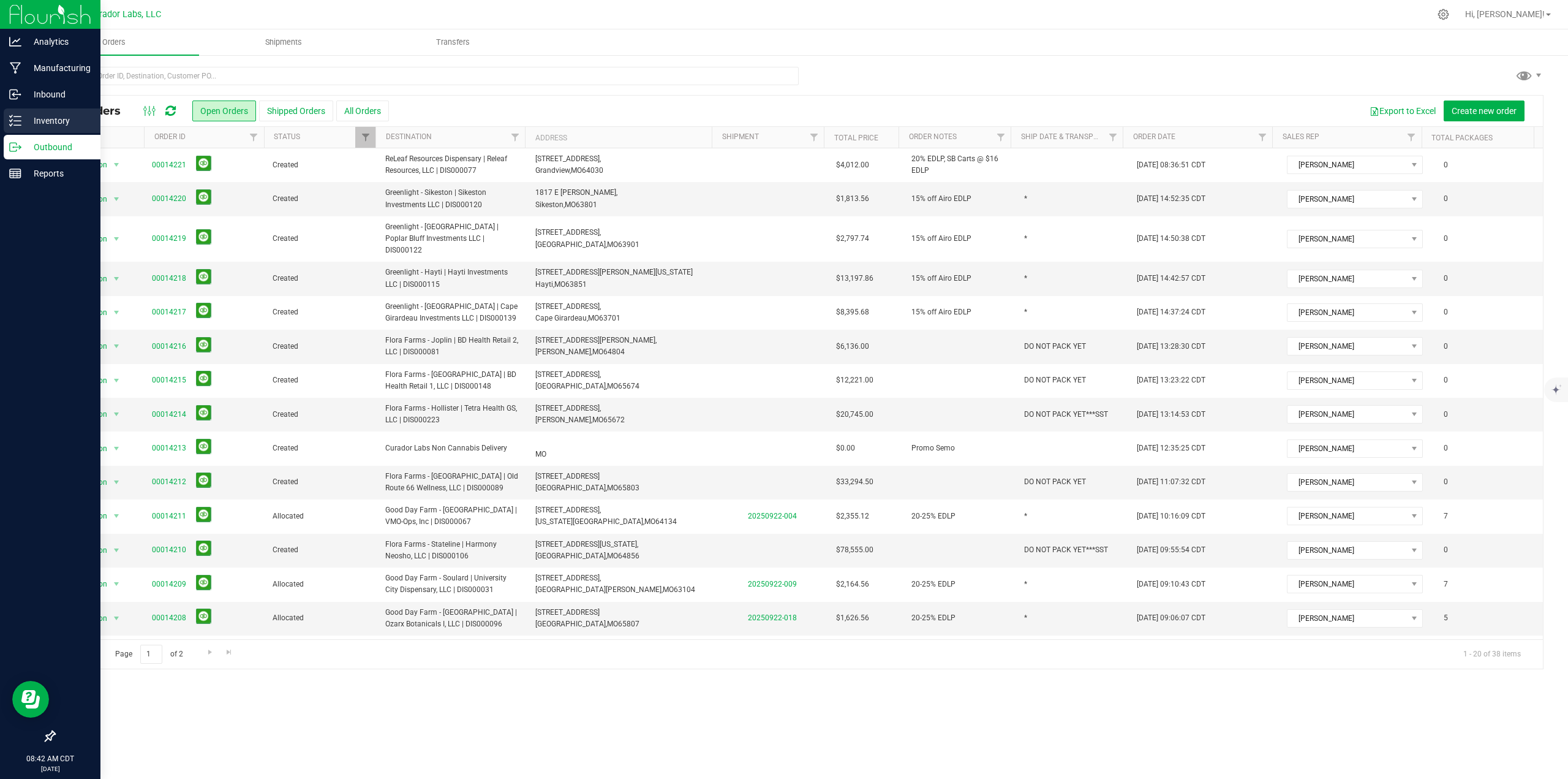
click at [27, 119] on p "Inventory" at bounding box center [59, 121] width 74 height 14
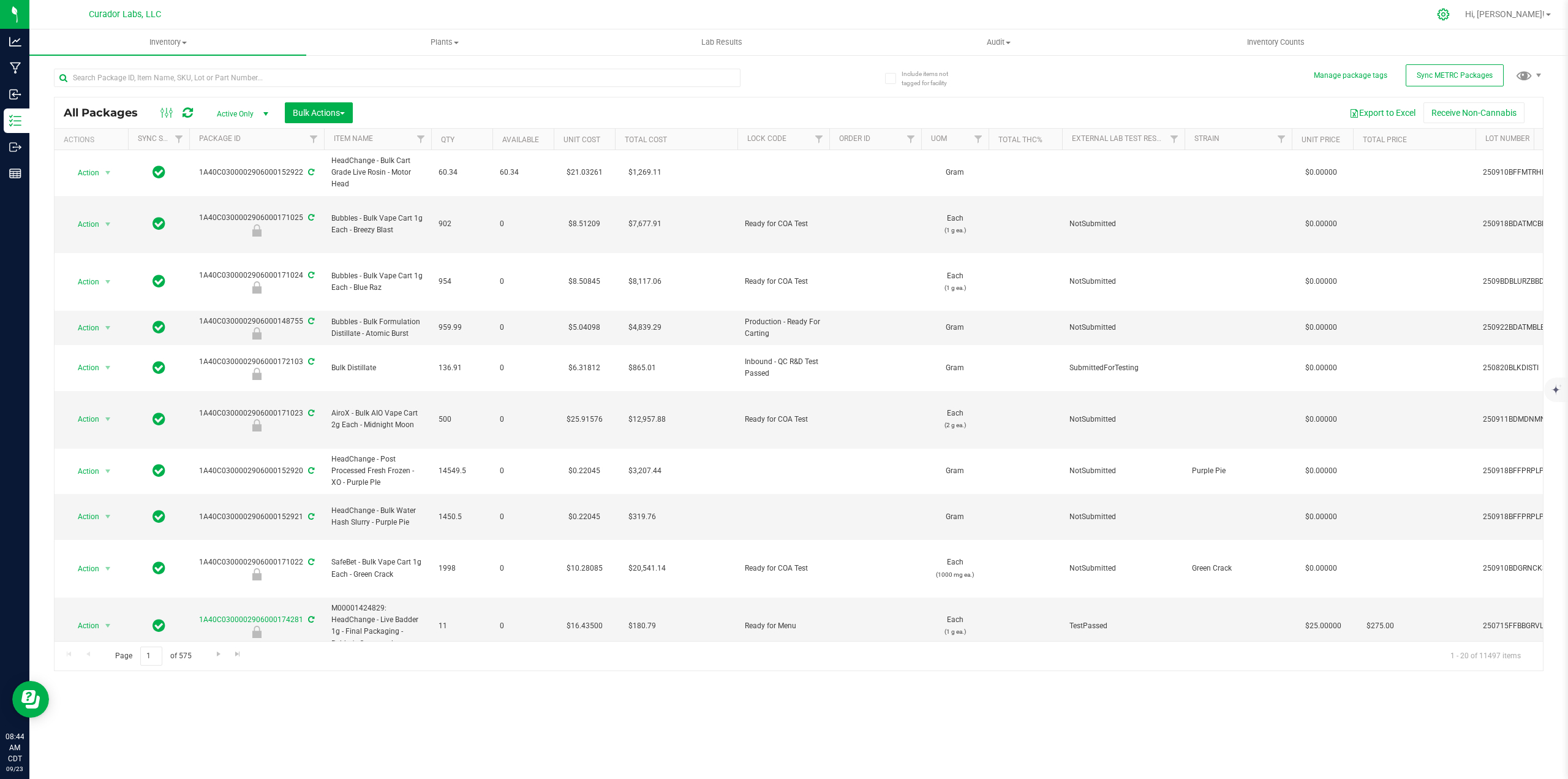
click at [1450, 20] on icon at bounding box center [1444, 14] width 13 height 13
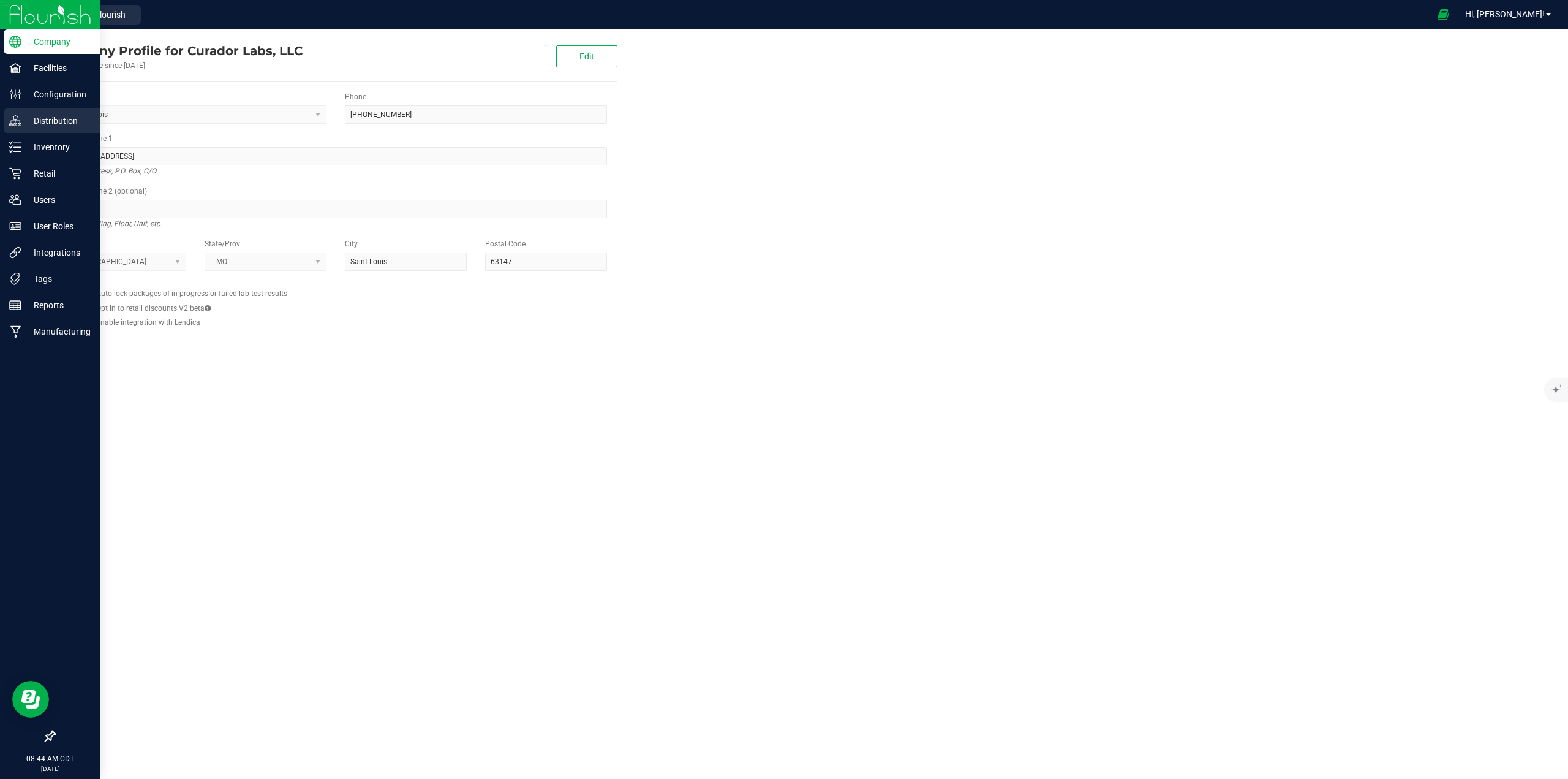
click at [24, 128] on div "Distribution" at bounding box center [52, 121] width 97 height 24
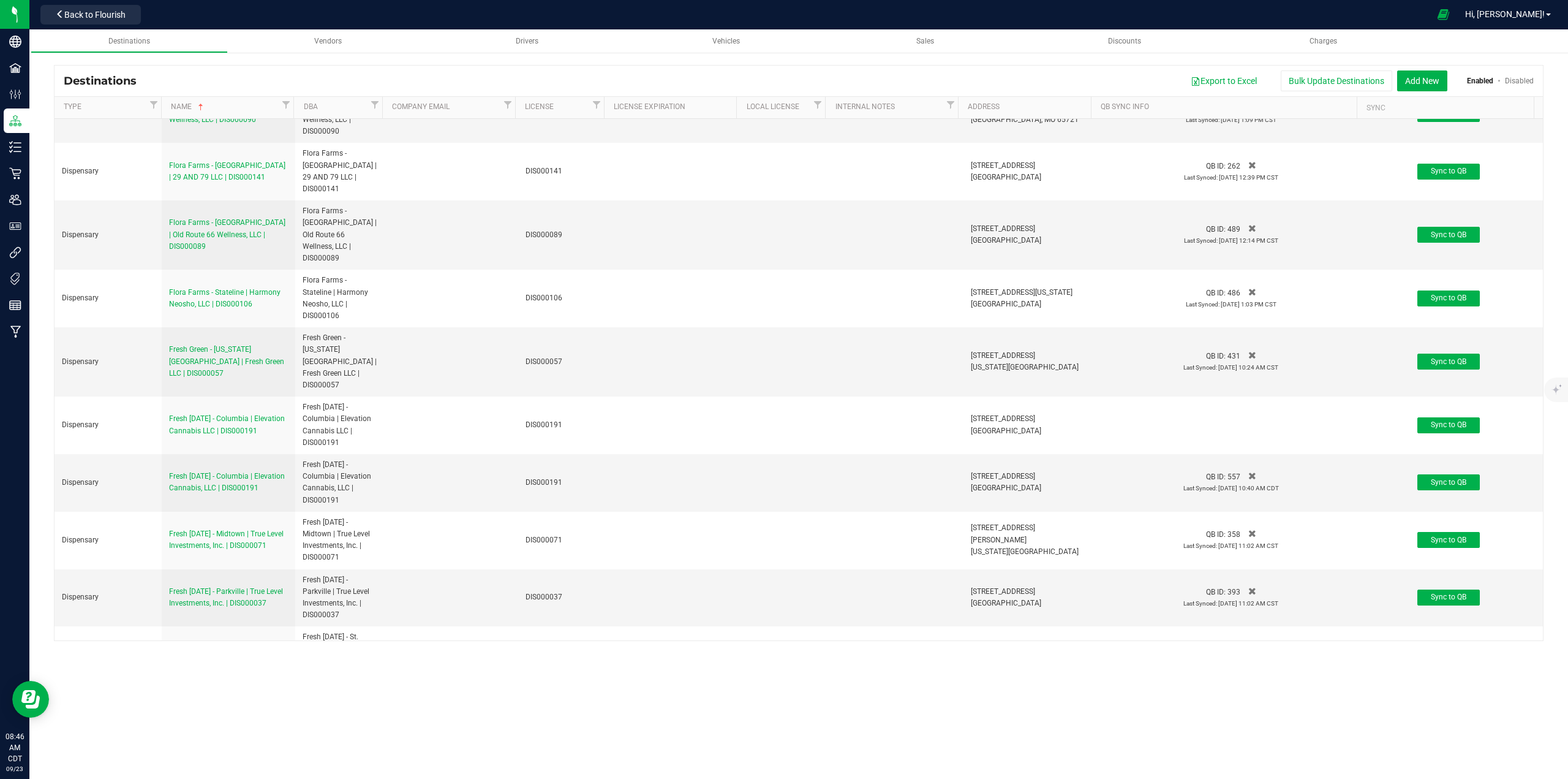
scroll to position [3618, 0]
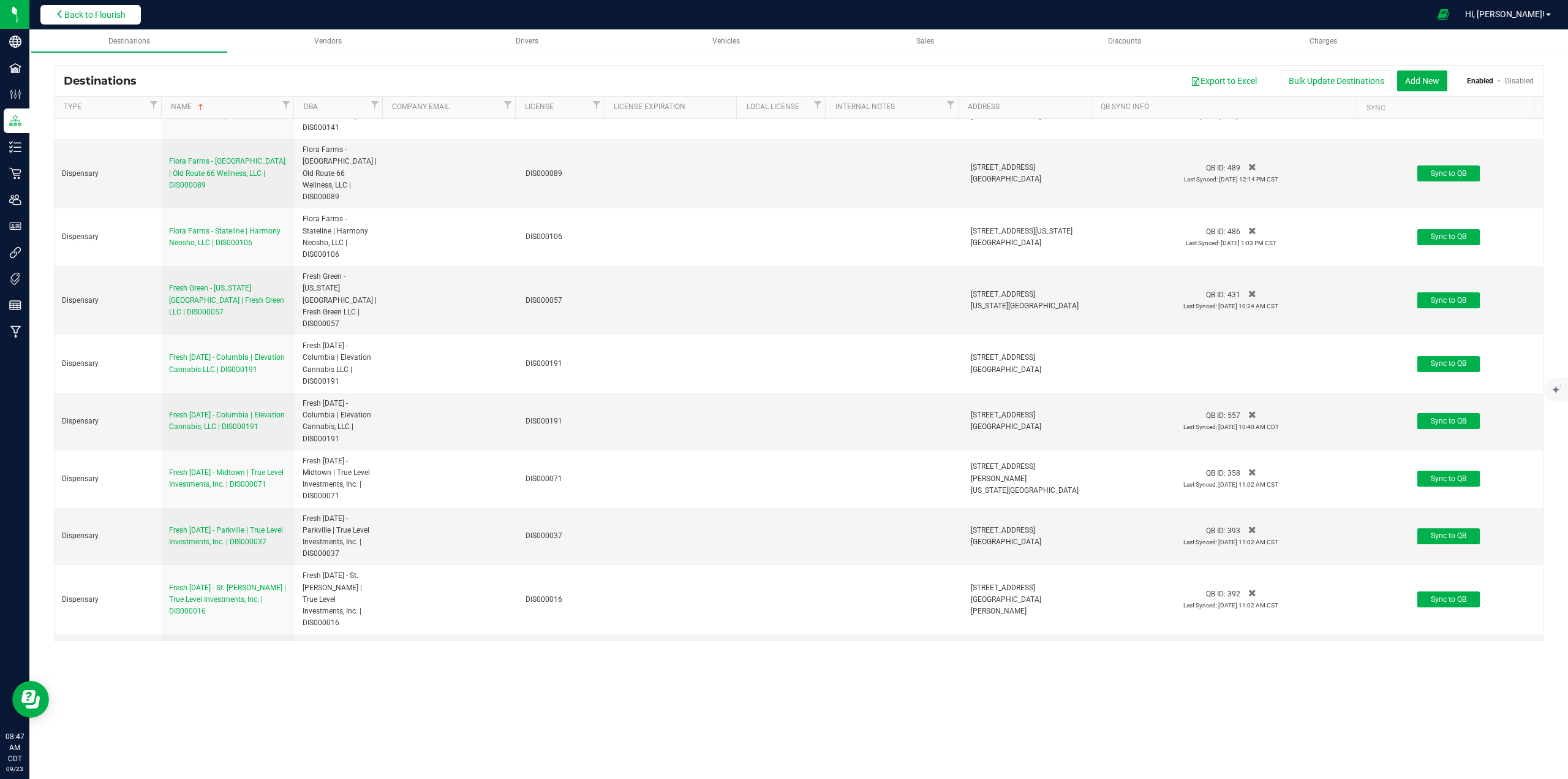
click at [84, 24] on button "Back to Flourish" at bounding box center [90, 14] width 101 height 20
click at [82, 17] on div "Curador Labs, LLC Back to Flourish Hi, [PERSON_NAME]! Destinations Vendors Driv…" at bounding box center [798, 389] width 1538 height 779
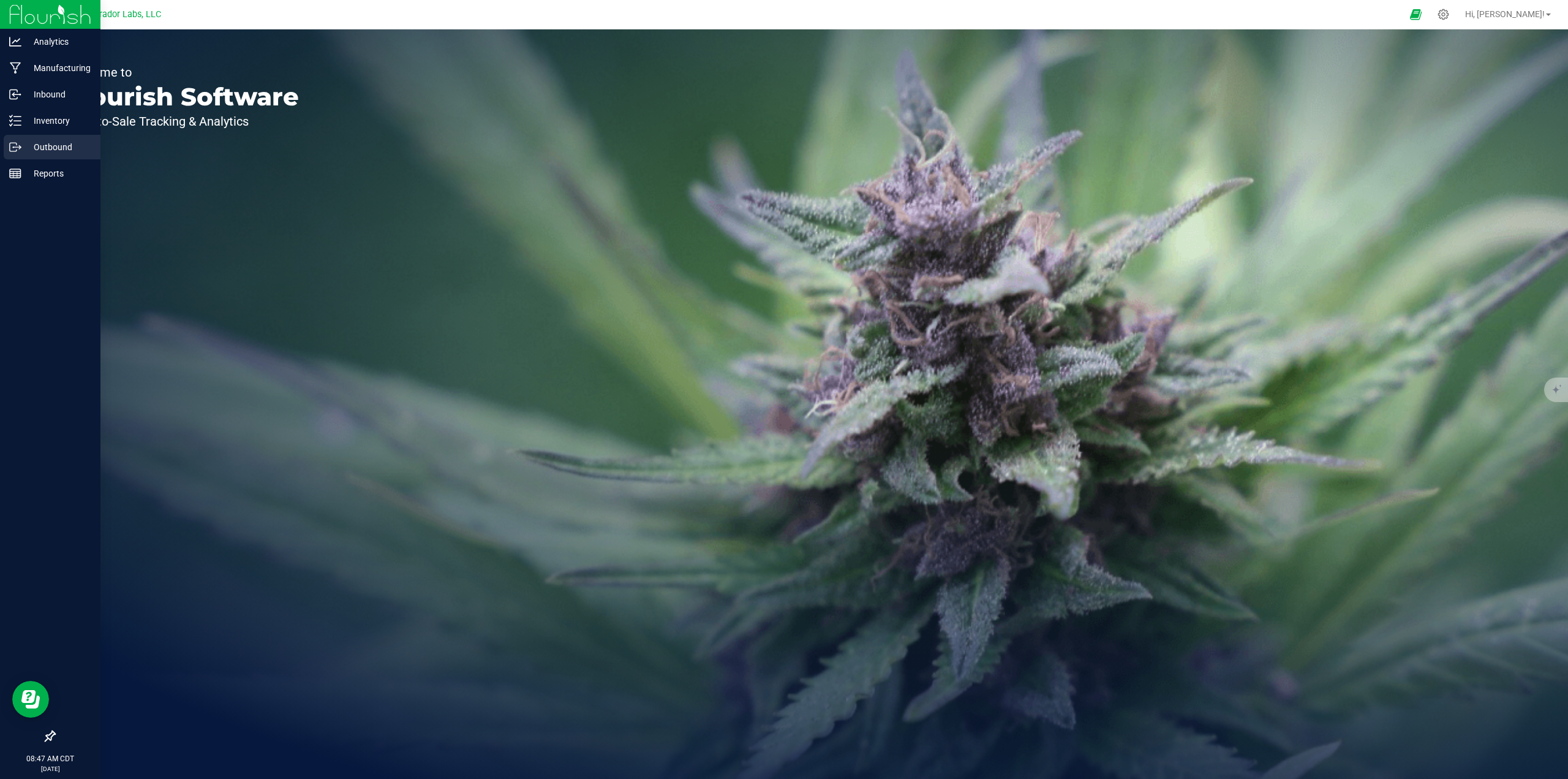
click at [30, 142] on p "Outbound" at bounding box center [59, 147] width 74 height 14
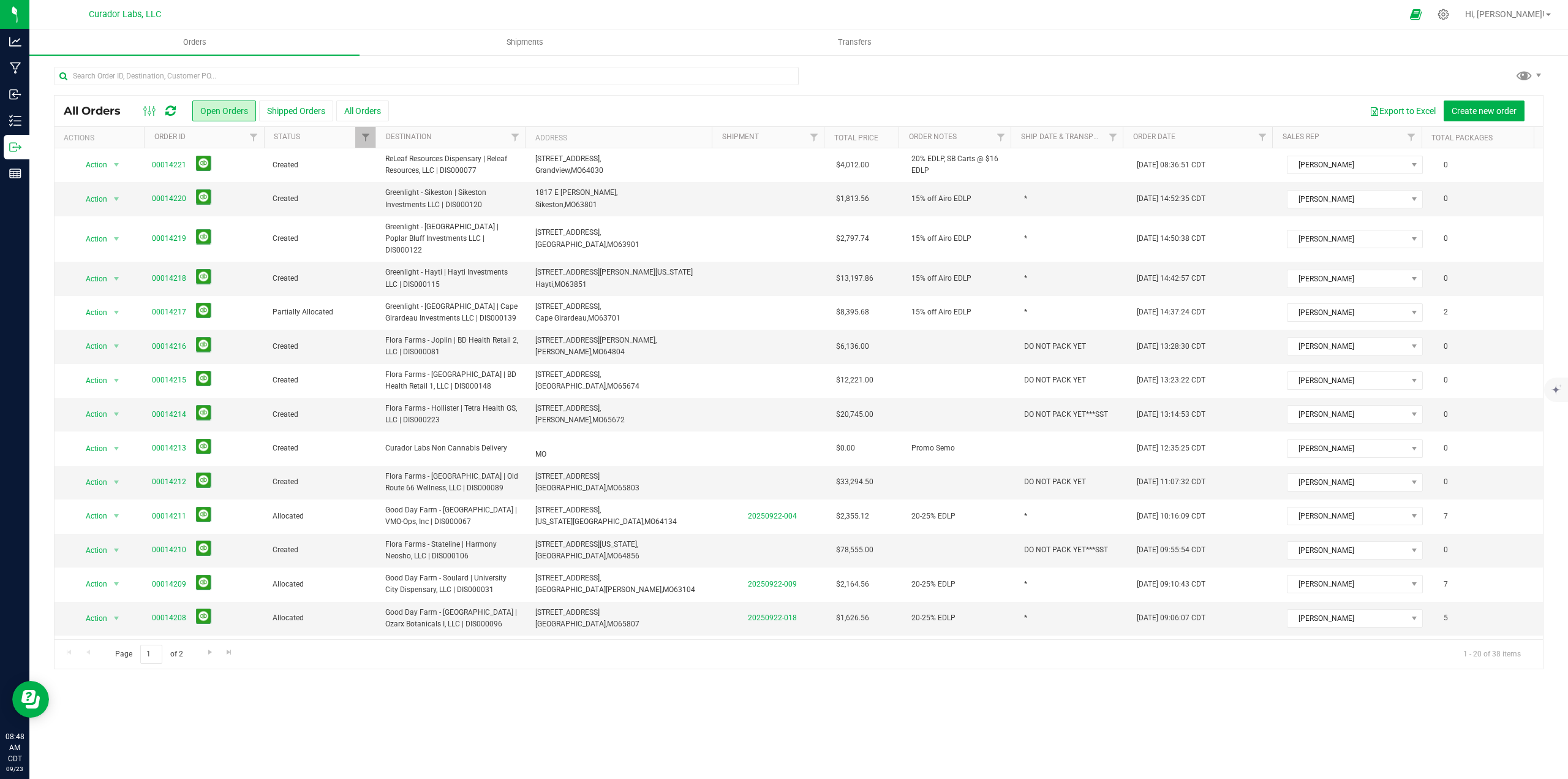
click at [169, 114] on icon at bounding box center [170, 111] width 11 height 13
click at [170, 108] on icon at bounding box center [170, 111] width 11 height 13
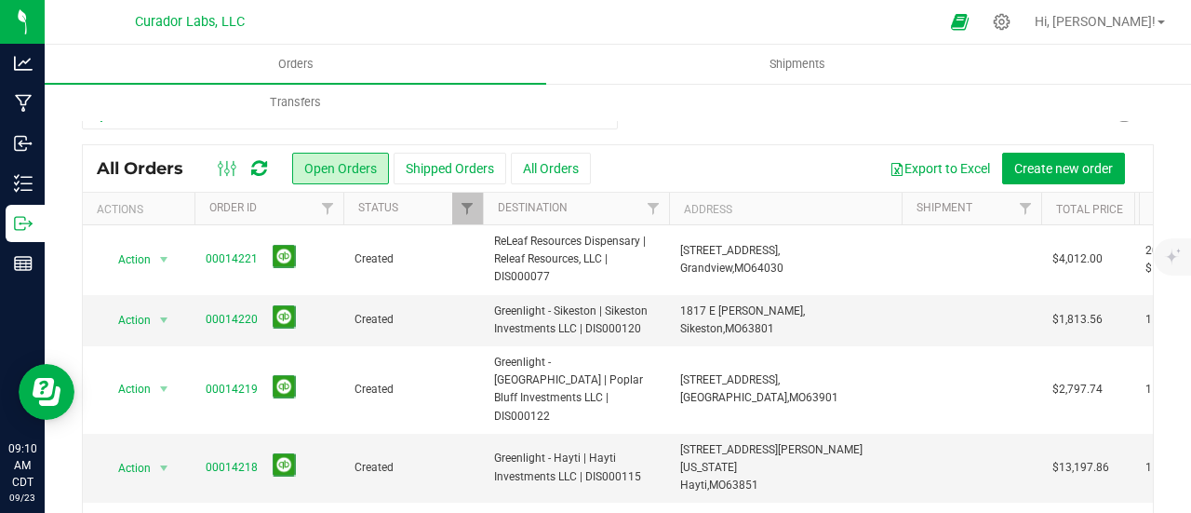
click at [264, 154] on div "All Orders Open Orders Shipped Orders All Orders Export to Excel Create new ord…" at bounding box center [618, 168] width 1070 height 47
click at [264, 161] on icon at bounding box center [259, 168] width 16 height 19
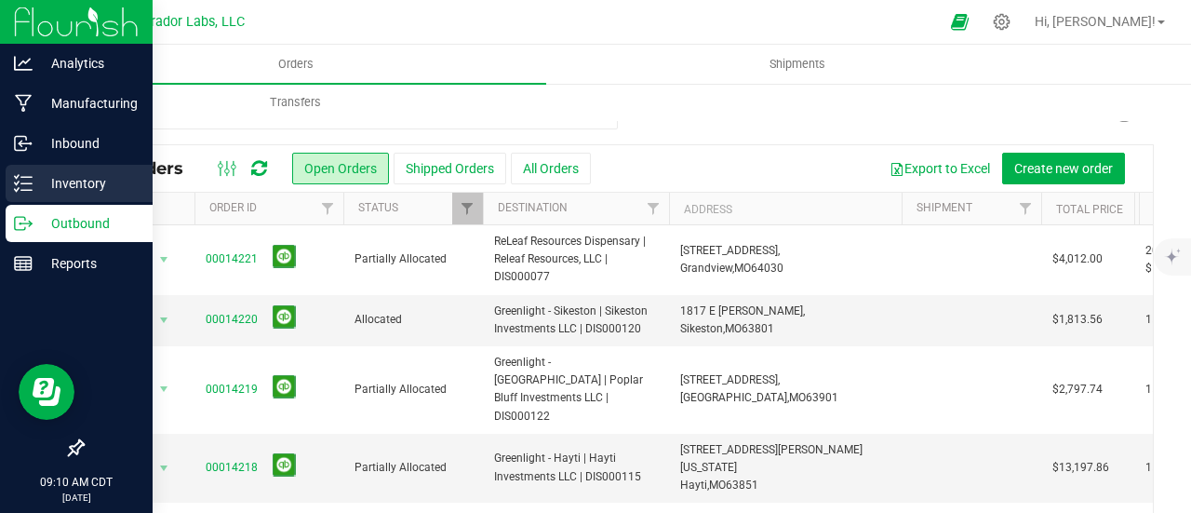
click at [30, 193] on div "Inventory" at bounding box center [79, 183] width 147 height 37
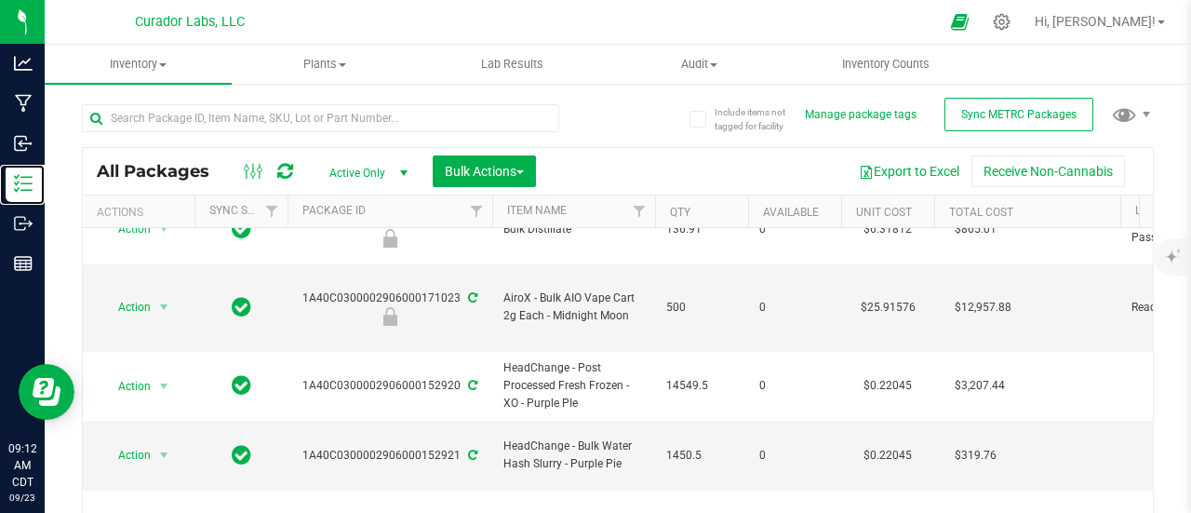
scroll to position [744, 0]
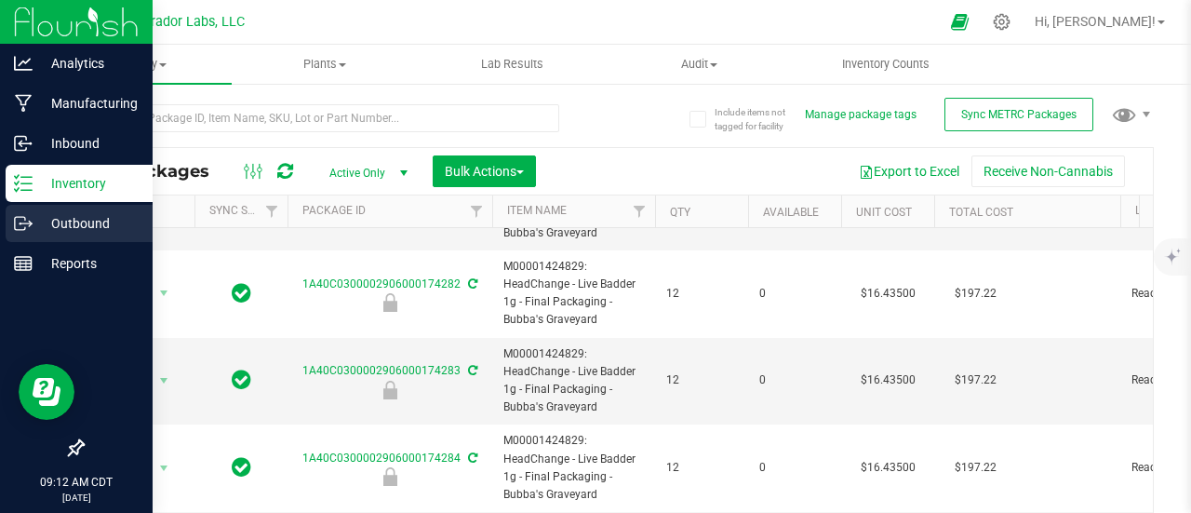
click at [24, 219] on icon at bounding box center [23, 223] width 19 height 19
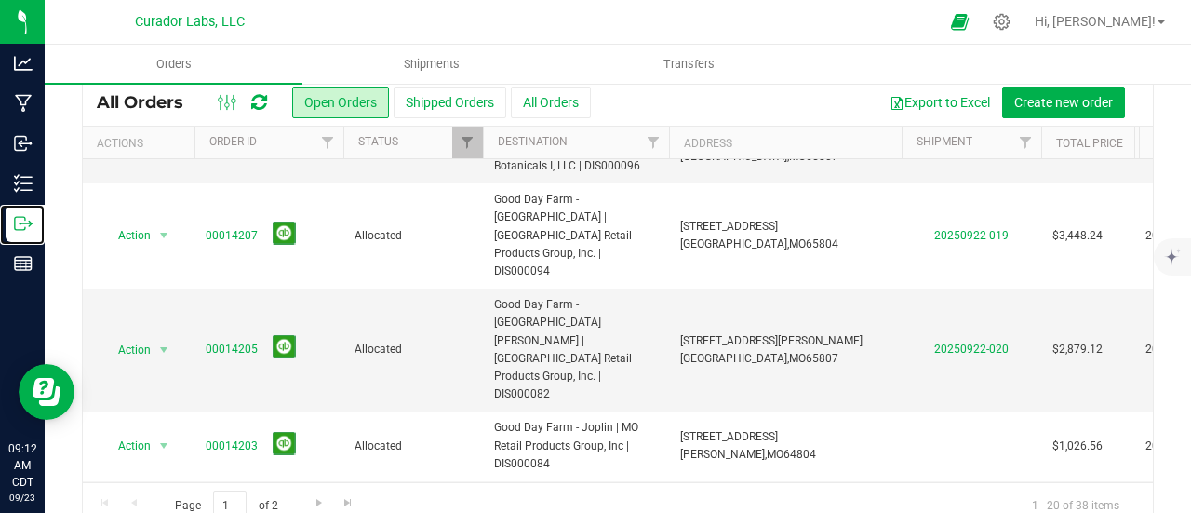
scroll to position [97, 0]
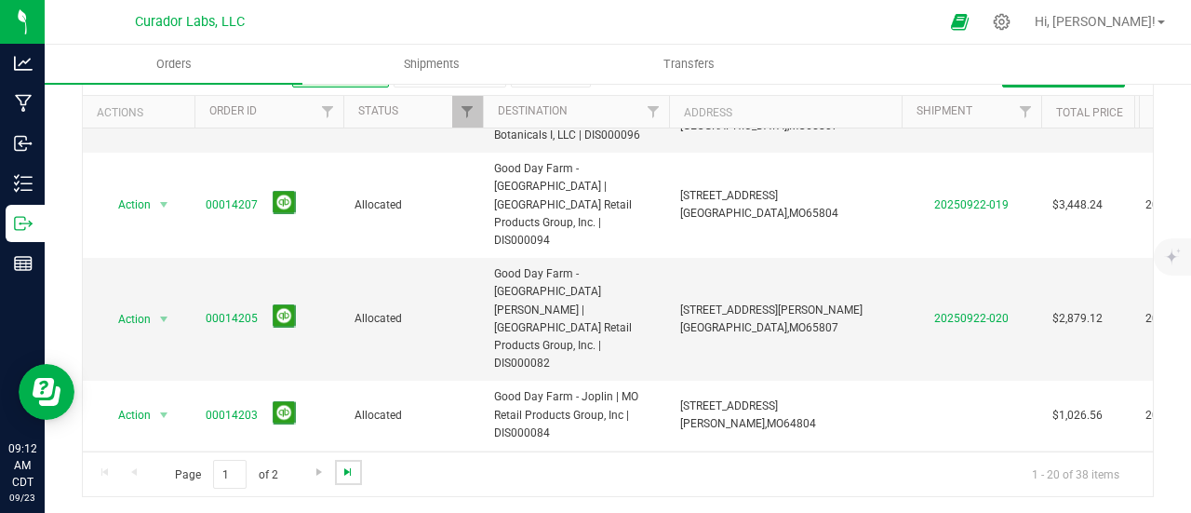
click at [345, 464] on span "Go to the last page" at bounding box center [348, 471] width 15 height 15
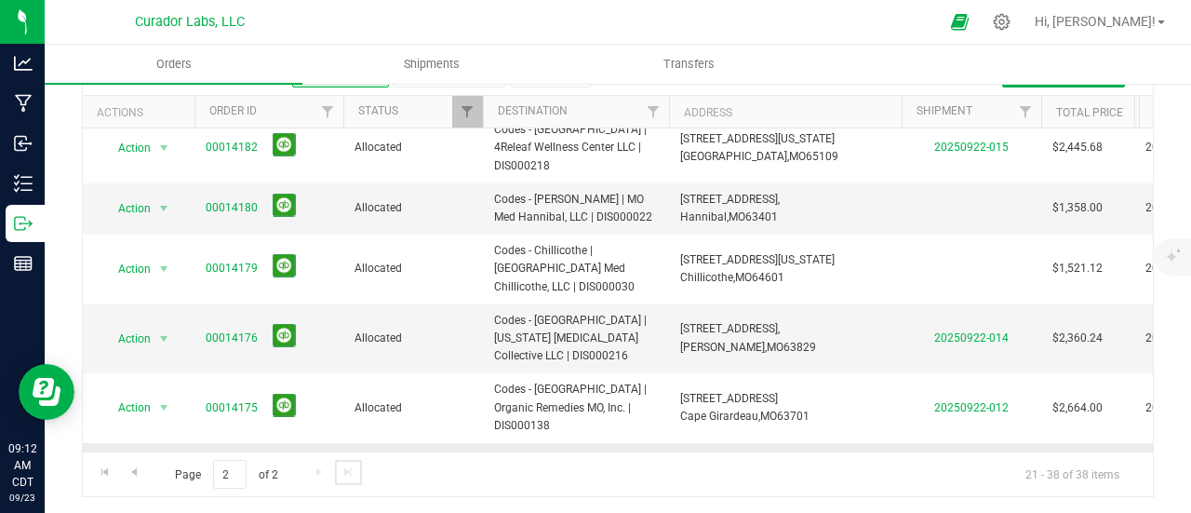
scroll to position [737, 0]
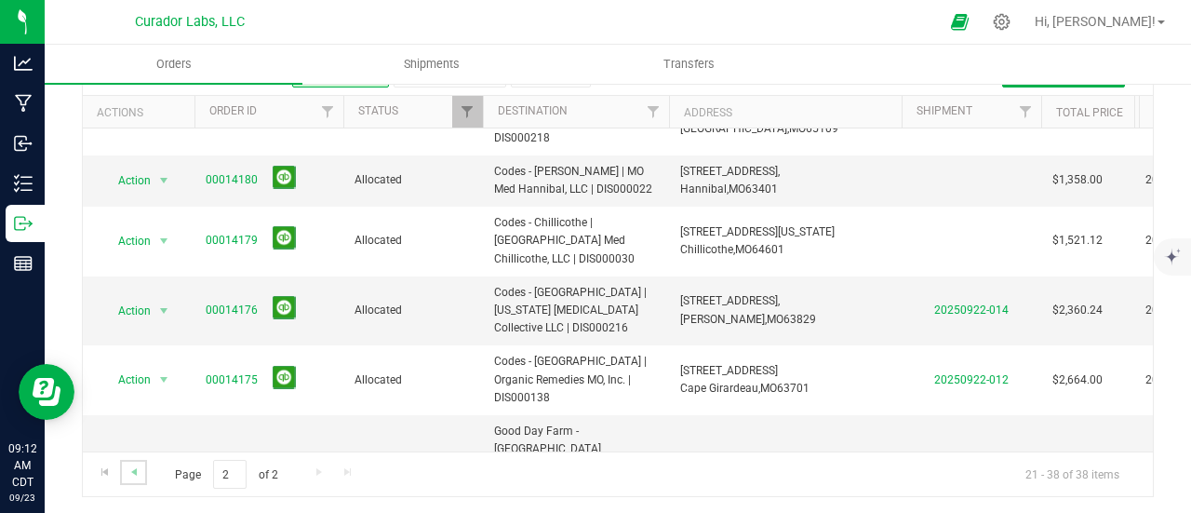
click at [120, 474] on link "Go to the previous page" at bounding box center [133, 472] width 27 height 25
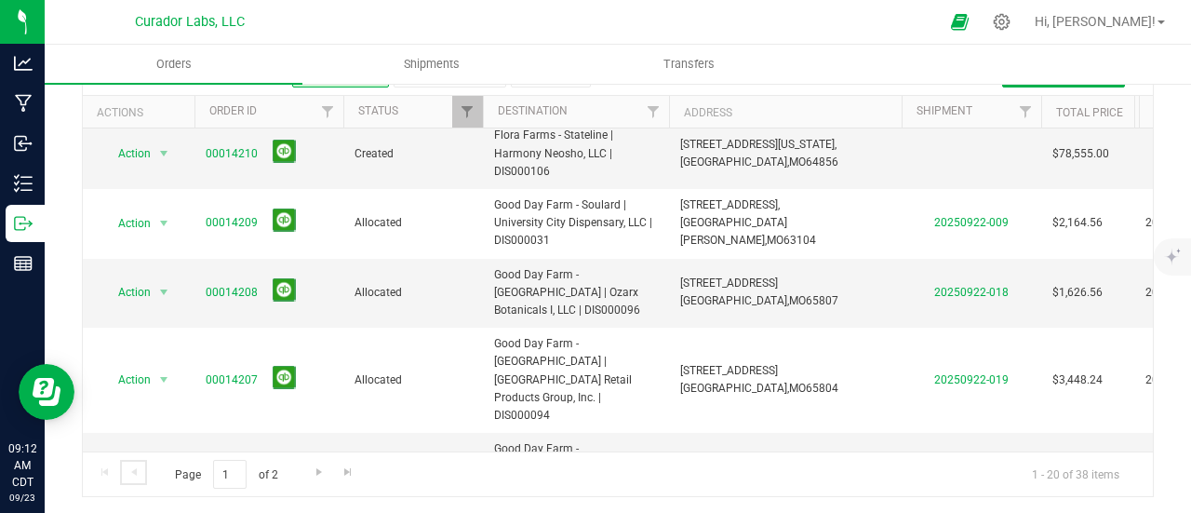
scroll to position [0, 0]
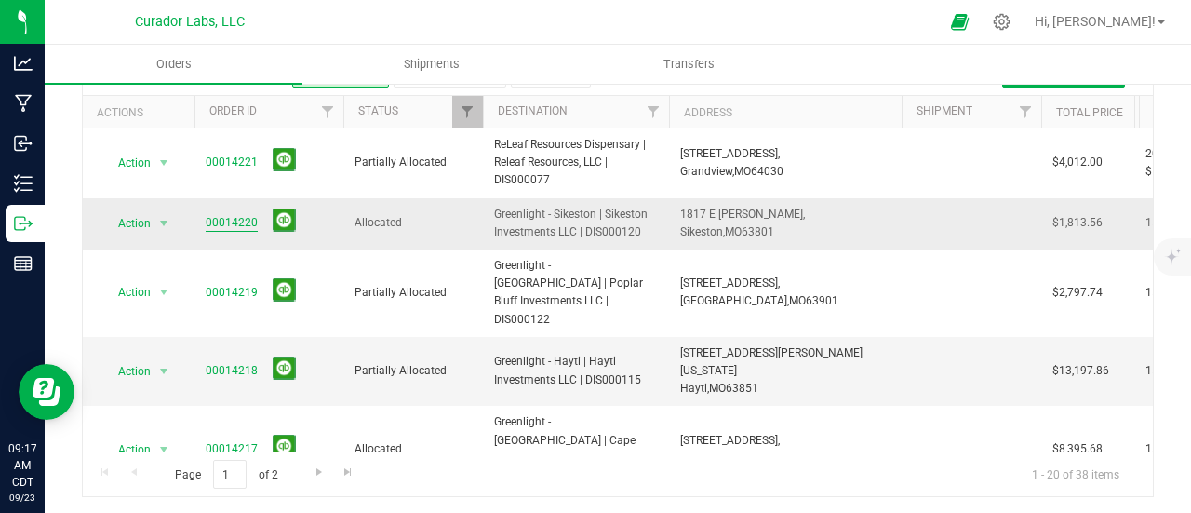
click at [242, 214] on link "00014220" at bounding box center [232, 223] width 52 height 18
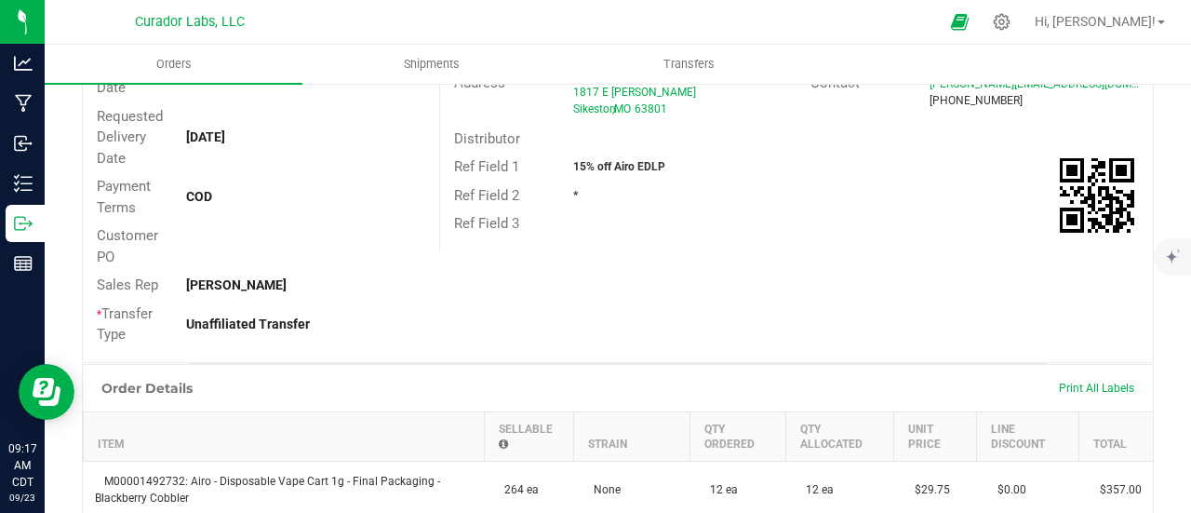
scroll to position [4, 0]
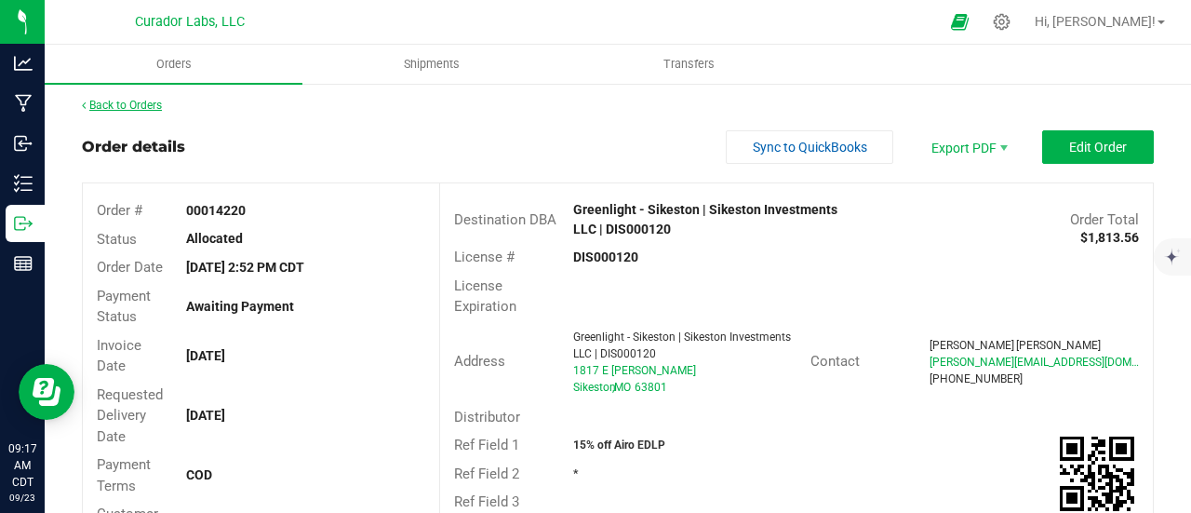
click at [147, 108] on link "Back to Orders" at bounding box center [122, 105] width 80 height 13
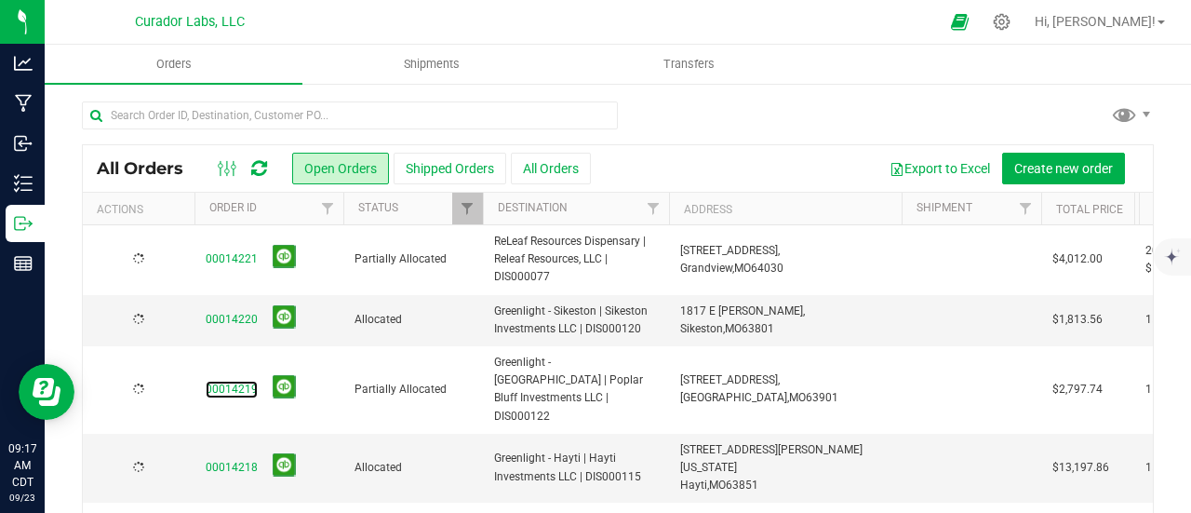
click at [233, 383] on link "00014219" at bounding box center [232, 390] width 52 height 18
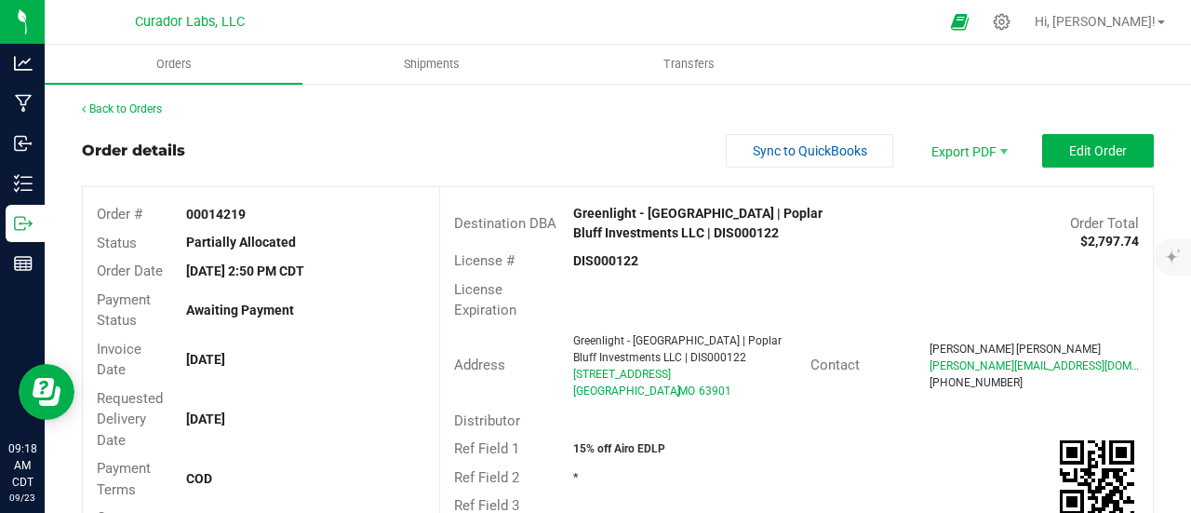
click at [107, 115] on div "Back to Orders" at bounding box center [618, 108] width 1072 height 17
click at [109, 110] on link "Back to Orders" at bounding box center [122, 108] width 80 height 13
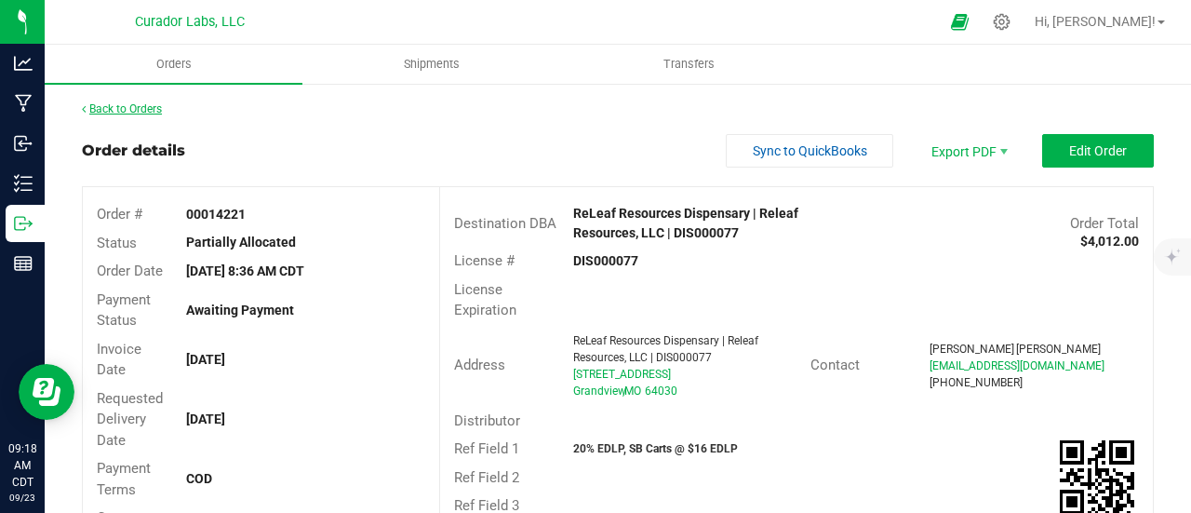
click at [119, 109] on link "Back to Orders" at bounding box center [122, 108] width 80 height 13
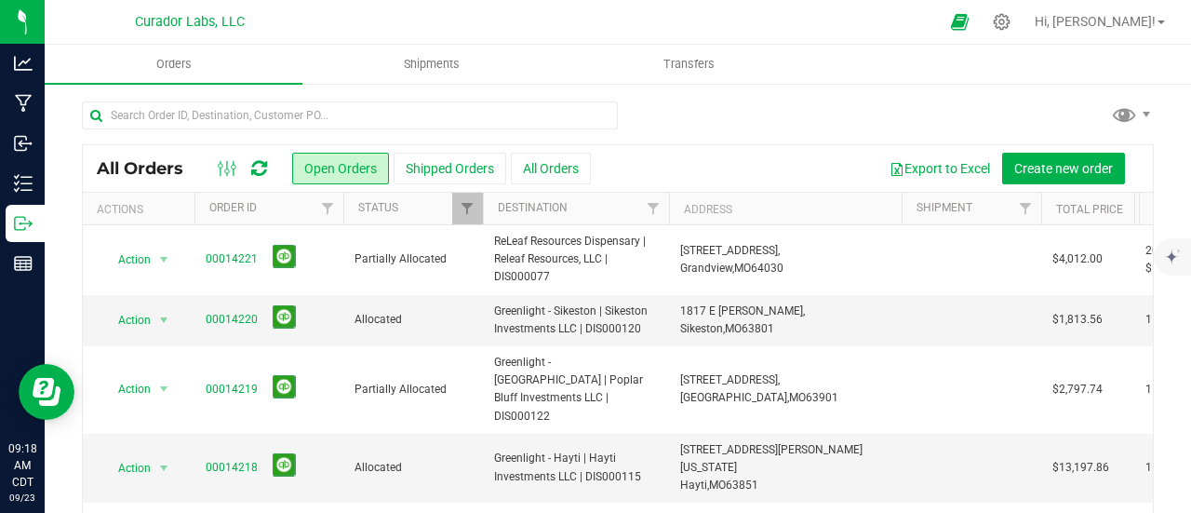
click at [259, 165] on icon at bounding box center [259, 168] width 16 height 19
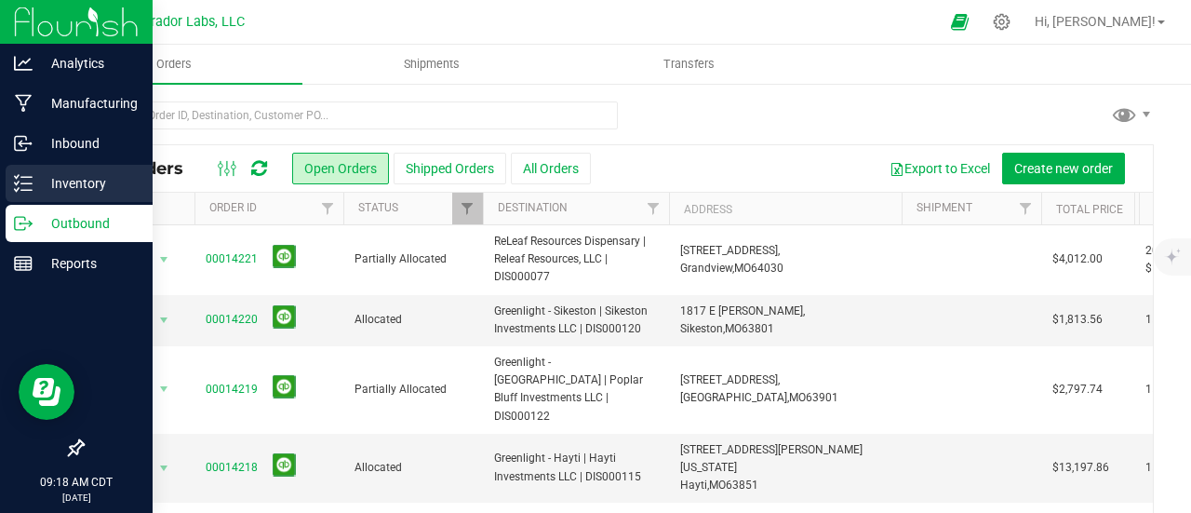
click at [26, 182] on icon at bounding box center [23, 183] width 19 height 19
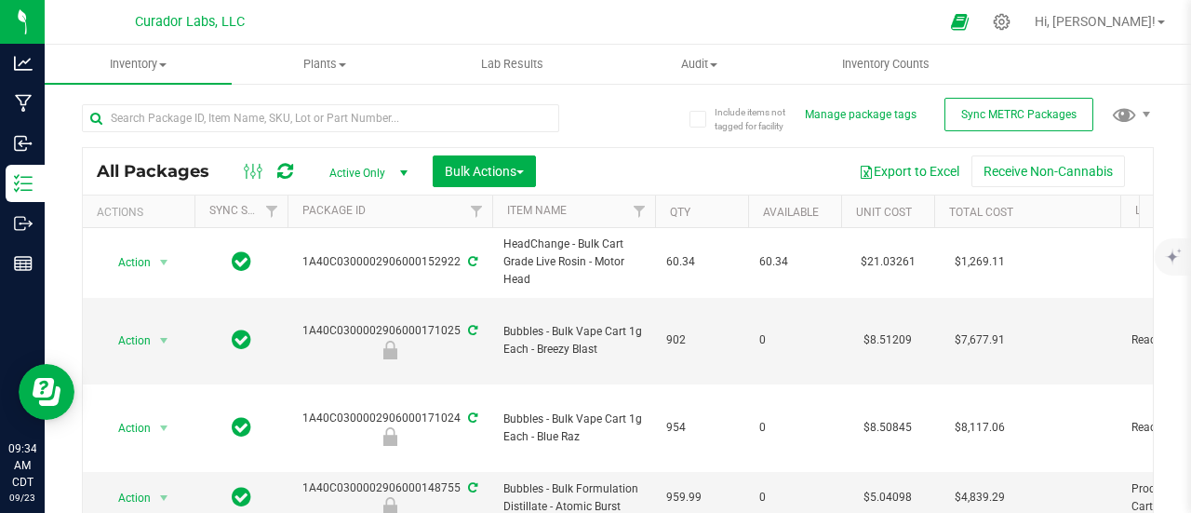
click at [285, 157] on div "All Packages Active Only Active Only Lab Samples Locked All External Internal B…" at bounding box center [618, 171] width 1070 height 47
click at [287, 162] on icon at bounding box center [285, 171] width 16 height 19
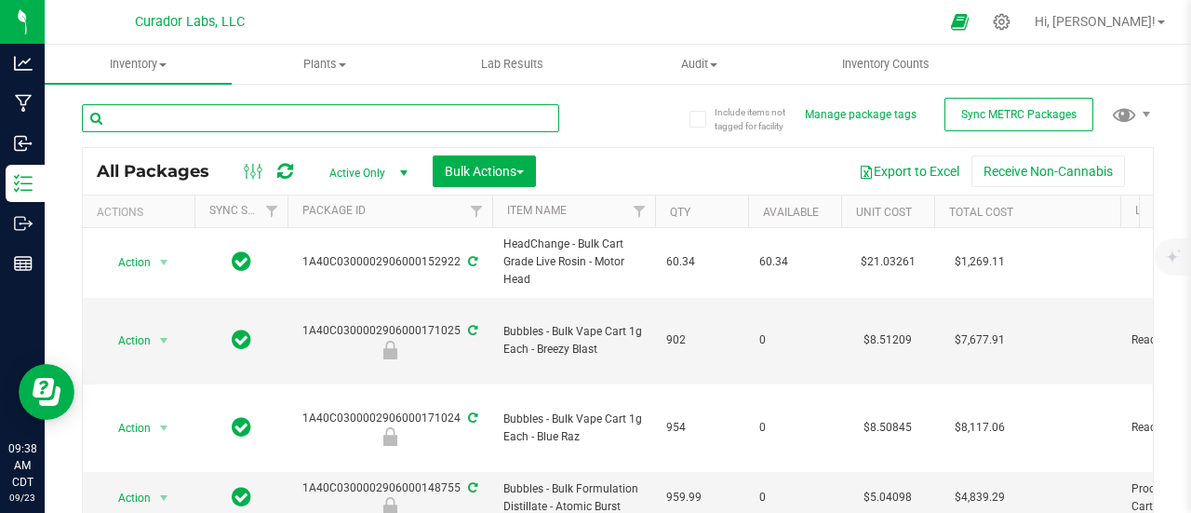
click at [322, 126] on input "text" at bounding box center [320, 118] width 477 height 28
type input "northern lights"
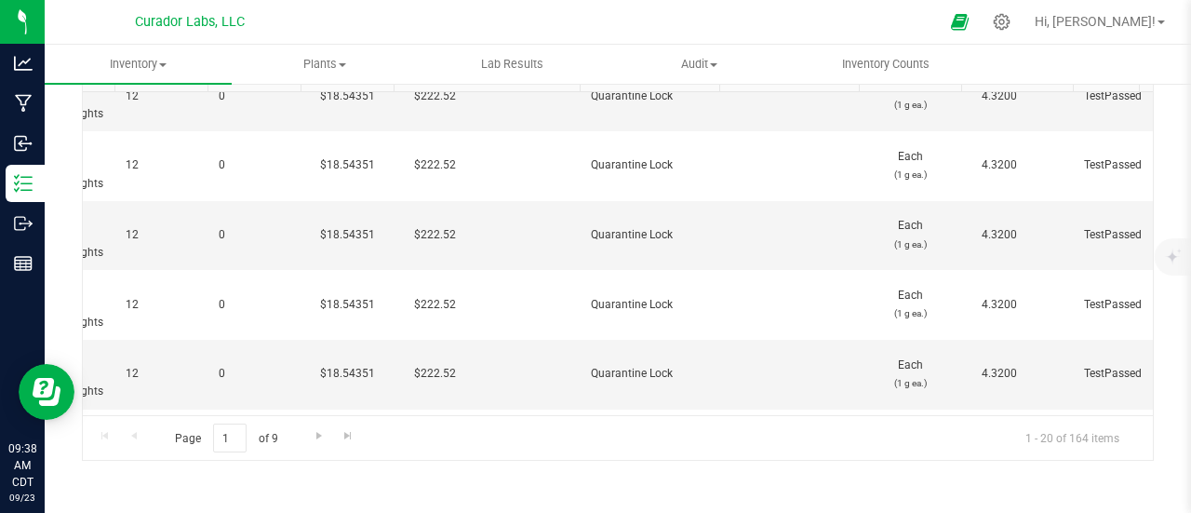
scroll to position [0, 496]
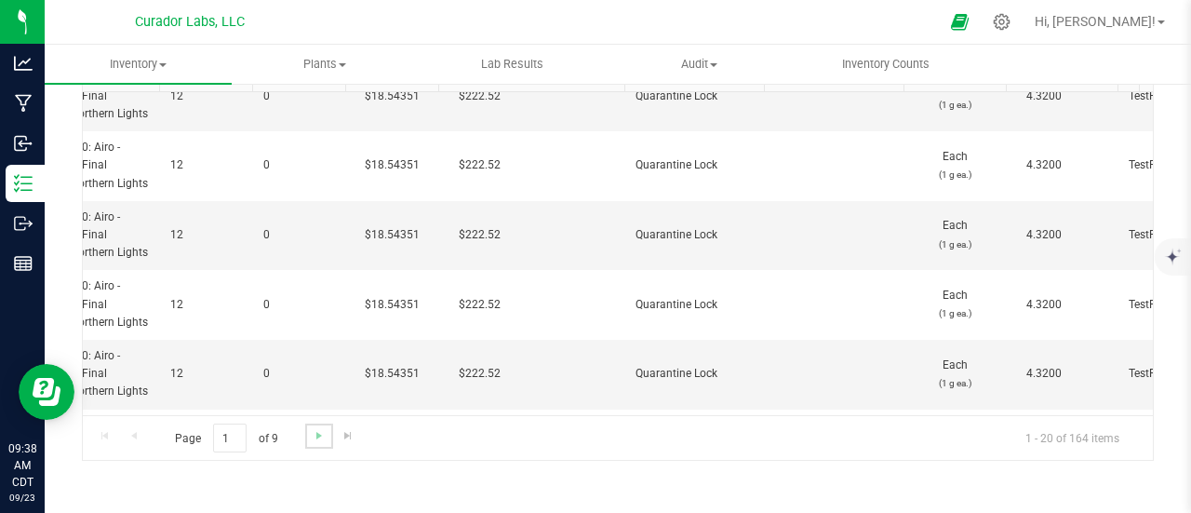
click at [306, 435] on link "Go to the next page" at bounding box center [318, 435] width 27 height 25
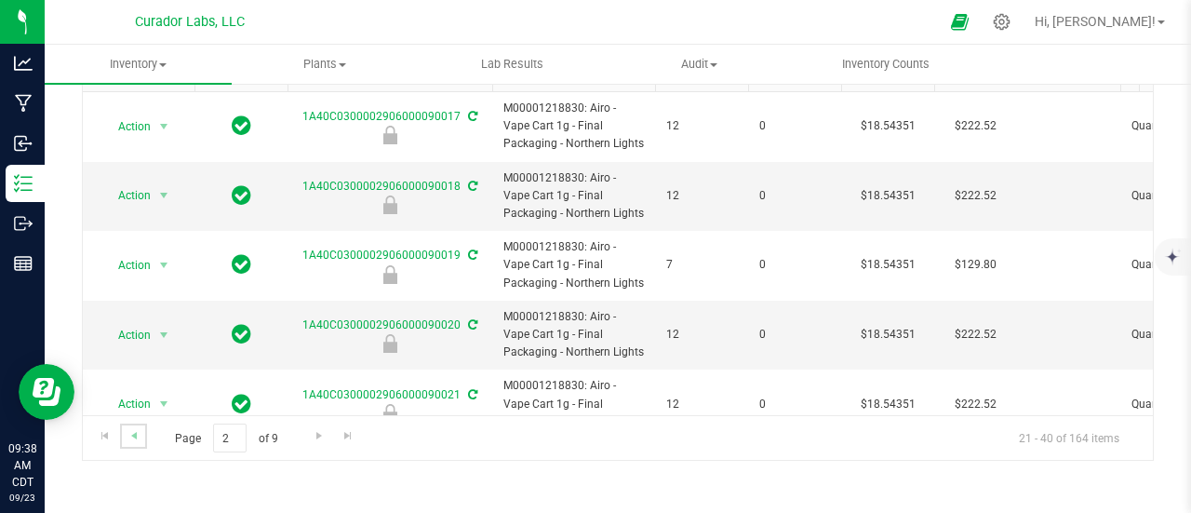
click at [123, 430] on link "Go to the previous page" at bounding box center [133, 435] width 27 height 25
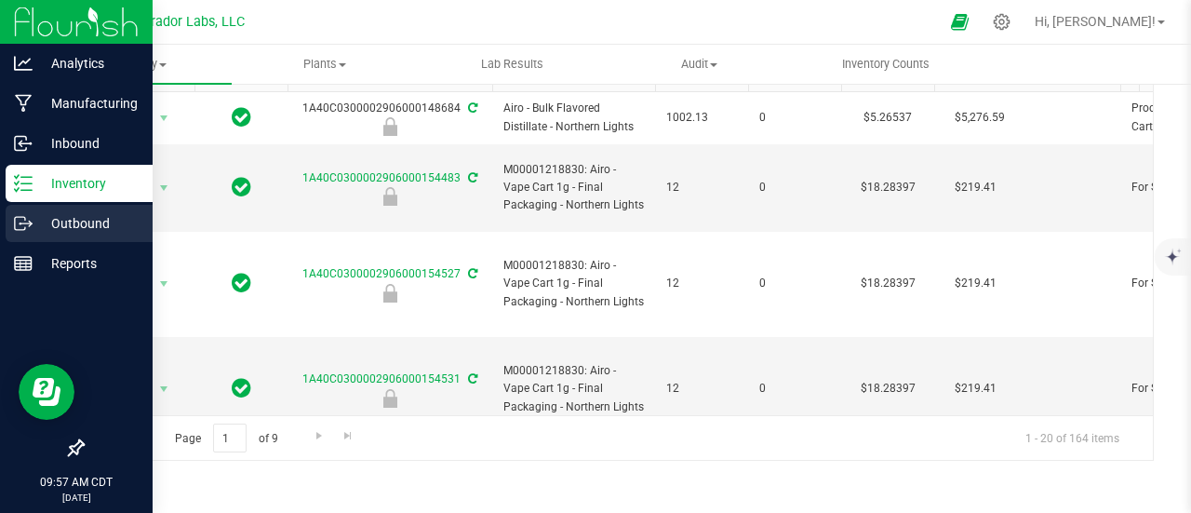
click at [0, 211] on link "Outbound" at bounding box center [76, 225] width 153 height 40
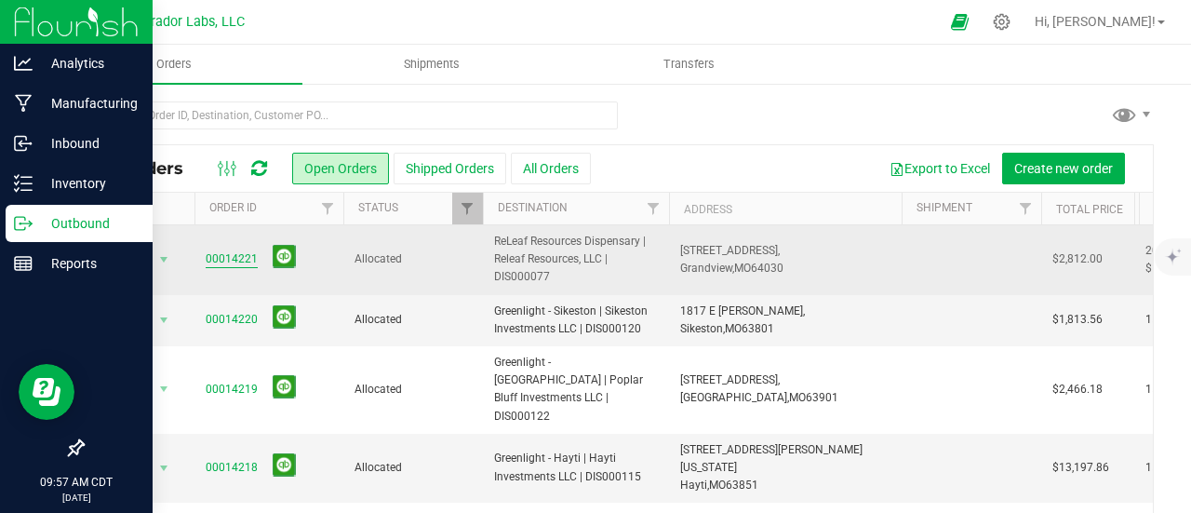
click at [250, 254] on link "00014221" at bounding box center [232, 259] width 52 height 18
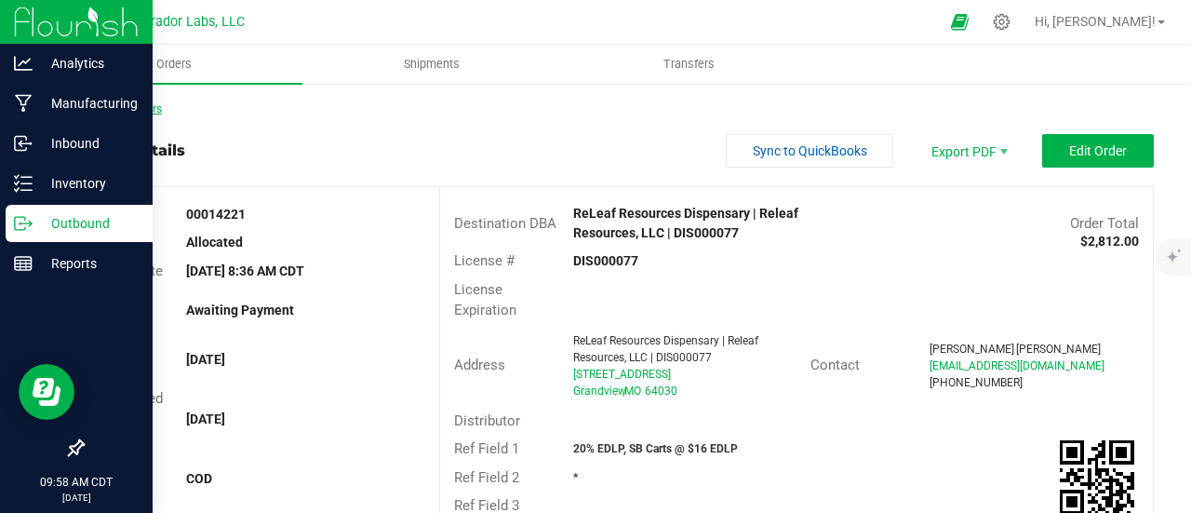
click at [115, 114] on link "Back to Orders" at bounding box center [122, 108] width 80 height 13
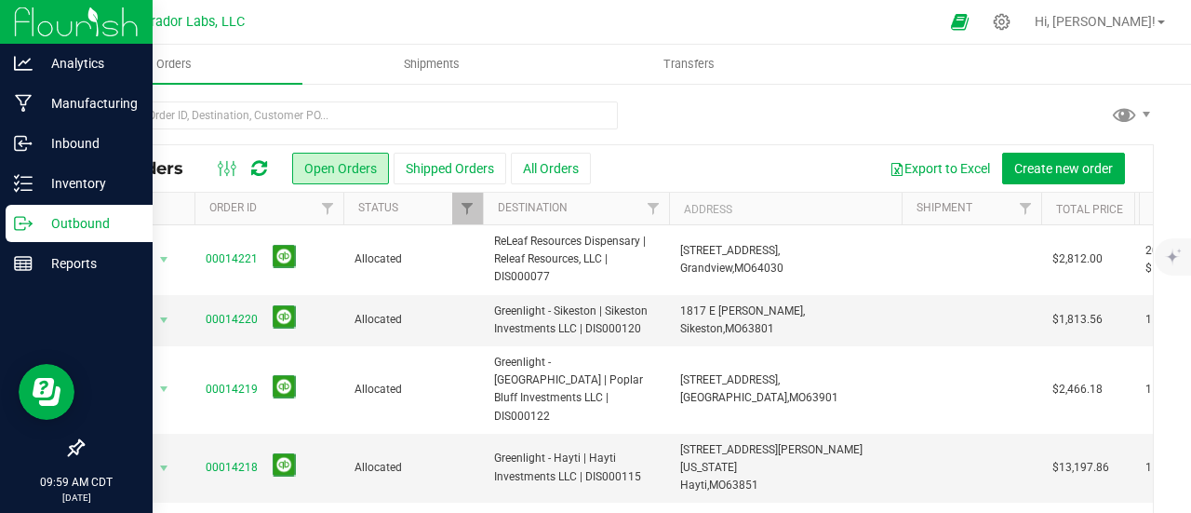
click at [268, 168] on div at bounding box center [242, 168] width 62 height 22
click at [260, 163] on icon at bounding box center [259, 168] width 16 height 19
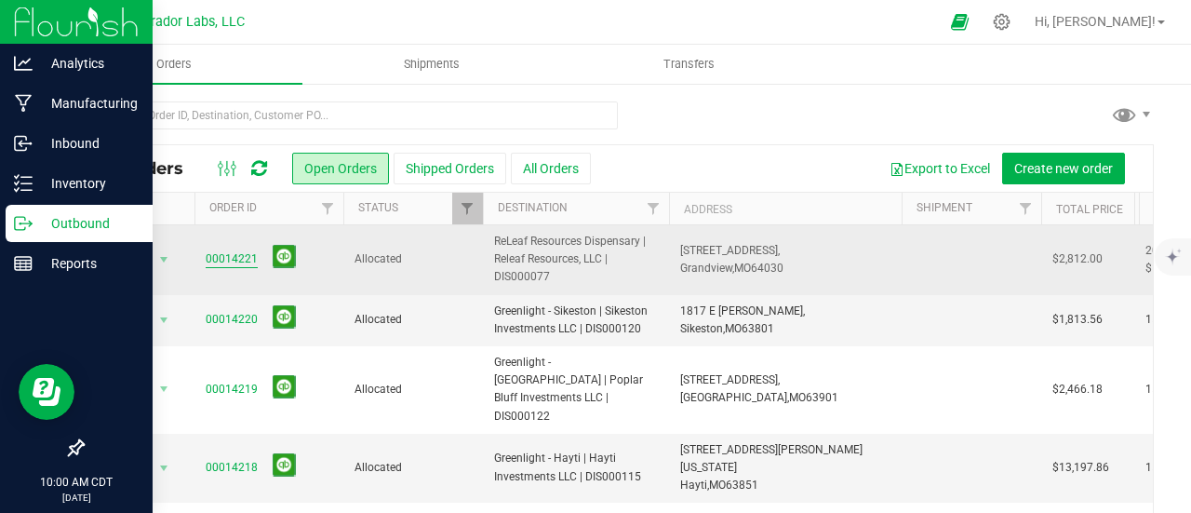
click at [233, 260] on link "00014221" at bounding box center [232, 259] width 52 height 18
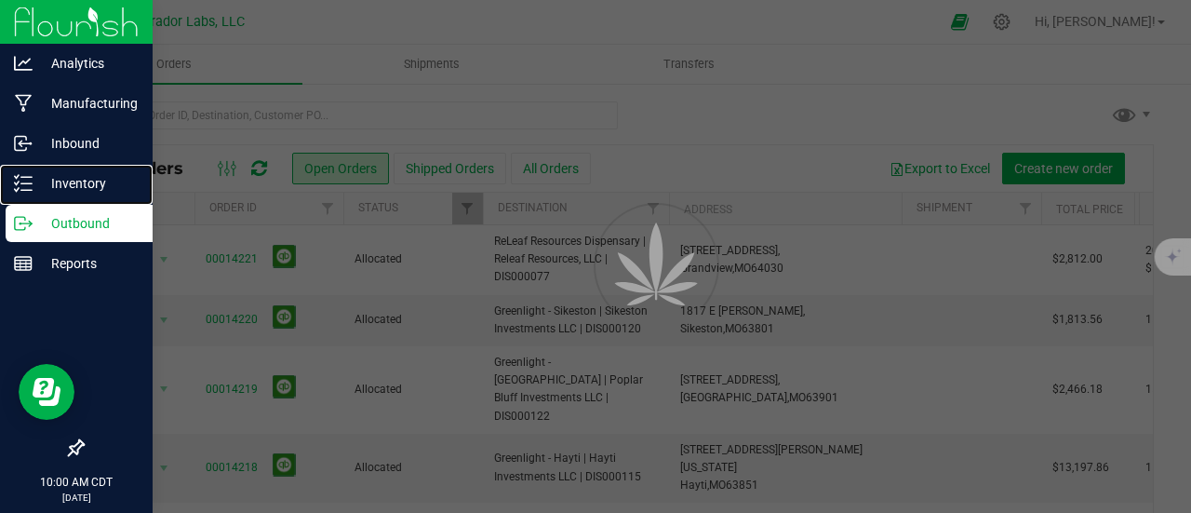
click at [32, 184] on icon at bounding box center [23, 183] width 19 height 19
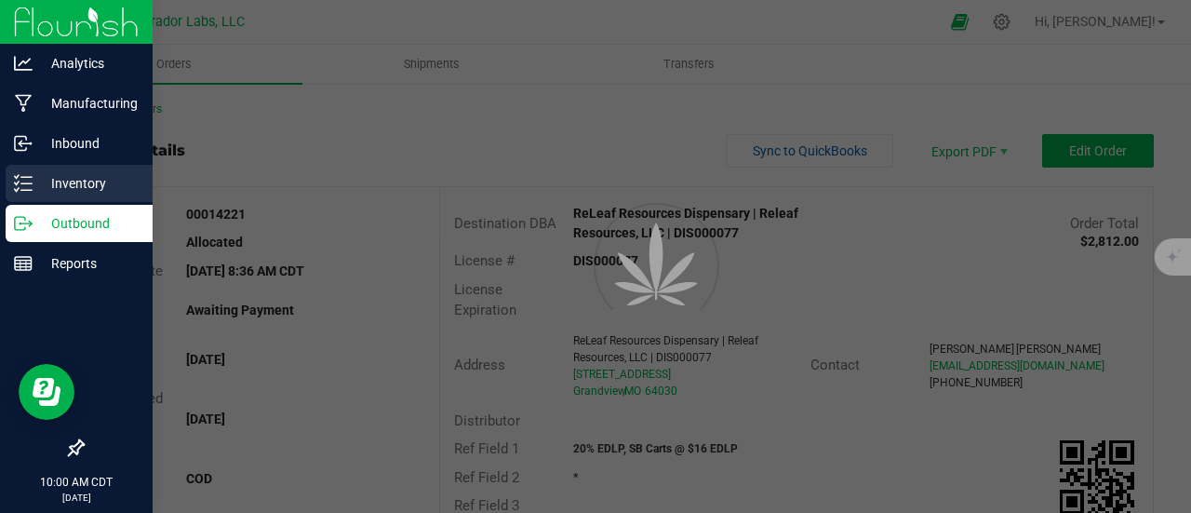
click at [32, 184] on icon at bounding box center [23, 183] width 19 height 19
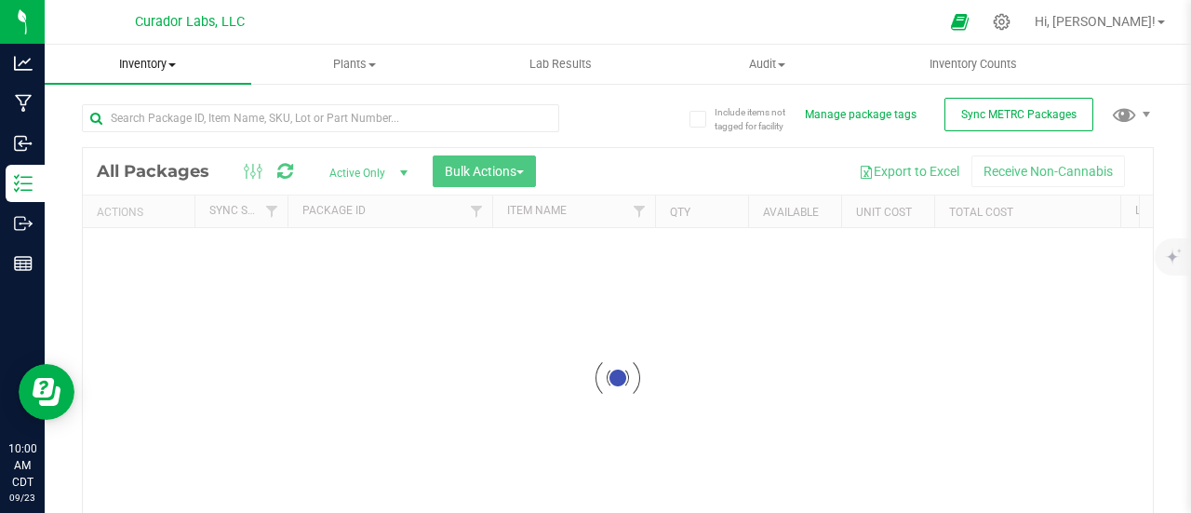
click at [160, 63] on span "Inventory" at bounding box center [148, 64] width 207 height 17
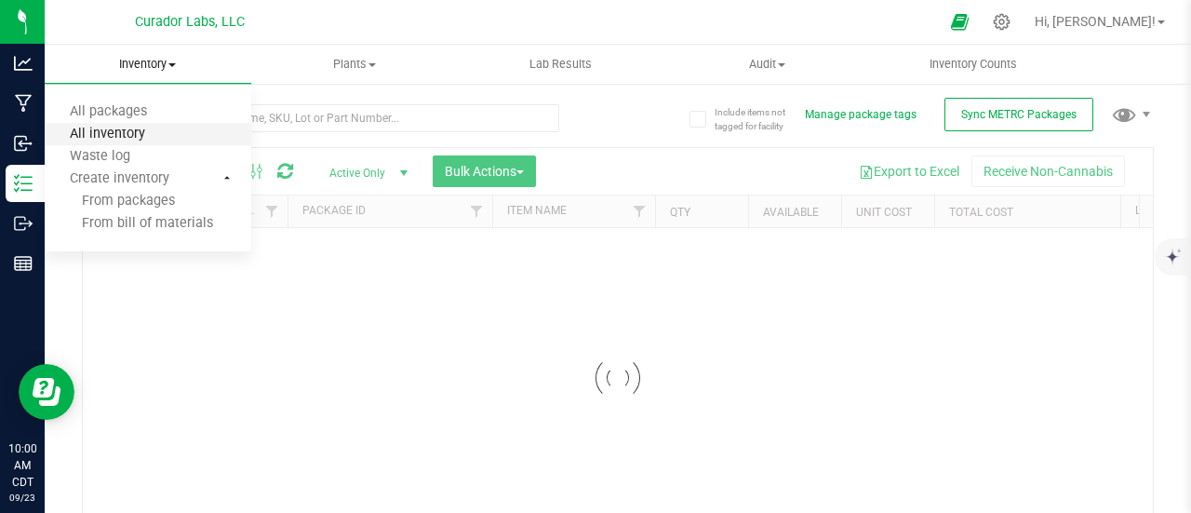
click at [141, 131] on span "All inventory" at bounding box center [108, 135] width 126 height 16
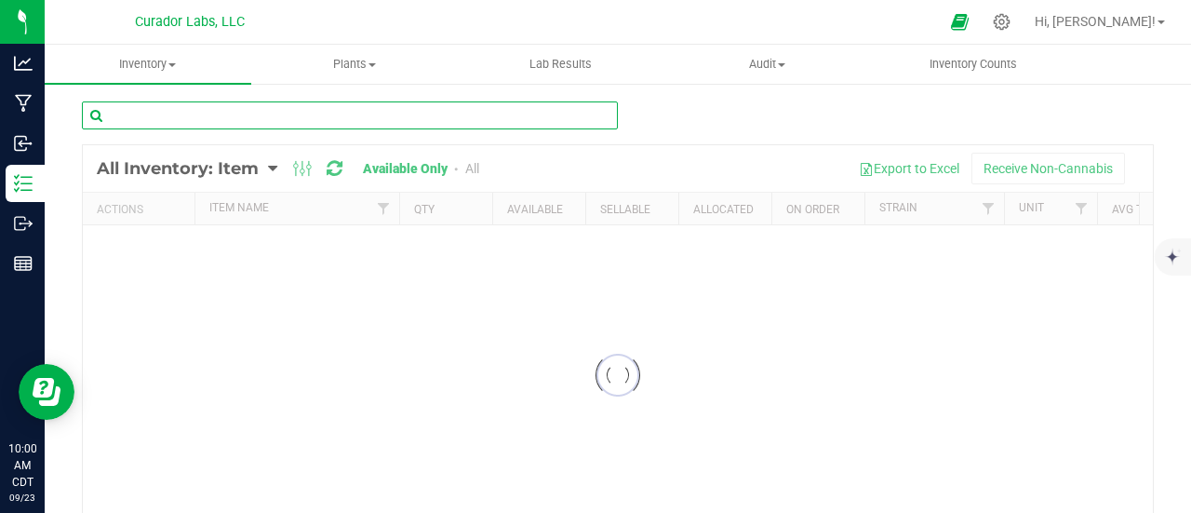
click at [227, 123] on input "text" at bounding box center [350, 115] width 536 height 28
type input "grand daddy"
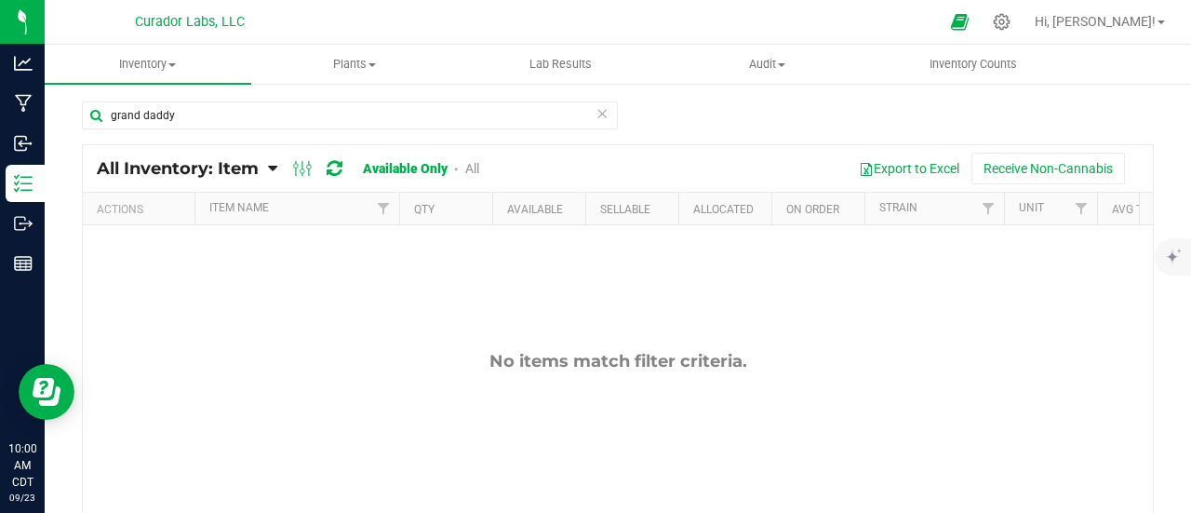
click at [474, 170] on link "All" at bounding box center [472, 168] width 14 height 15
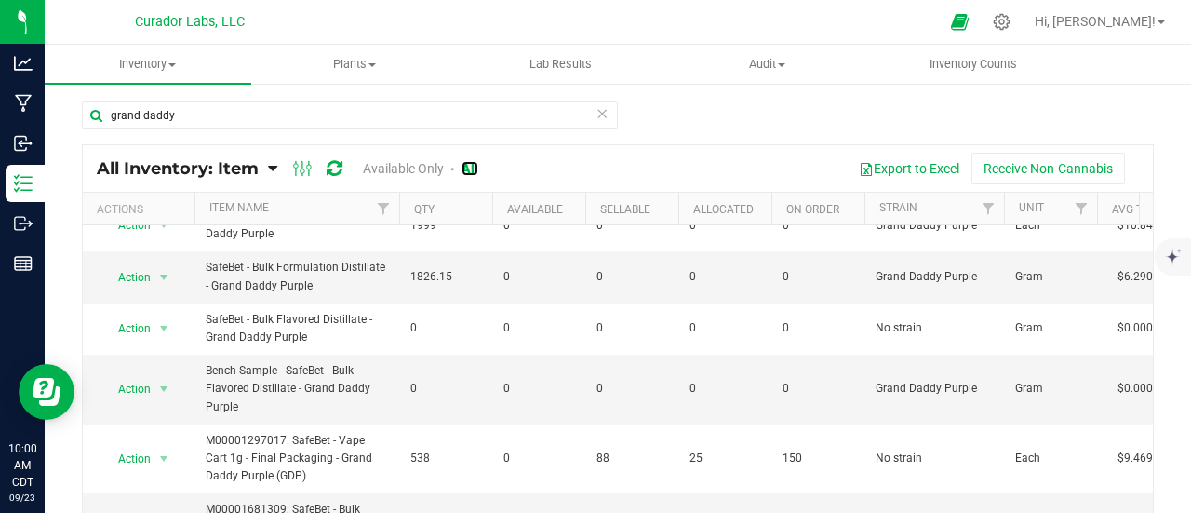
scroll to position [223, 0]
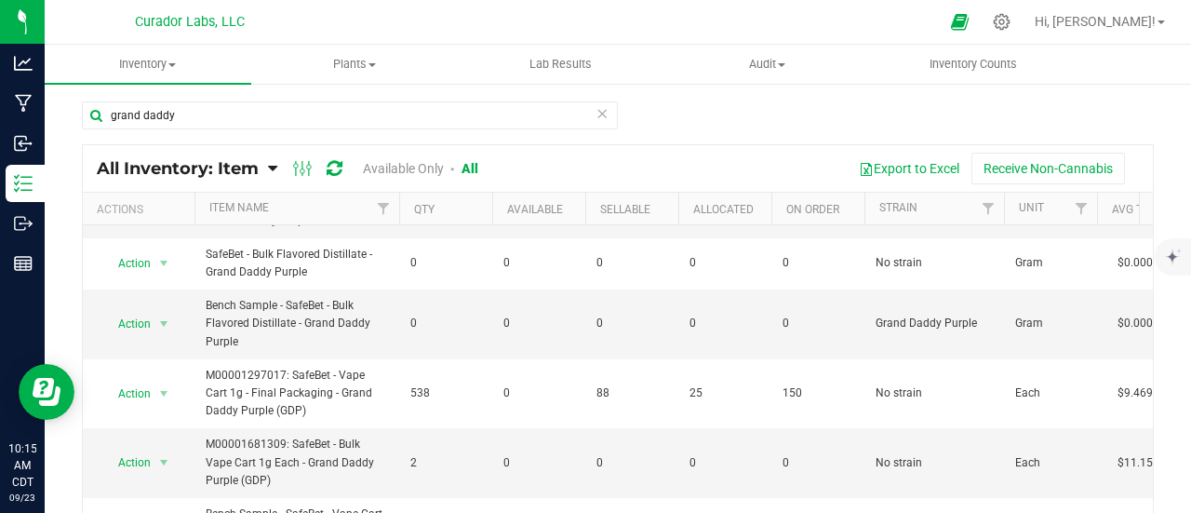
click at [597, 114] on icon at bounding box center [601, 112] width 13 height 22
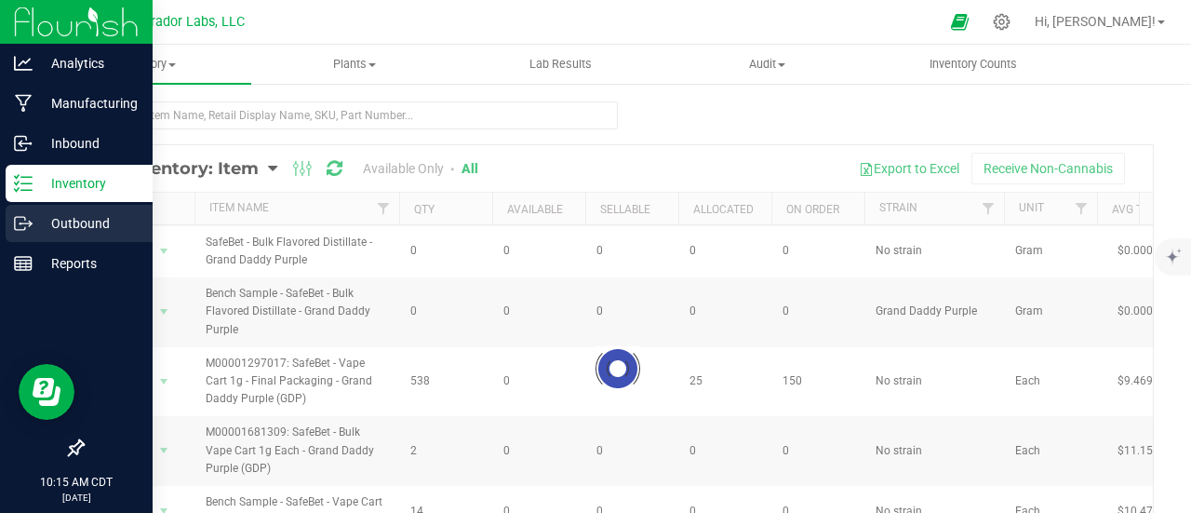
click at [8, 222] on div "Outbound" at bounding box center [79, 223] width 147 height 37
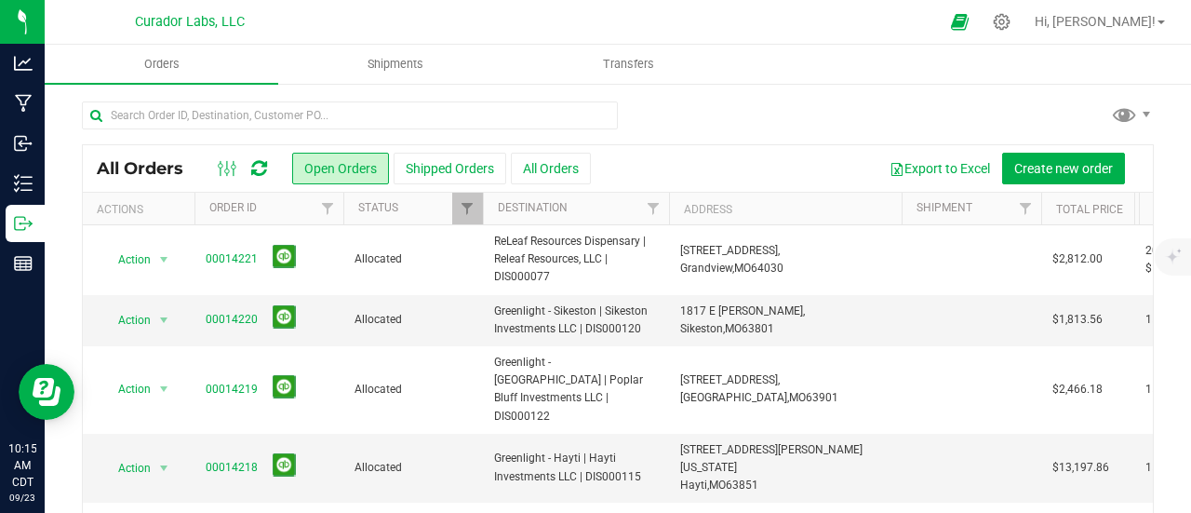
click at [534, 166] on button "All Orders" at bounding box center [551, 169] width 80 height 32
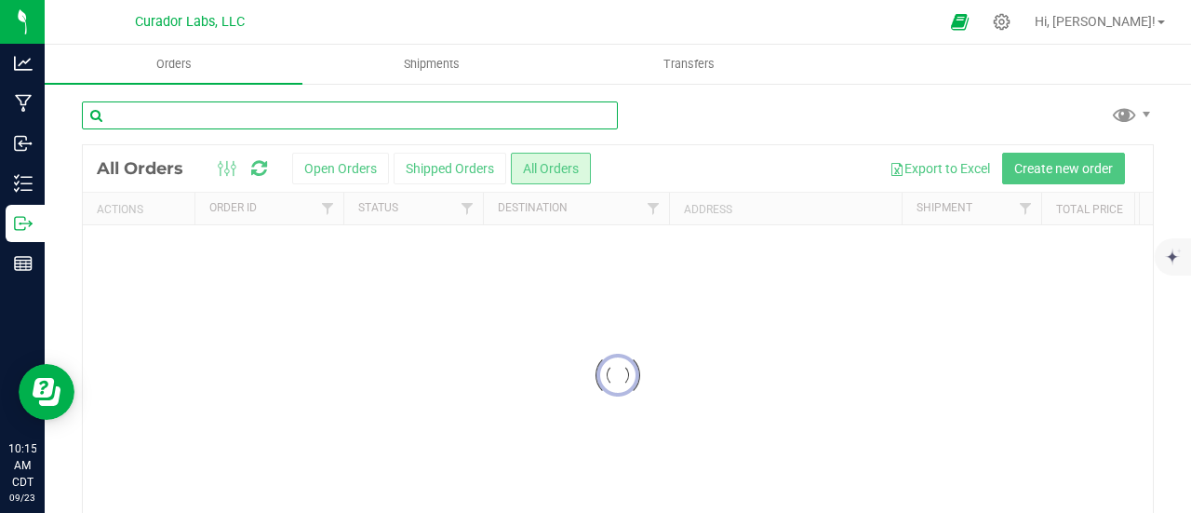
click at [307, 114] on input "text" at bounding box center [350, 115] width 536 height 28
type input "green releaf"
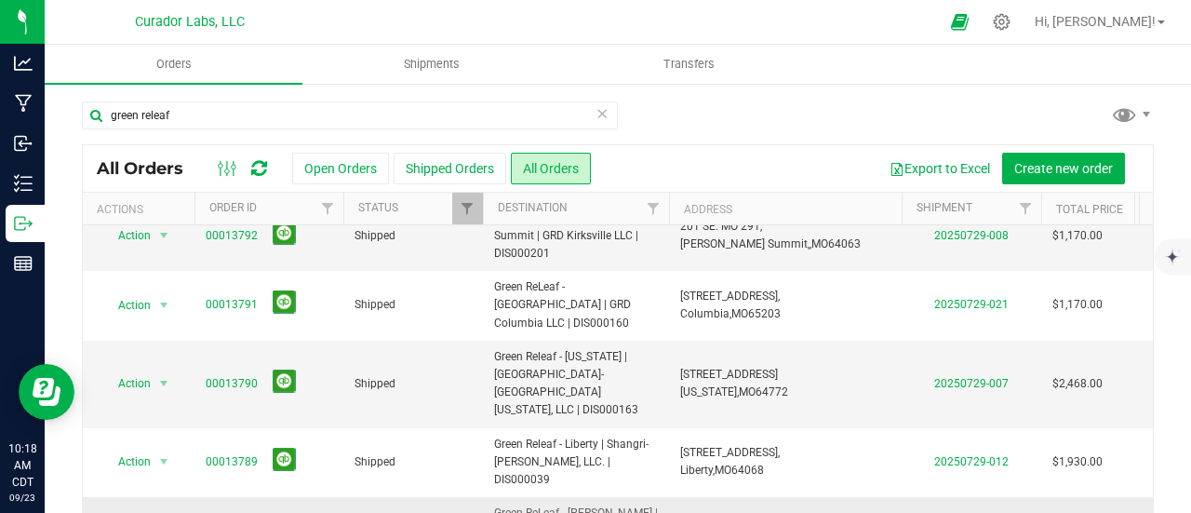
scroll to position [186, 0]
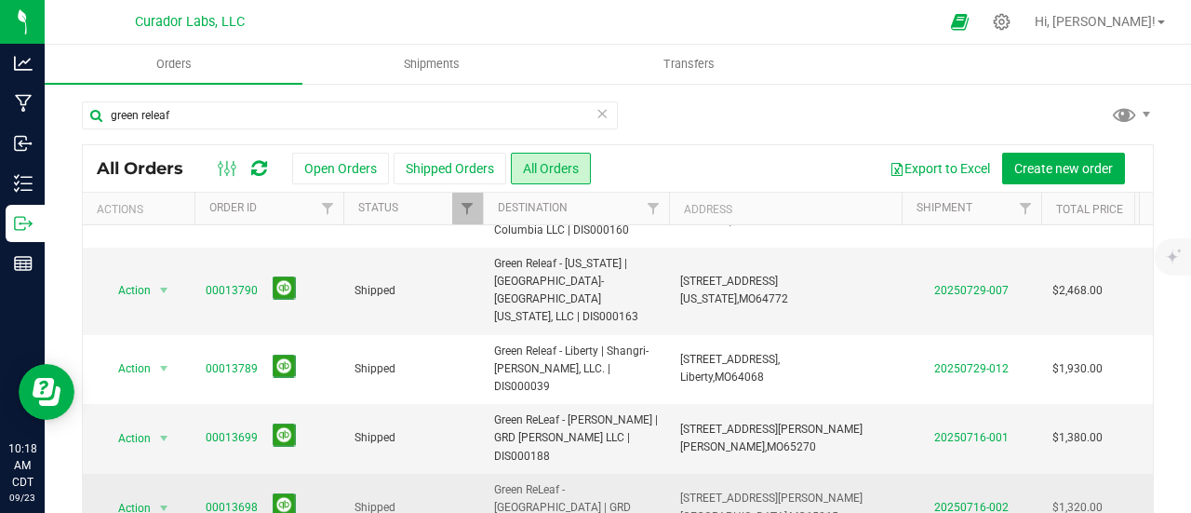
click at [212, 499] on link "00013698" at bounding box center [232, 508] width 52 height 18
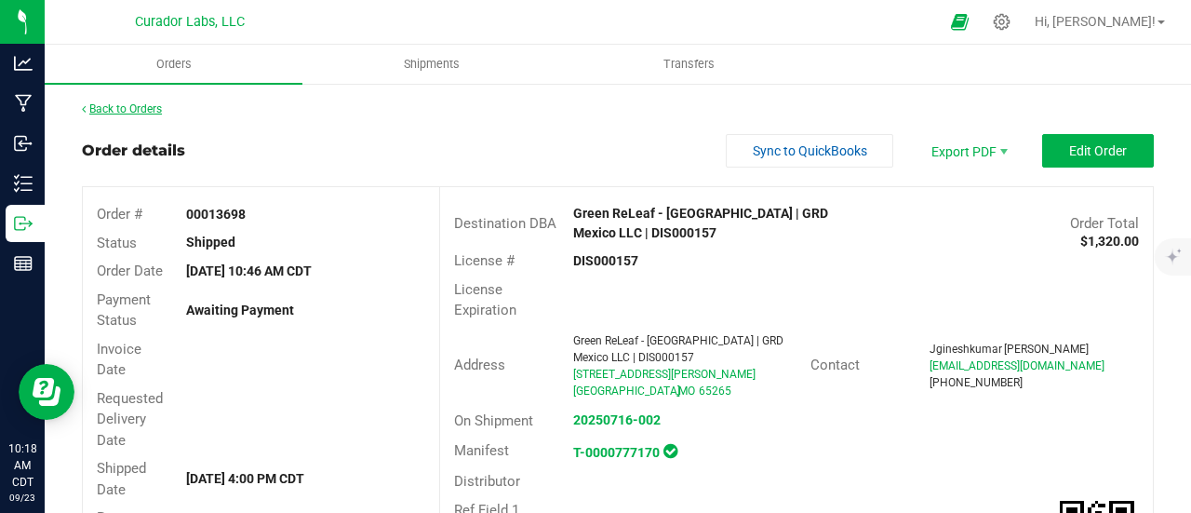
click at [121, 109] on link "Back to Orders" at bounding box center [122, 108] width 80 height 13
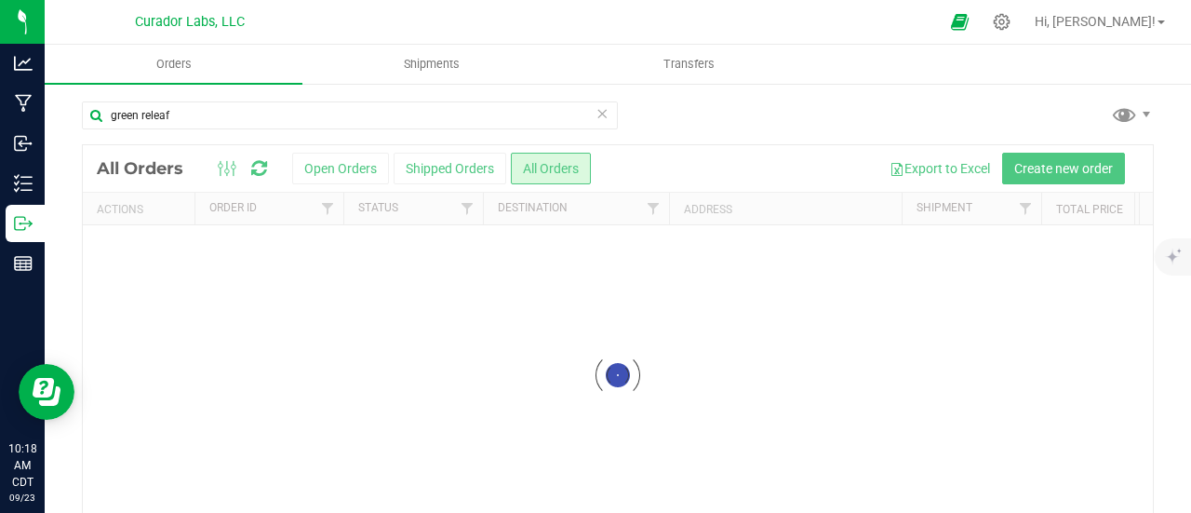
click at [595, 111] on icon at bounding box center [601, 112] width 13 height 22
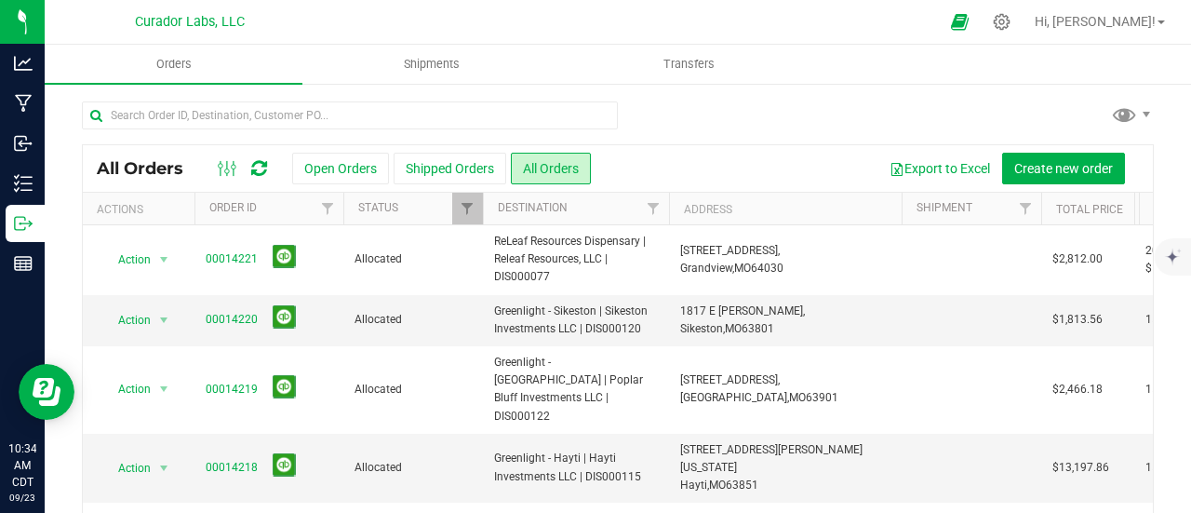
click at [261, 174] on icon at bounding box center [259, 168] width 16 height 19
click at [251, 163] on icon at bounding box center [259, 168] width 16 height 19
click at [248, 168] on div at bounding box center [242, 168] width 62 height 22
click at [252, 167] on icon at bounding box center [259, 168] width 16 height 19
click at [253, 172] on icon at bounding box center [259, 168] width 16 height 19
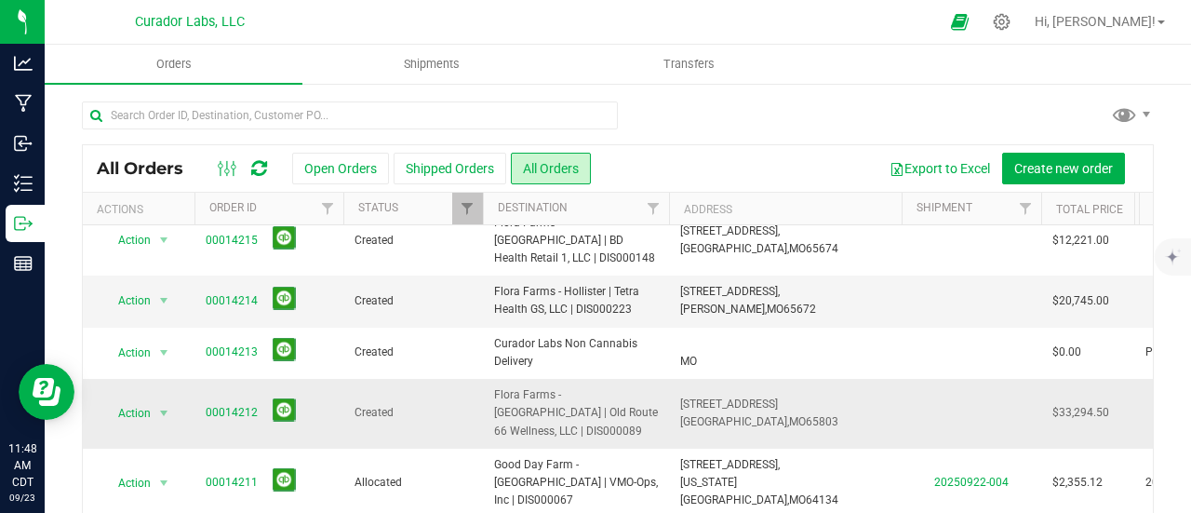
scroll to position [465, 0]
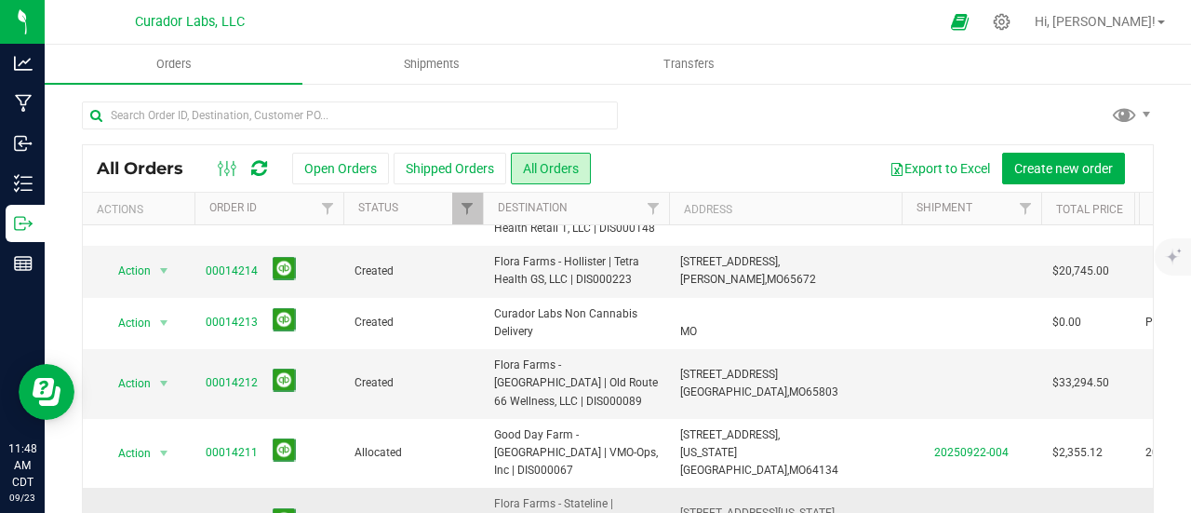
click at [243, 514] on link "00014210" at bounding box center [232, 523] width 52 height 18
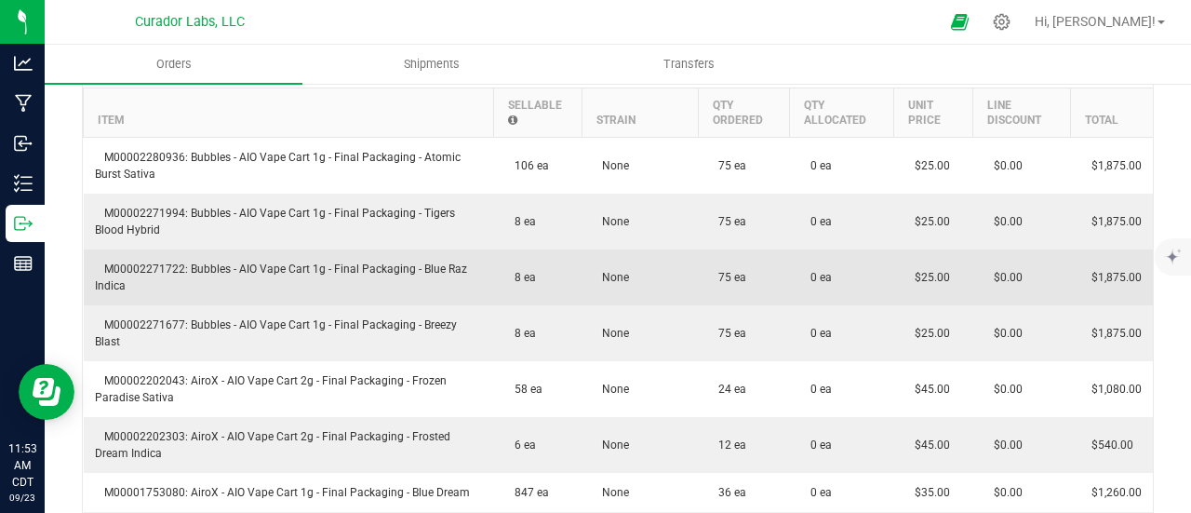
scroll to position [651, 0]
